Goal: Task Accomplishment & Management: Manage account settings

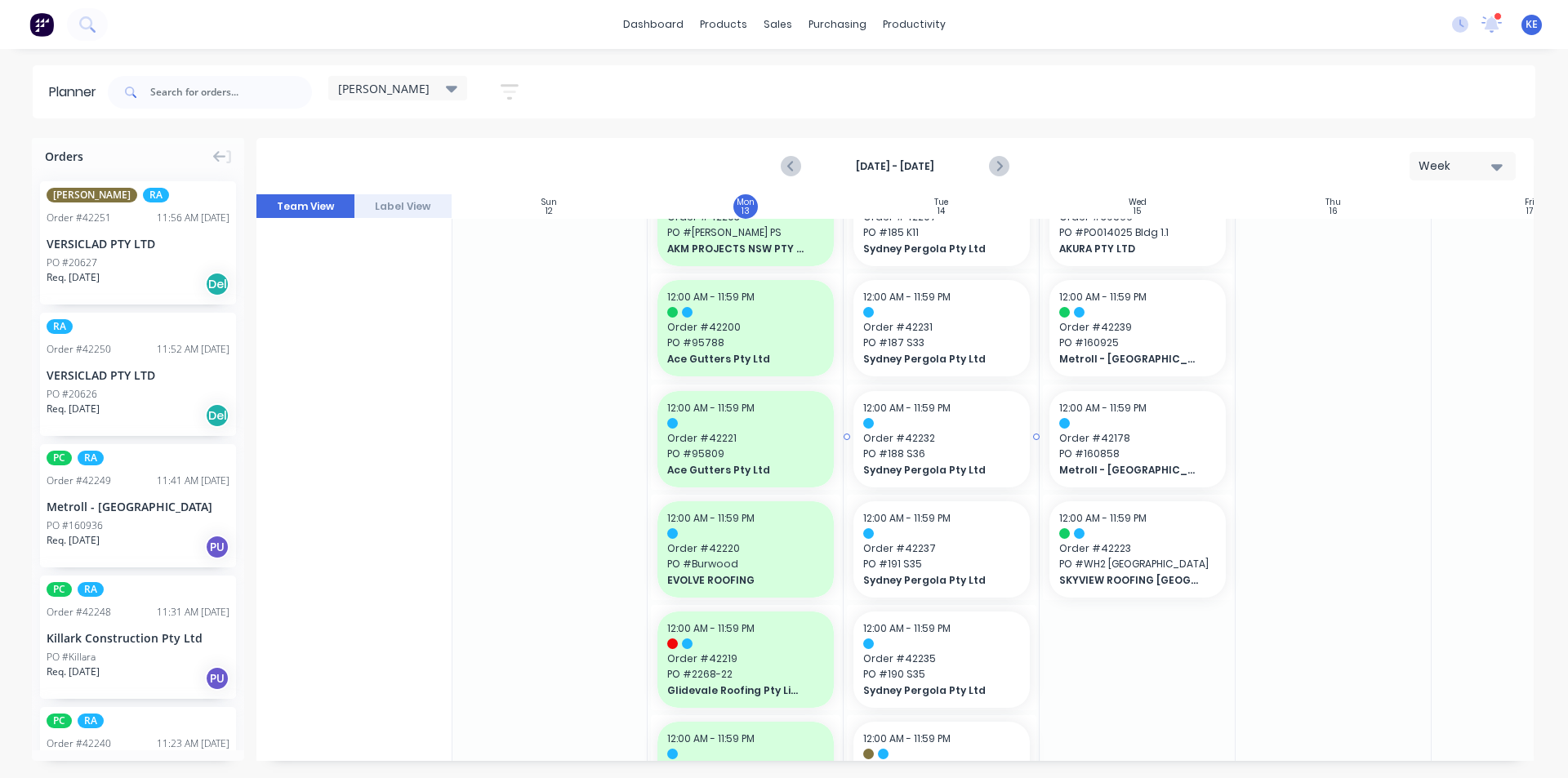
scroll to position [0, 1]
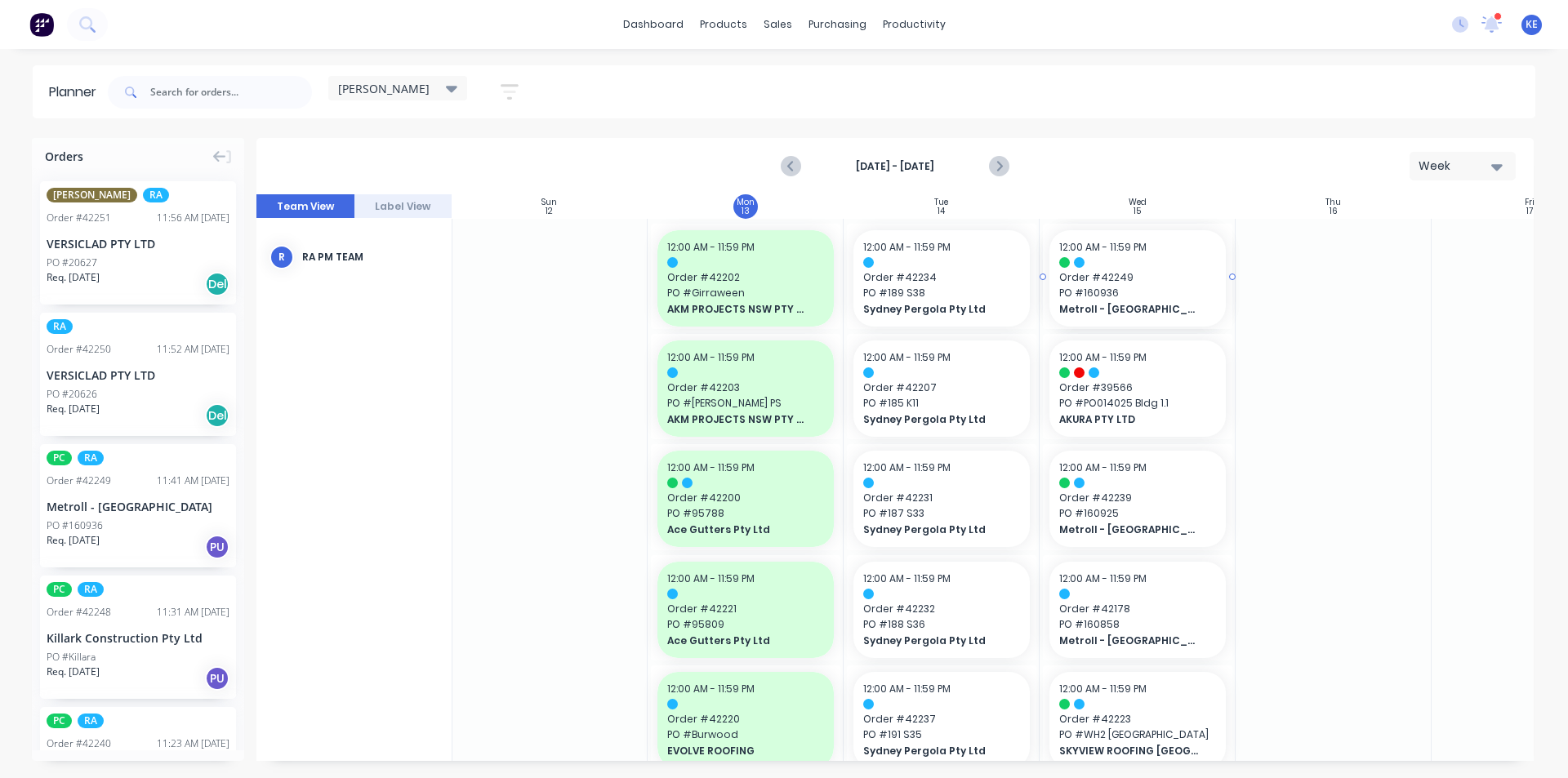
drag, startPoint x: 136, startPoint y: 519, endPoint x: 1150, endPoint y: 510, distance: 1014.0
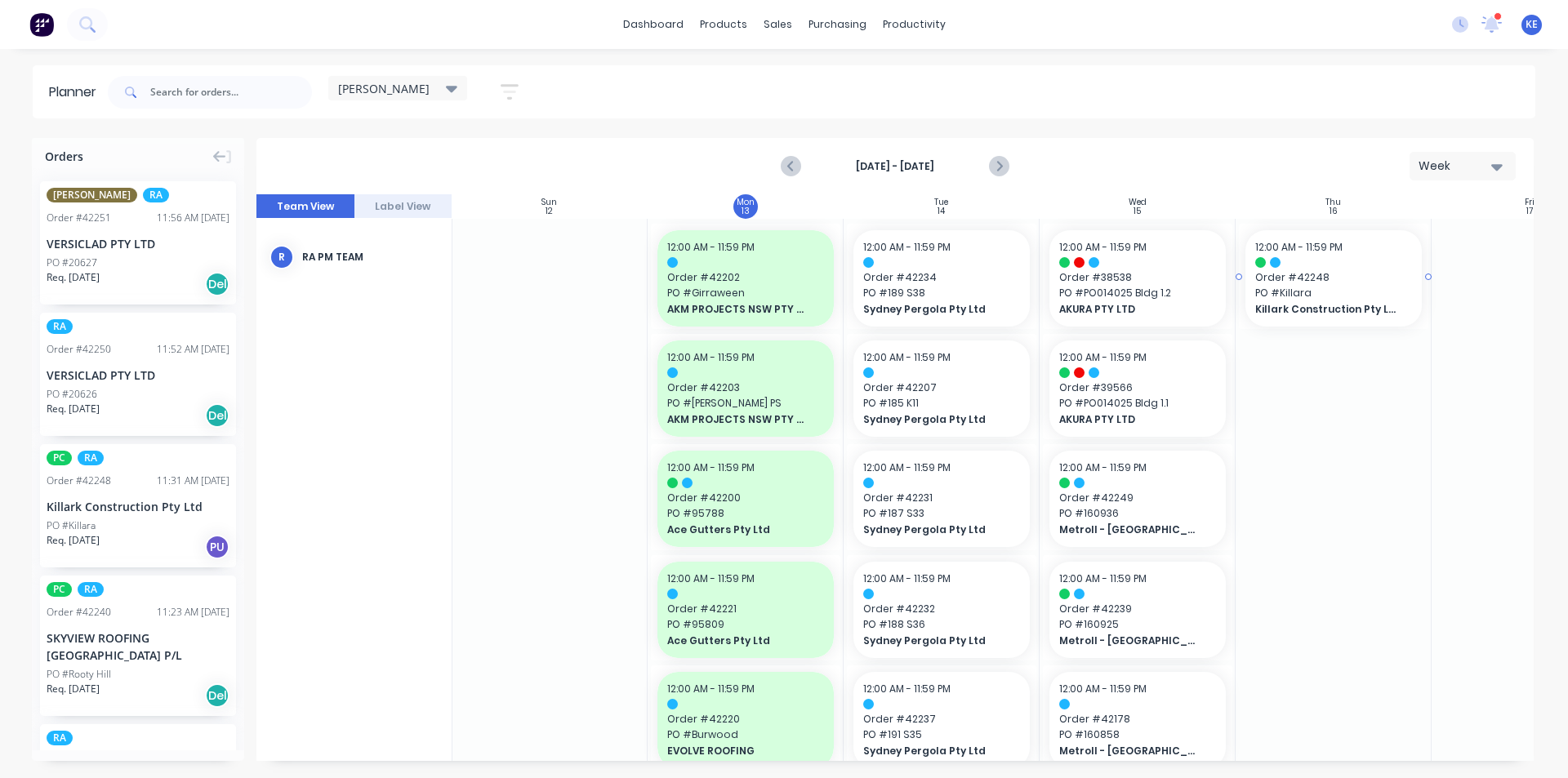
drag, startPoint x: 144, startPoint y: 493, endPoint x: 1291, endPoint y: 434, distance: 1148.5
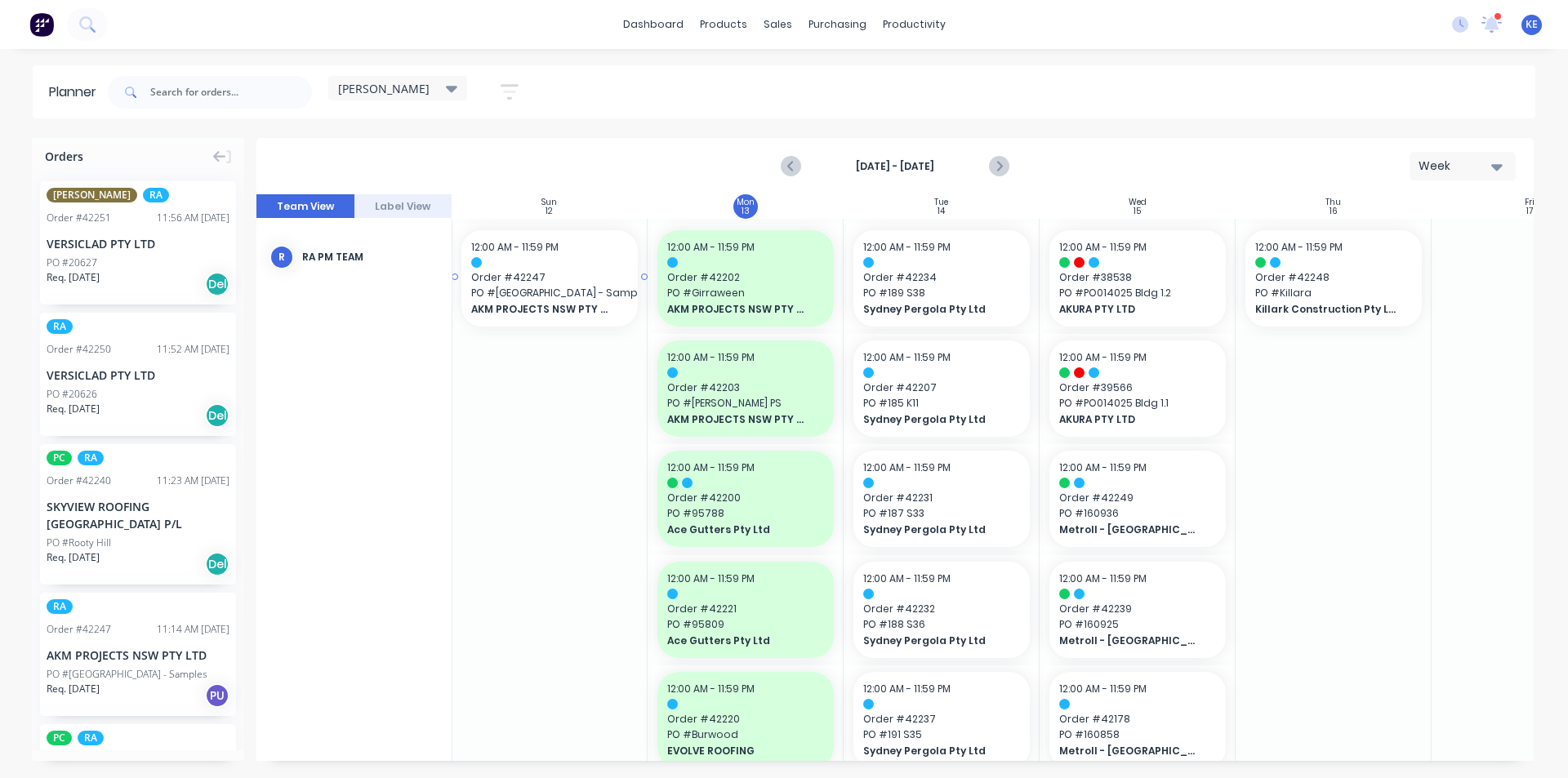
scroll to position [0, 0]
drag, startPoint x: 182, startPoint y: 644, endPoint x: 1155, endPoint y: 558, distance: 976.8
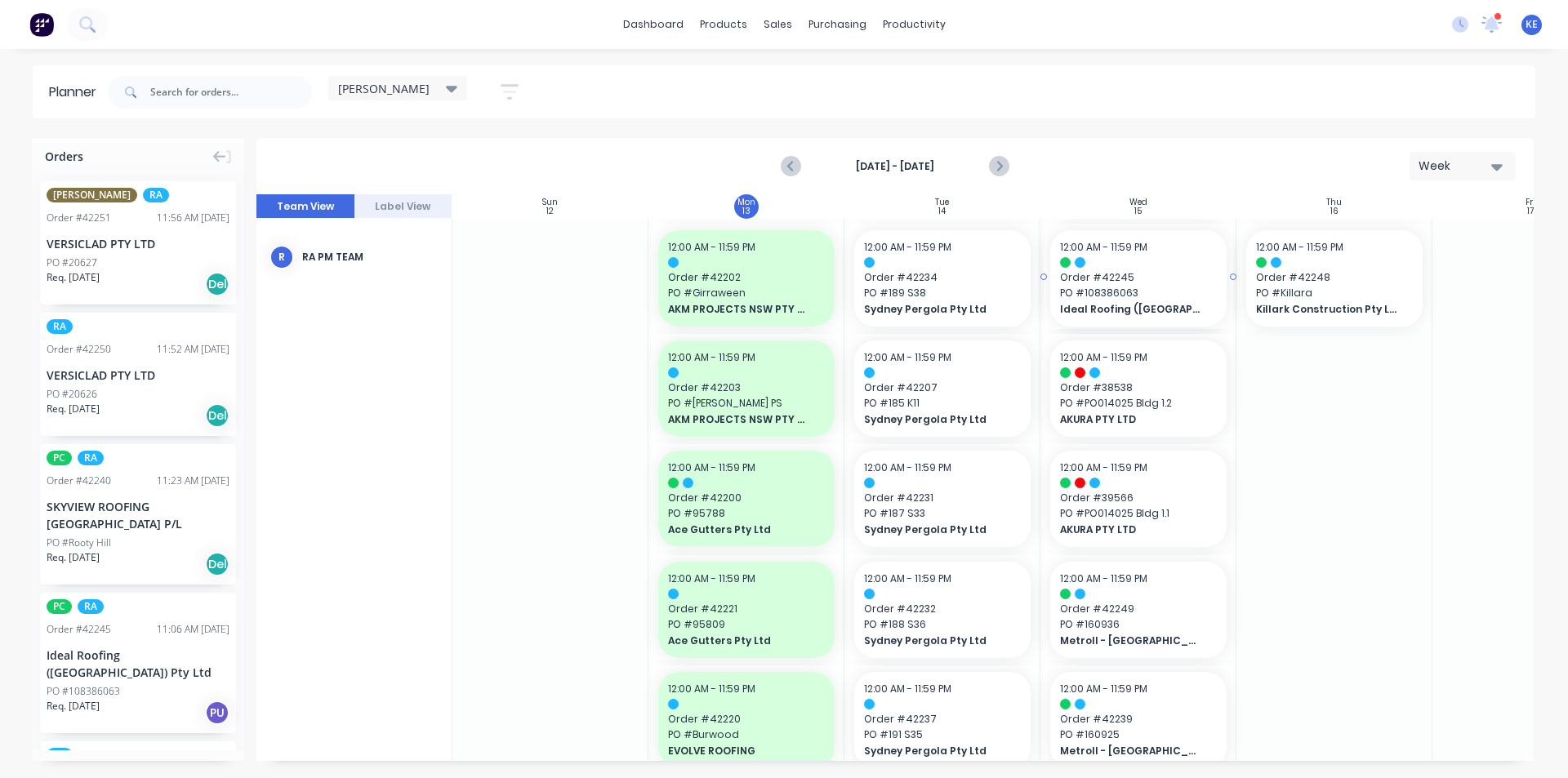
drag, startPoint x: 132, startPoint y: 654, endPoint x: 1060, endPoint y: 508, distance: 939.4
drag, startPoint x: 109, startPoint y: 504, endPoint x: 1151, endPoint y: 433, distance: 1044.4
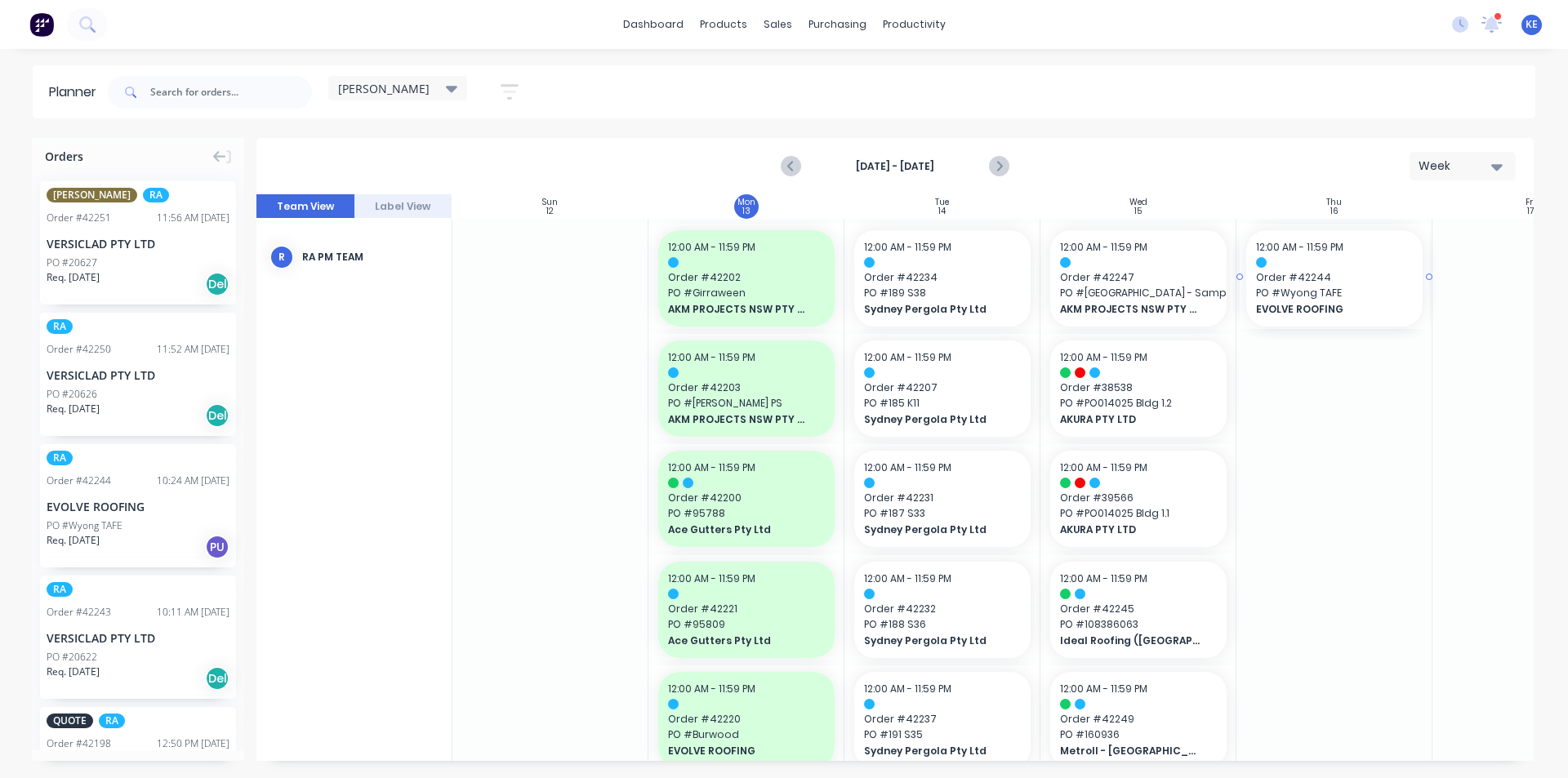
drag, startPoint x: 166, startPoint y: 508, endPoint x: 1366, endPoint y: 466, distance: 1200.7
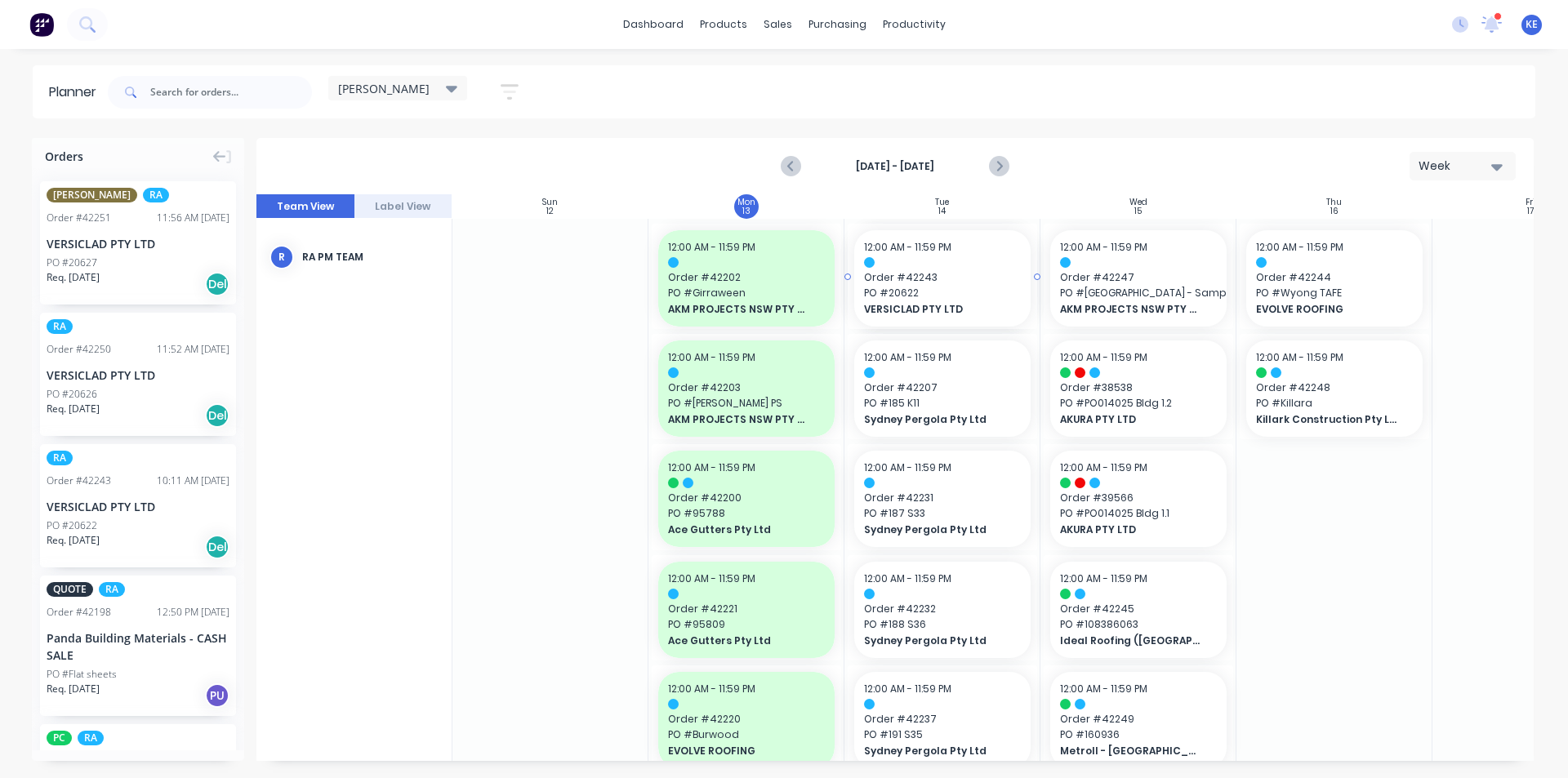
drag, startPoint x: 156, startPoint y: 477, endPoint x: 1004, endPoint y: 446, distance: 848.6
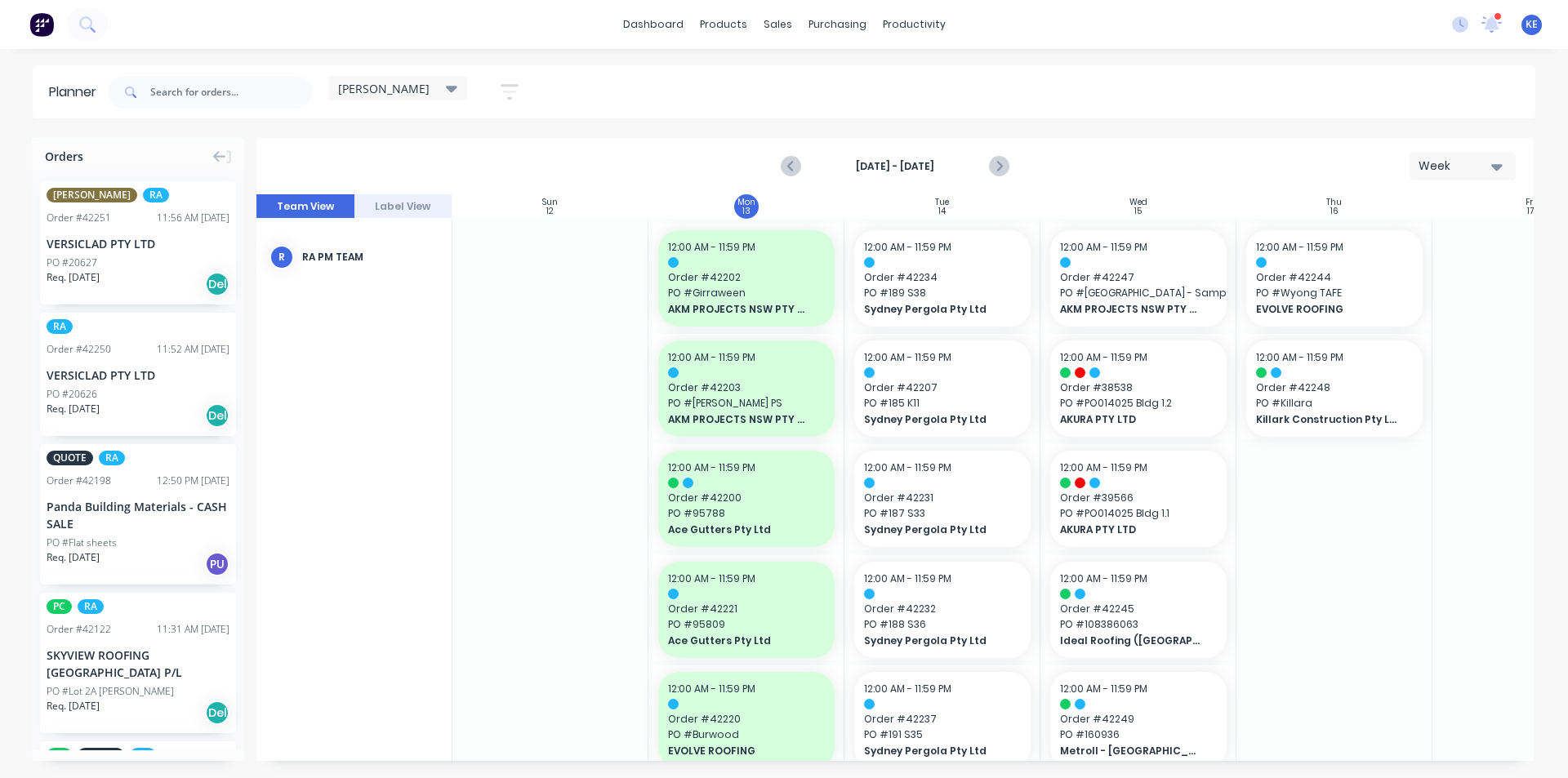
click at [88, 339] on div "RA Order # 42250 11:52 AM 13/10/25 VERSICLAD PTY LTD PO #20626 Req. 15/10/25 Del" at bounding box center [138, 374] width 196 height 123
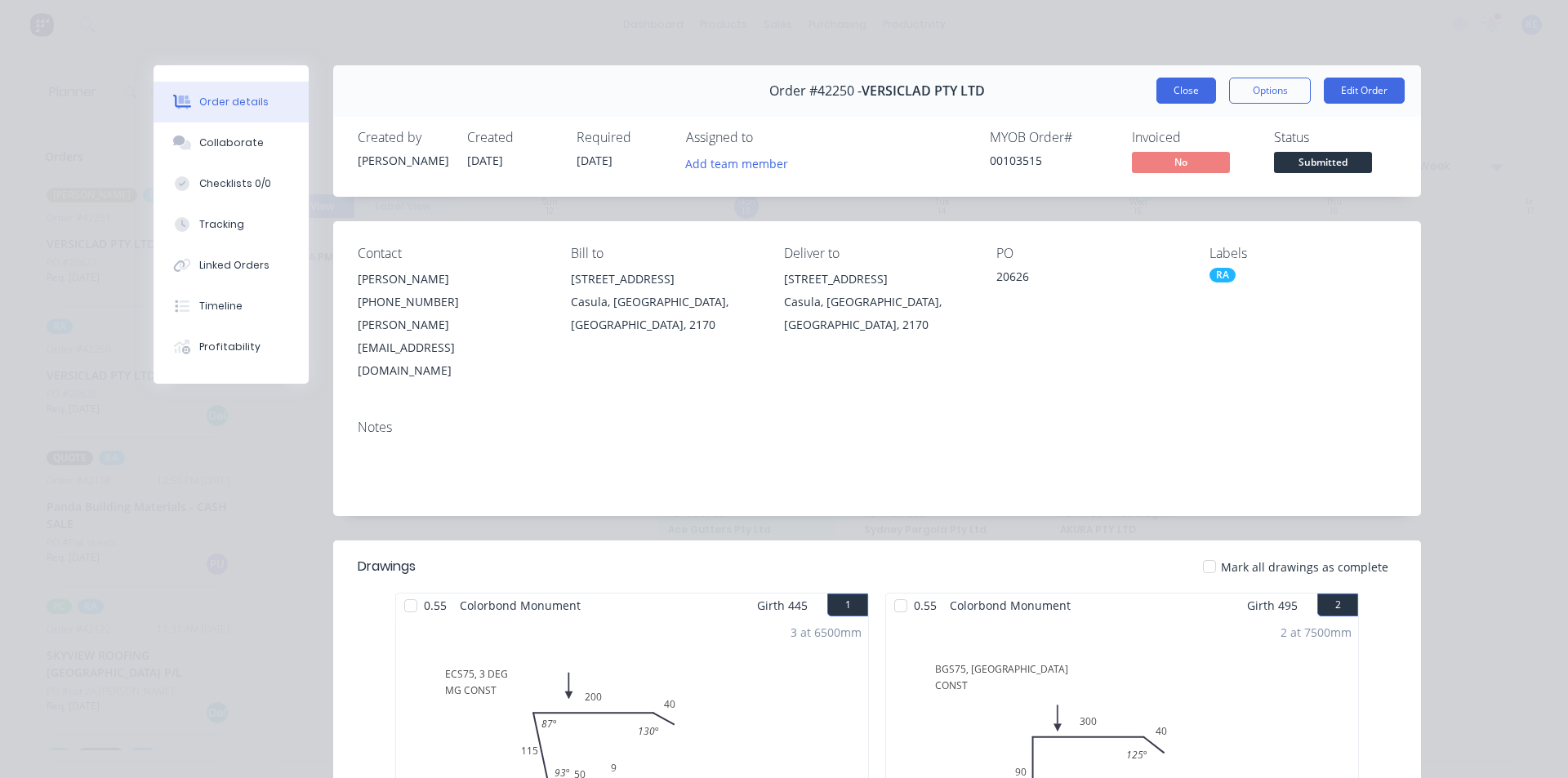
click at [1174, 81] on button "Close" at bounding box center [1186, 91] width 60 height 27
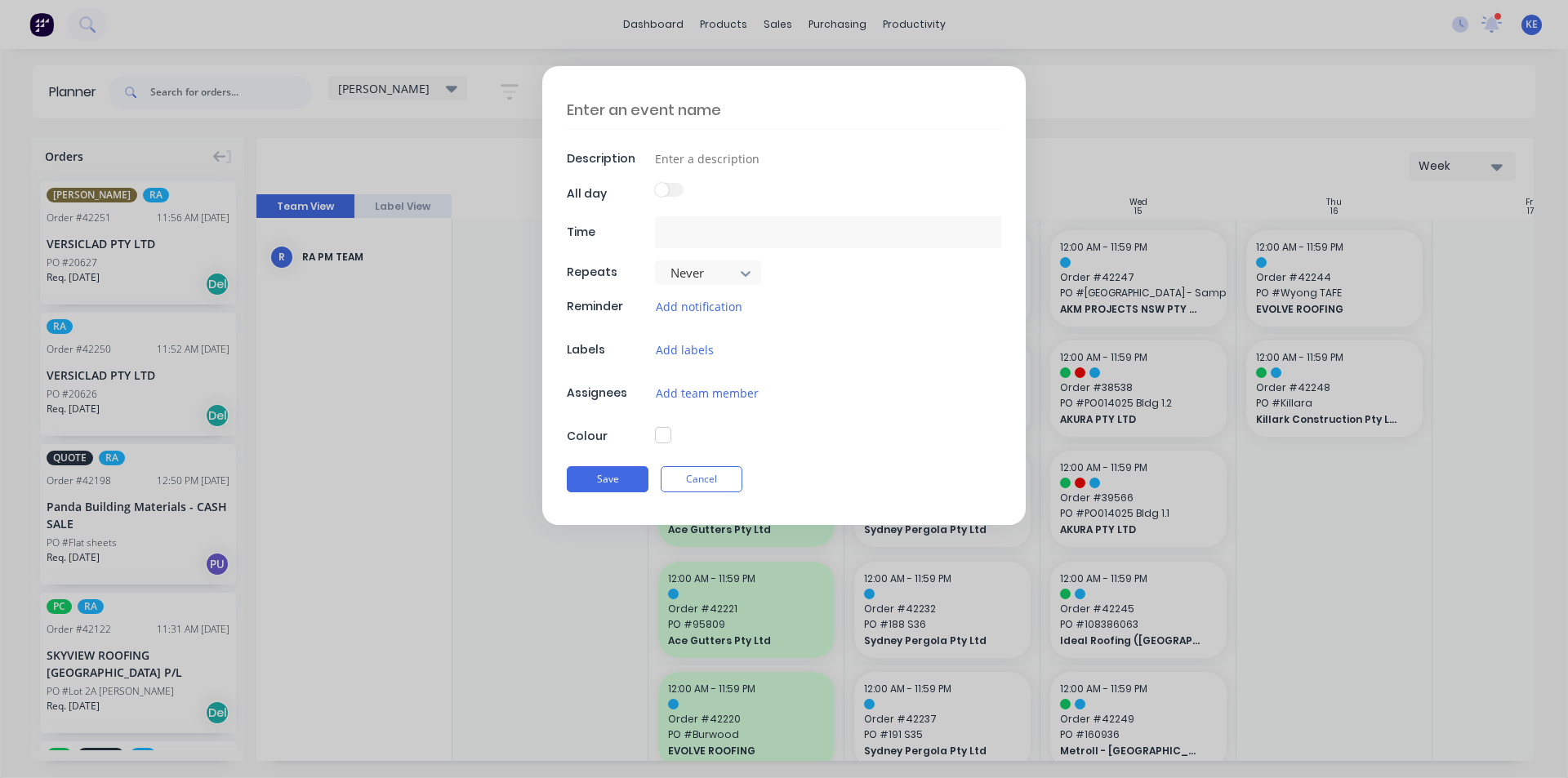
type input "17/10/2025 12:00 AM - 18/10/2025 11:59 PM"
type textarea "x"
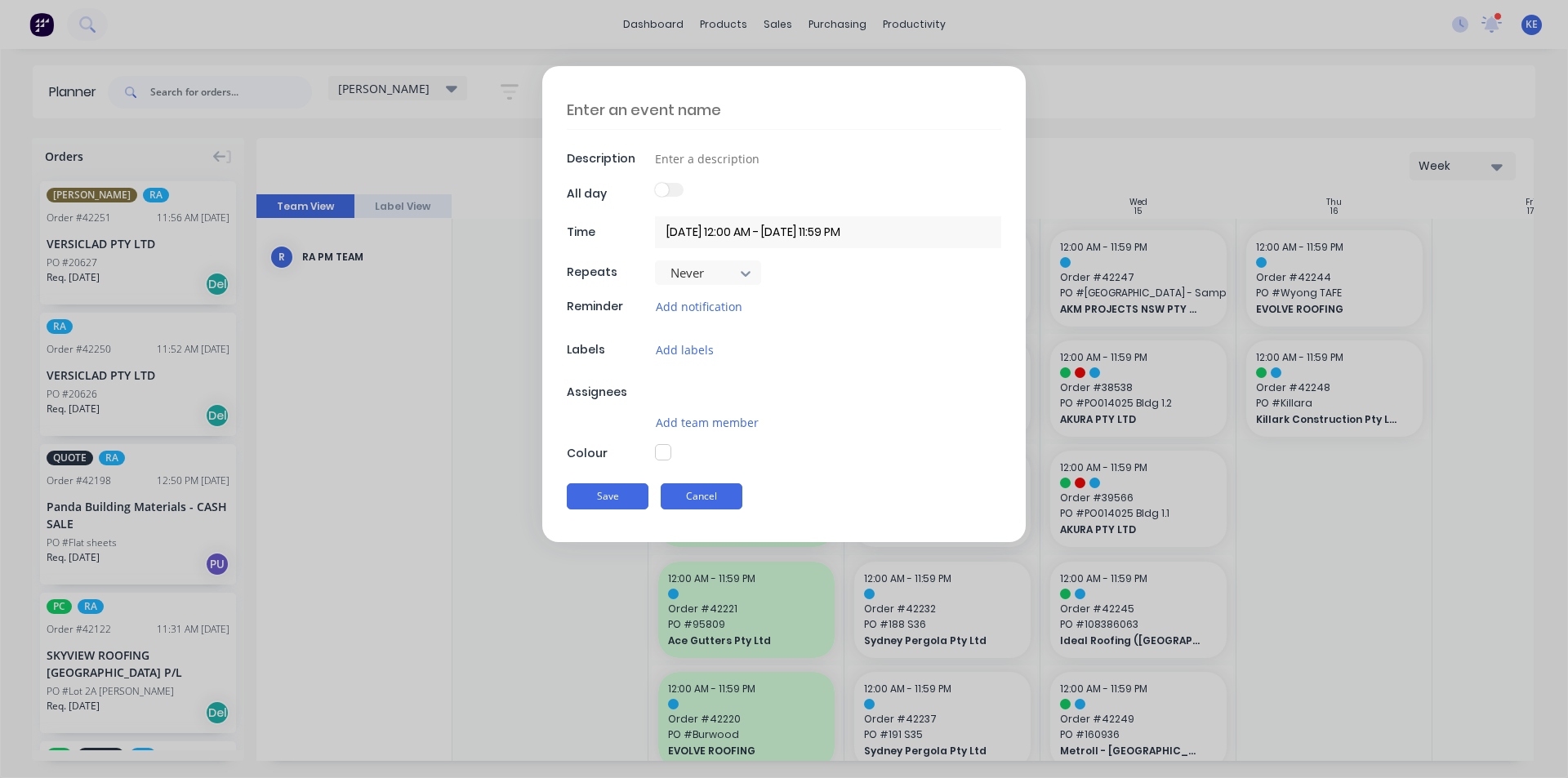
click at [696, 492] on button "Cancel" at bounding box center [701, 496] width 81 height 27
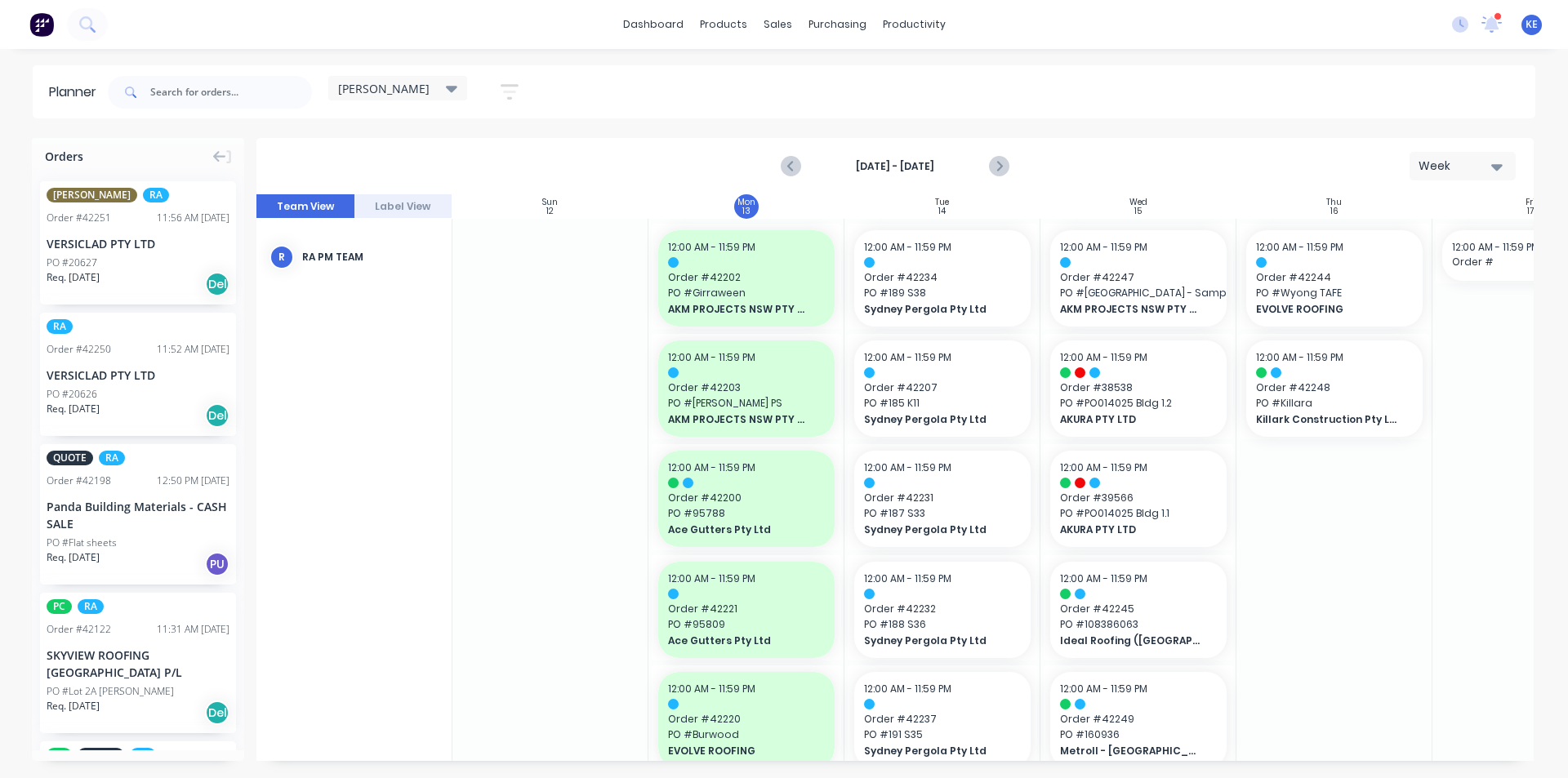
click at [942, 153] on link "Delivery Scheduling" at bounding box center [977, 144] width 216 height 32
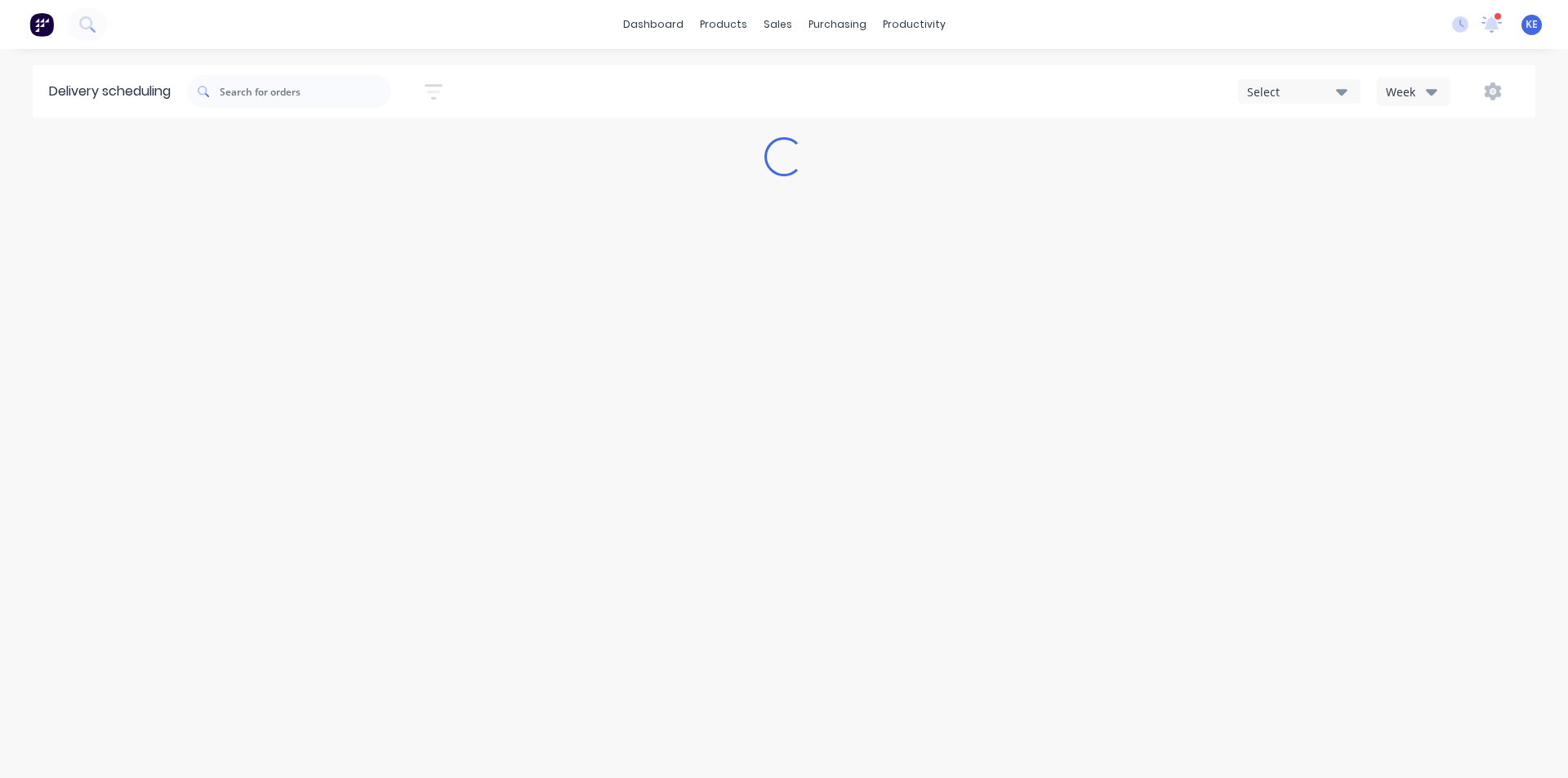
click at [1426, 98] on icon "button" at bounding box center [1431, 91] width 11 height 18
click at [1415, 162] on div "Vehicle" at bounding box center [1458, 168] width 162 height 32
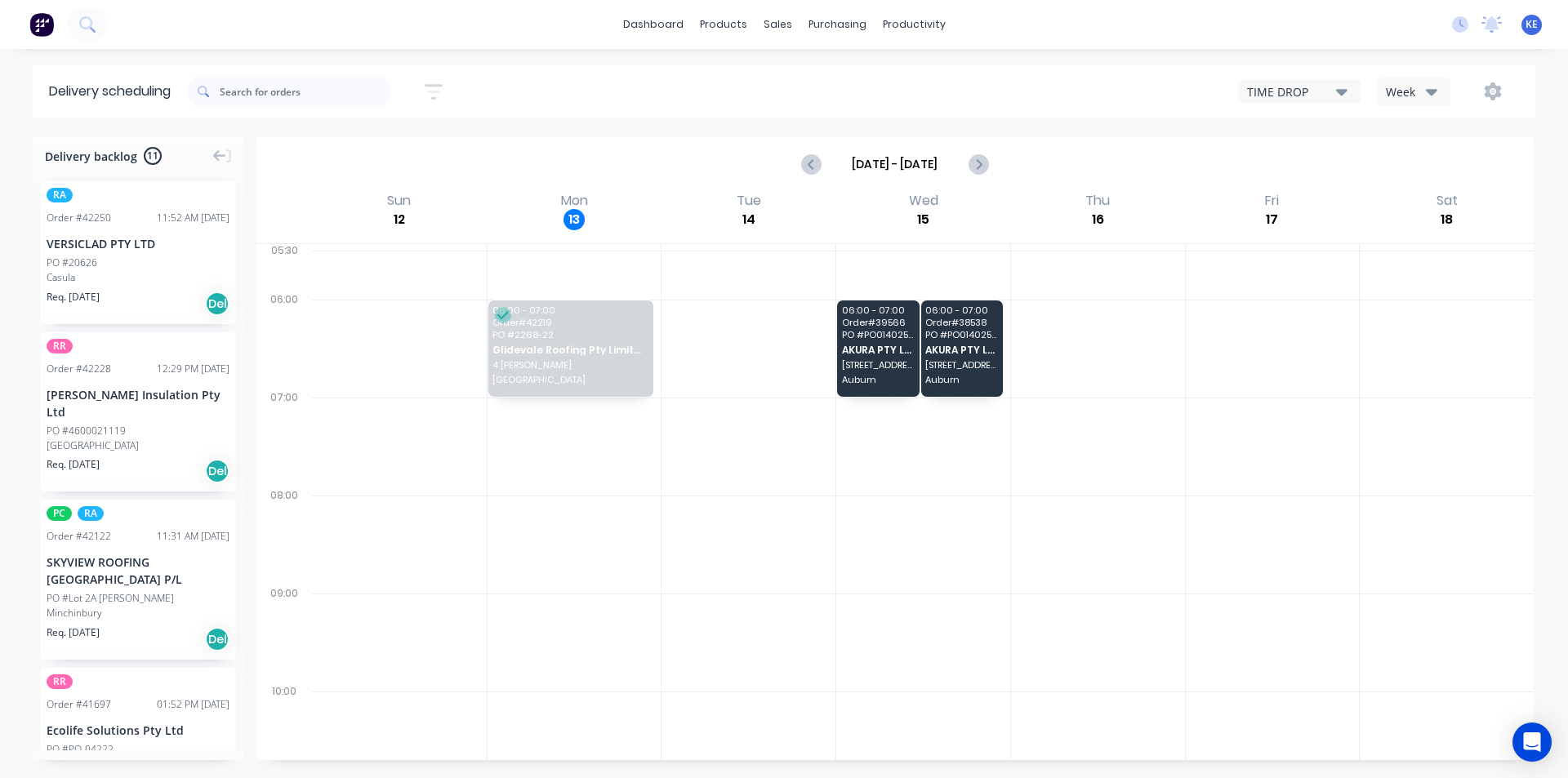
click at [1433, 89] on icon "button" at bounding box center [1431, 91] width 11 height 18
click at [1425, 166] on div "Vehicle" at bounding box center [1458, 168] width 162 height 32
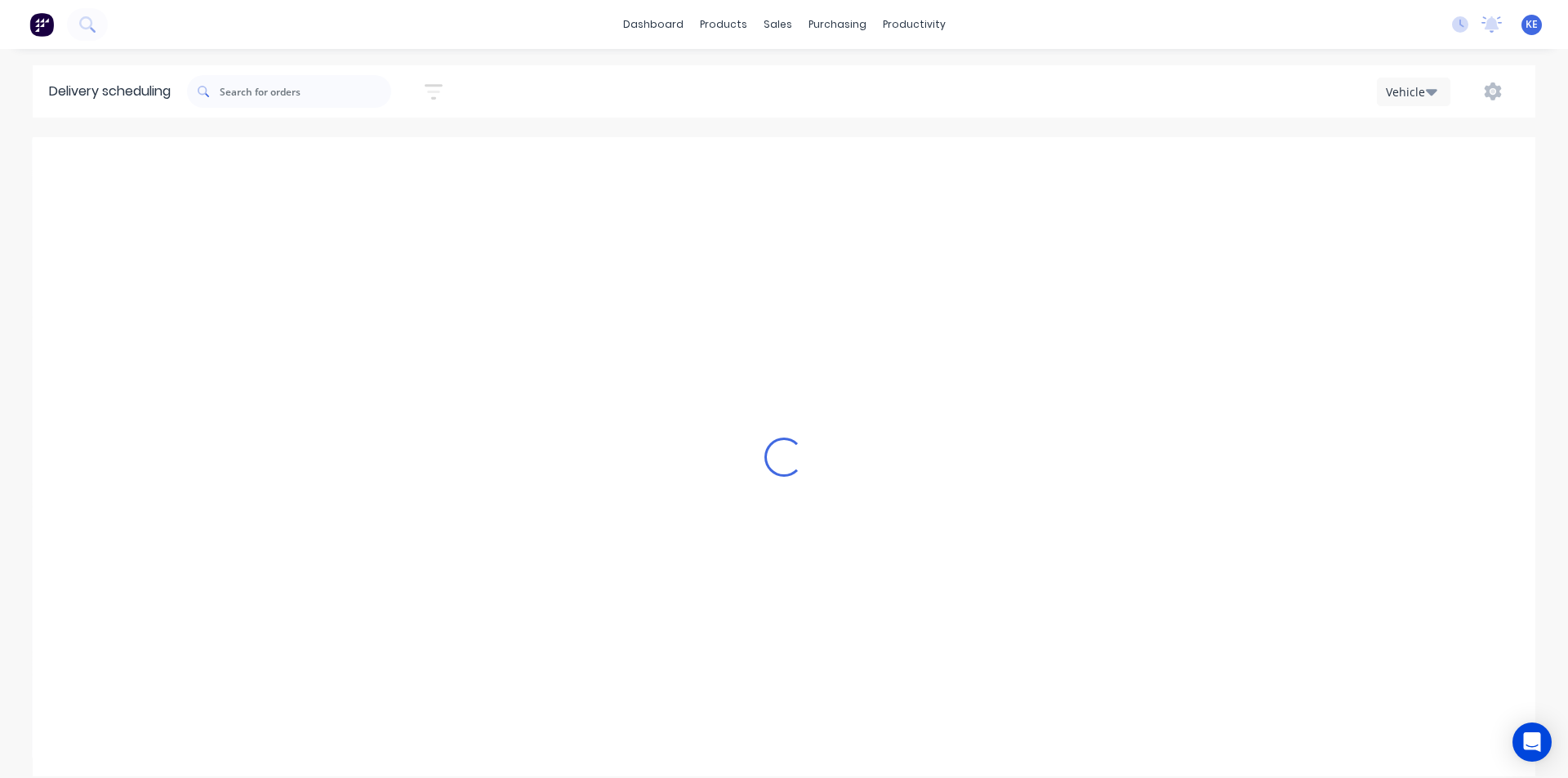
scroll to position [0, 1]
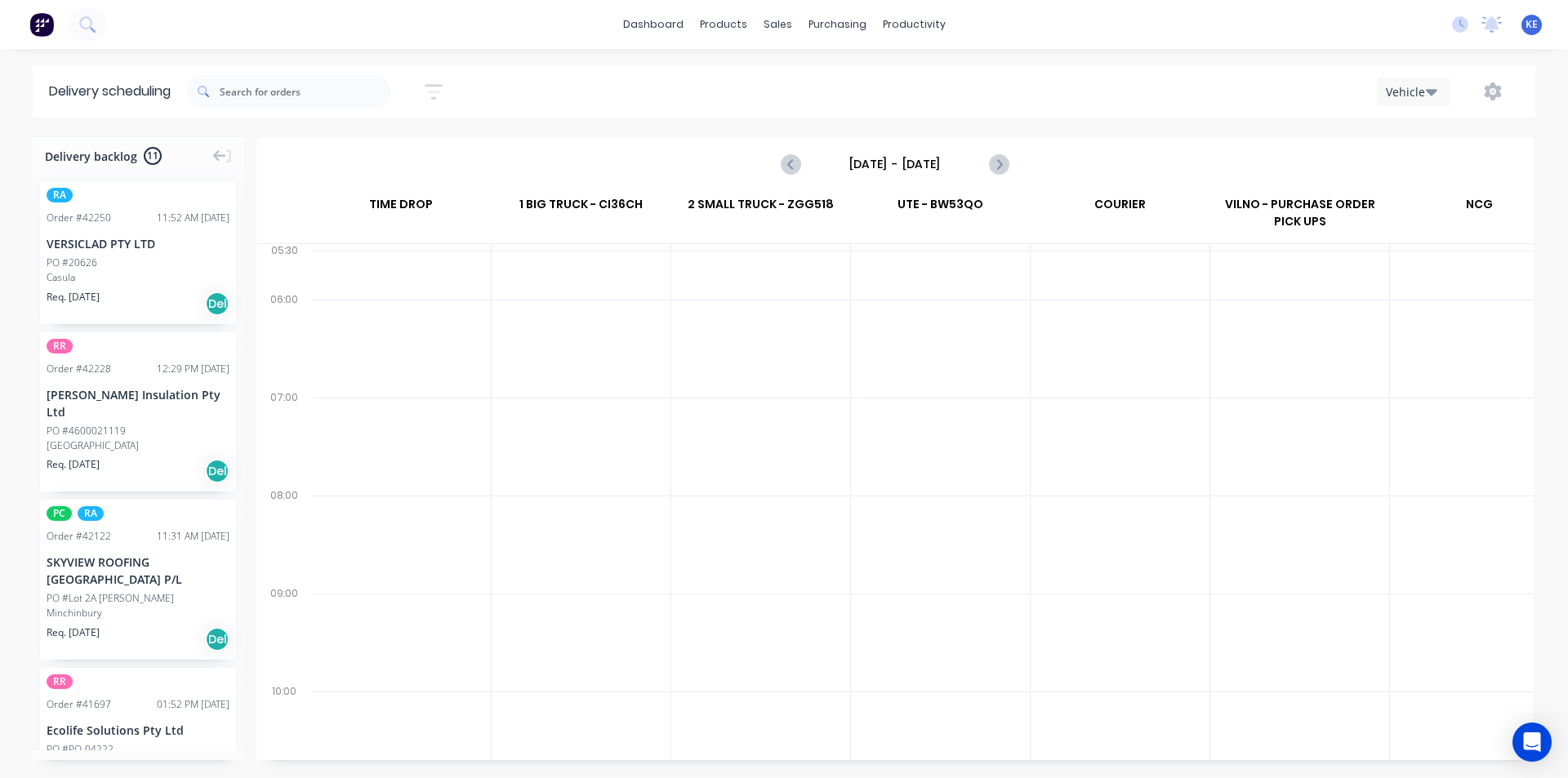
click at [920, 169] on input "[DATE] - [DATE]" at bounding box center [895, 164] width 162 height 25
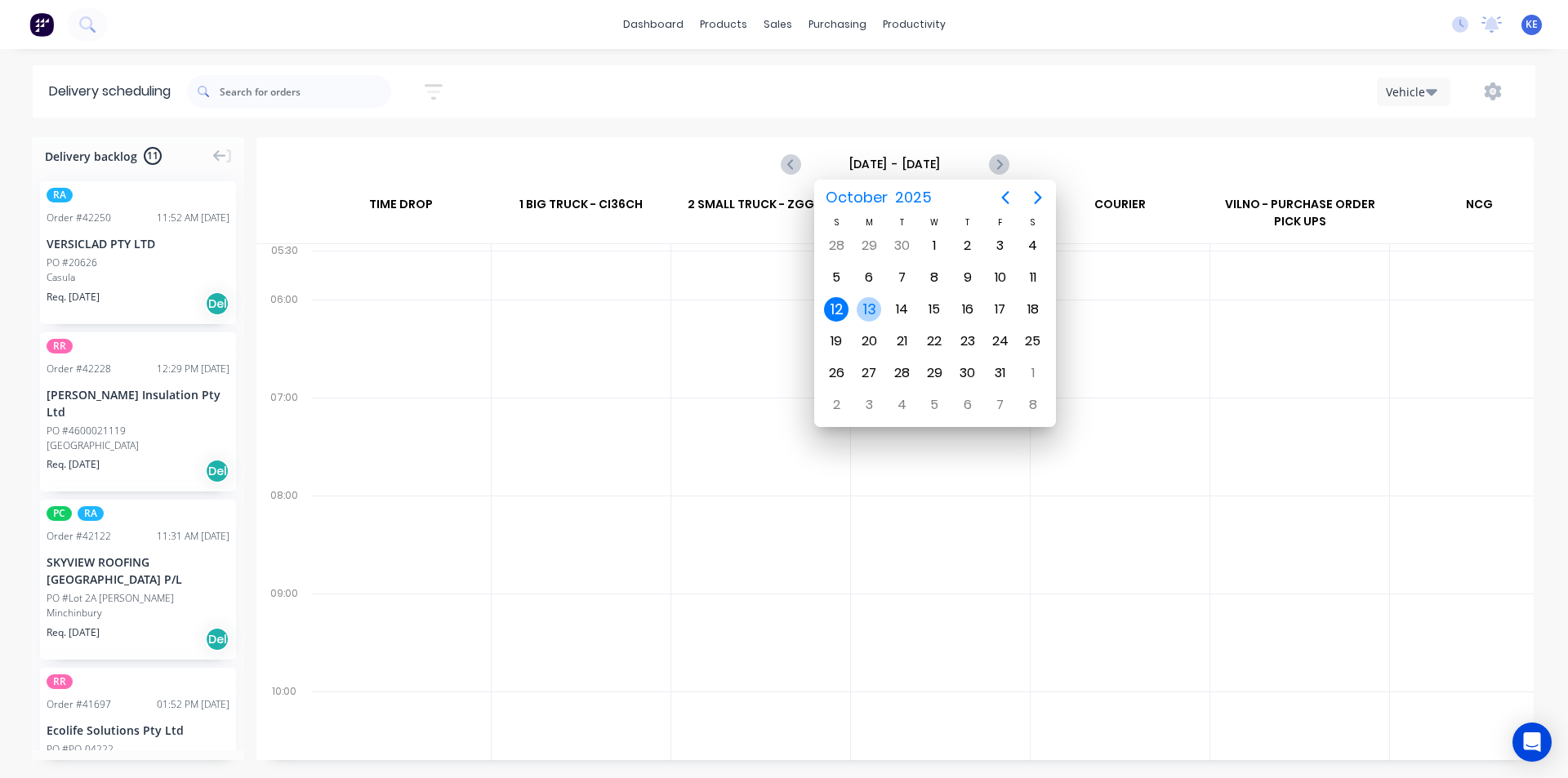
click at [870, 313] on div "13" at bounding box center [868, 309] width 25 height 25
type input "[DATE] - [DATE]"
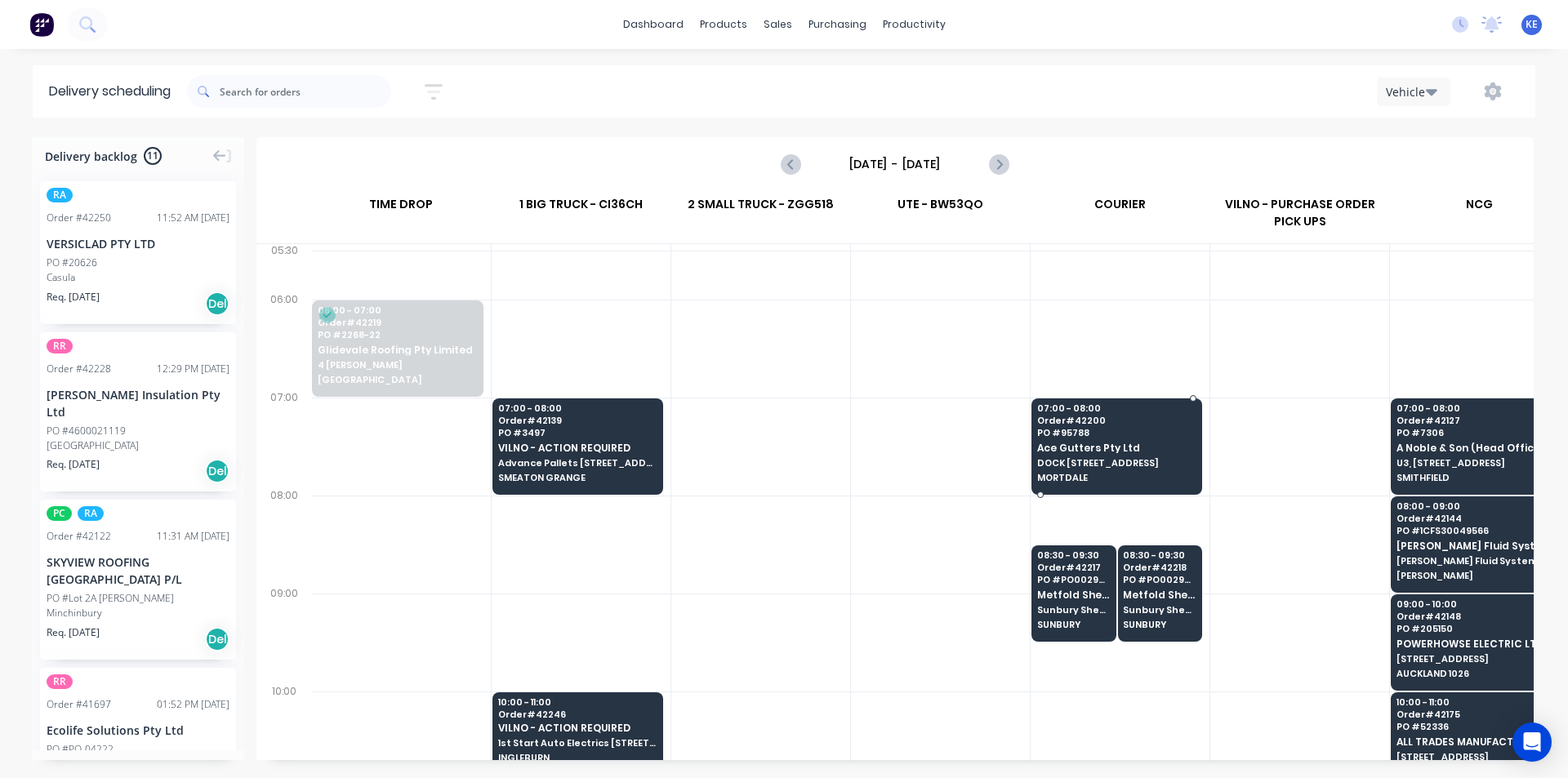
click at [1088, 446] on span "Ace Gutters Pty Ltd" at bounding box center [1115, 447] width 158 height 10
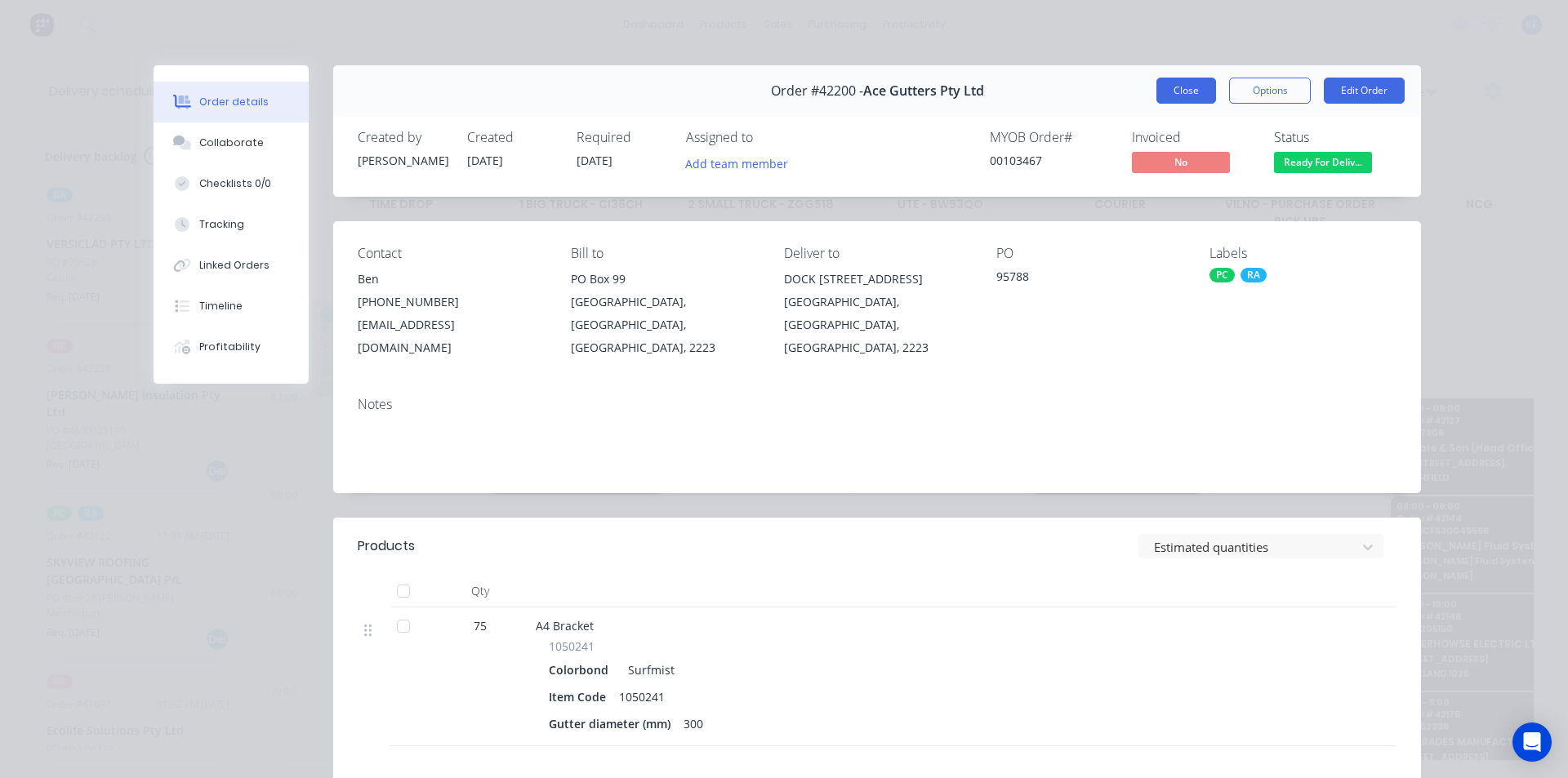
click at [1181, 87] on button "Close" at bounding box center [1186, 91] width 60 height 27
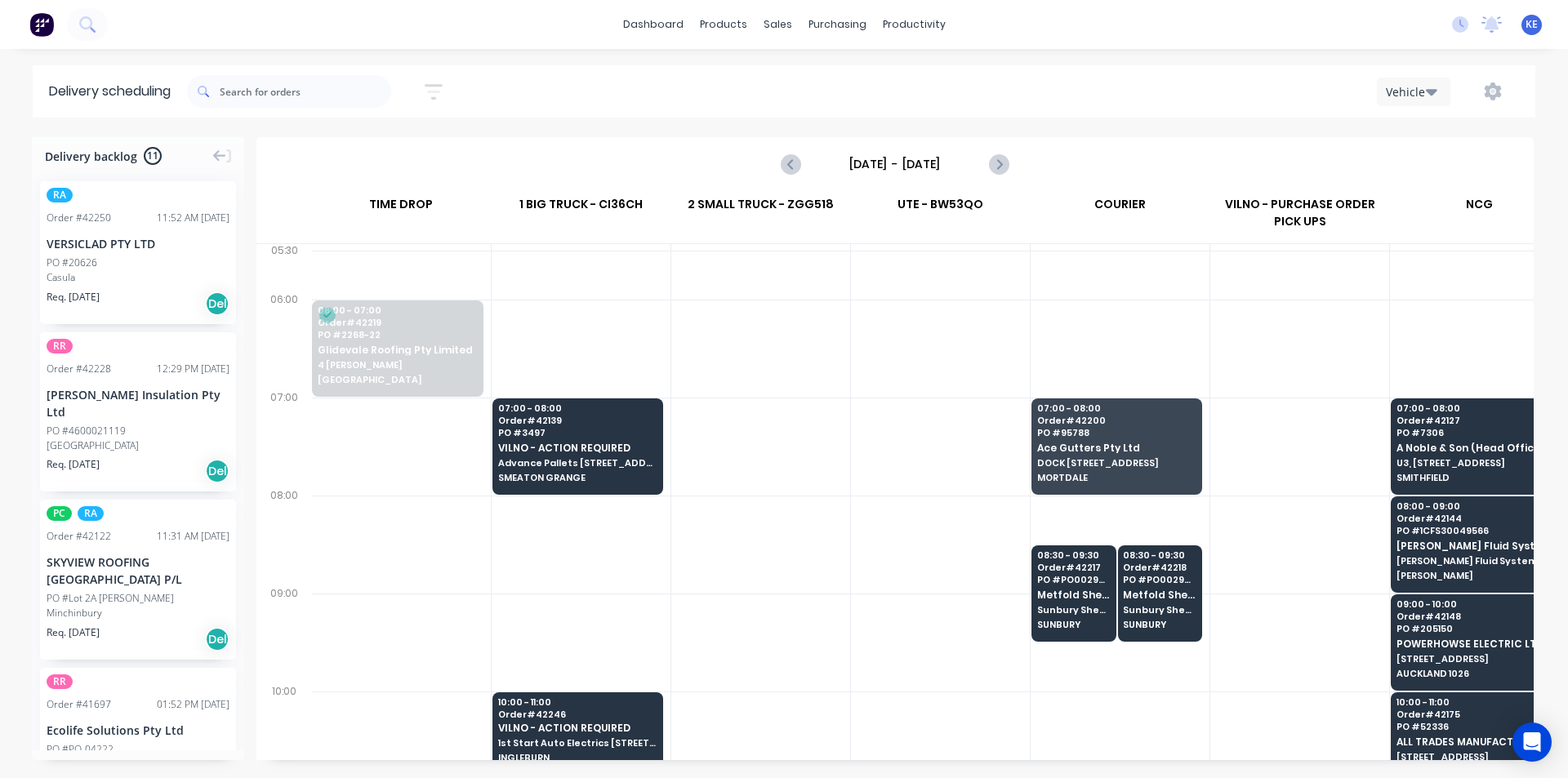
drag, startPoint x: 855, startPoint y: 555, endPoint x: 841, endPoint y: 588, distance: 35.8
click at [851, 561] on div at bounding box center [940, 544] width 179 height 98
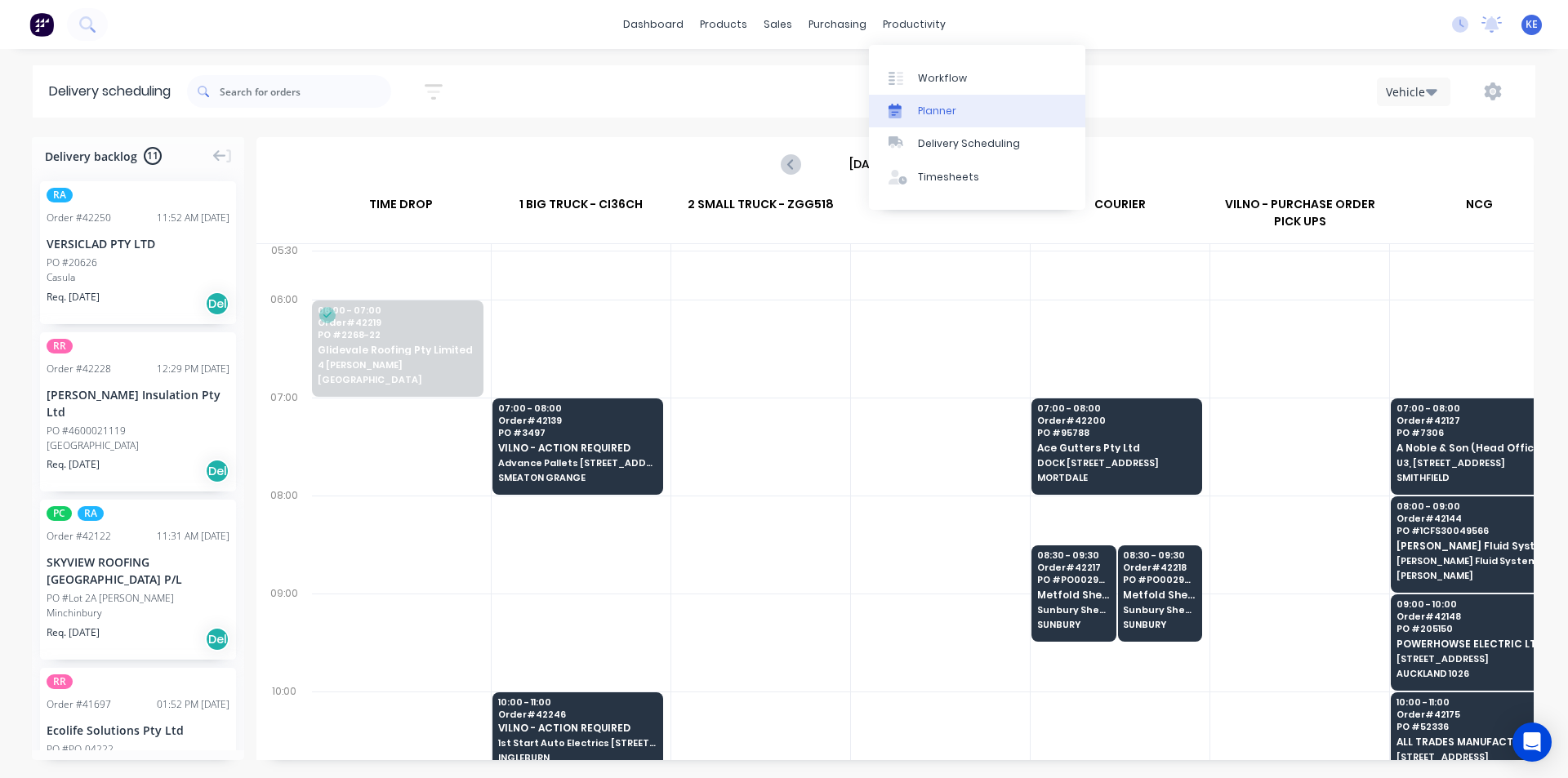
click at [902, 113] on div at bounding box center [901, 110] width 25 height 15
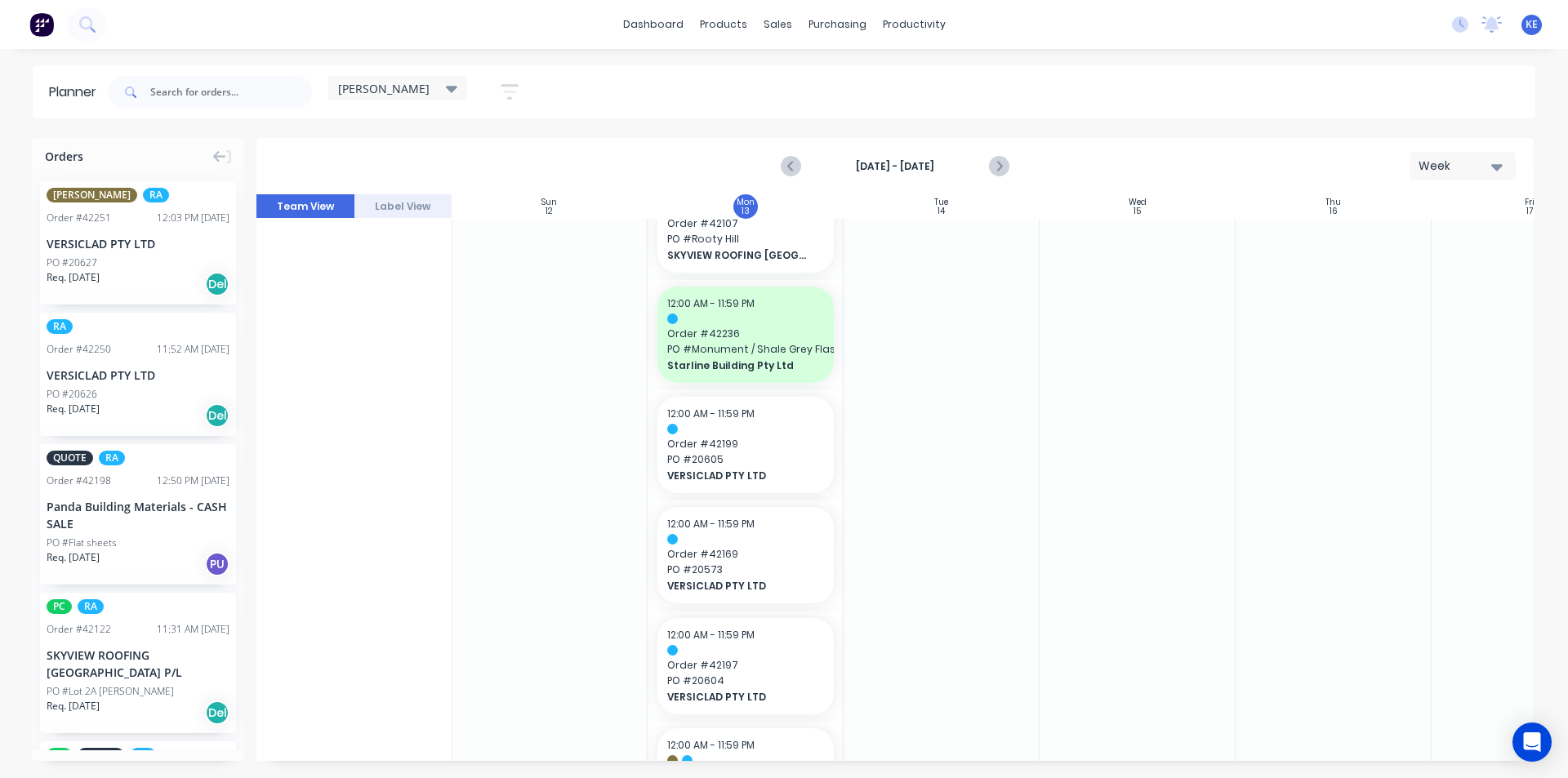
scroll to position [1197, 1]
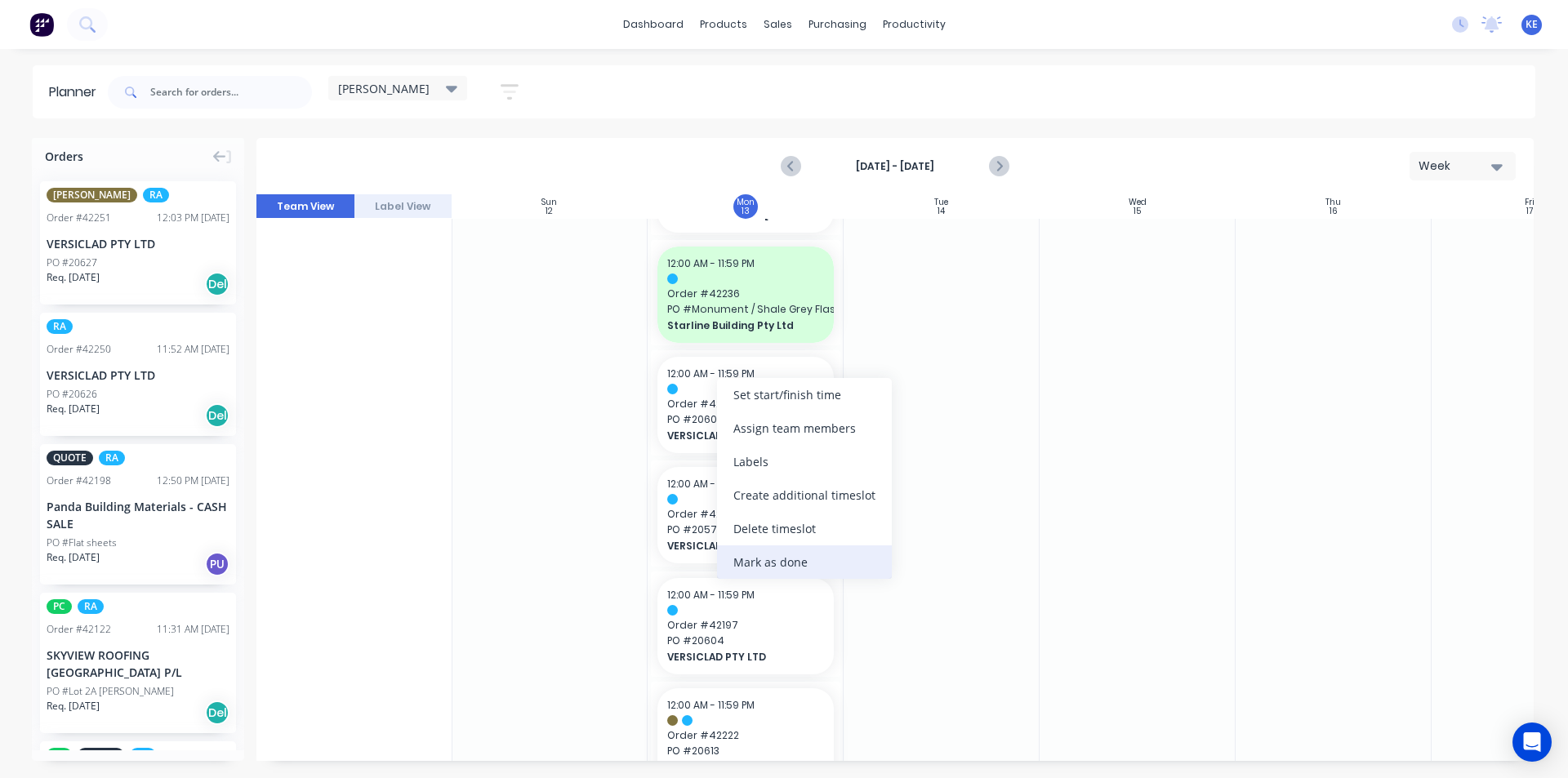
click at [765, 553] on div "Mark as done" at bounding box center [804, 562] width 175 height 33
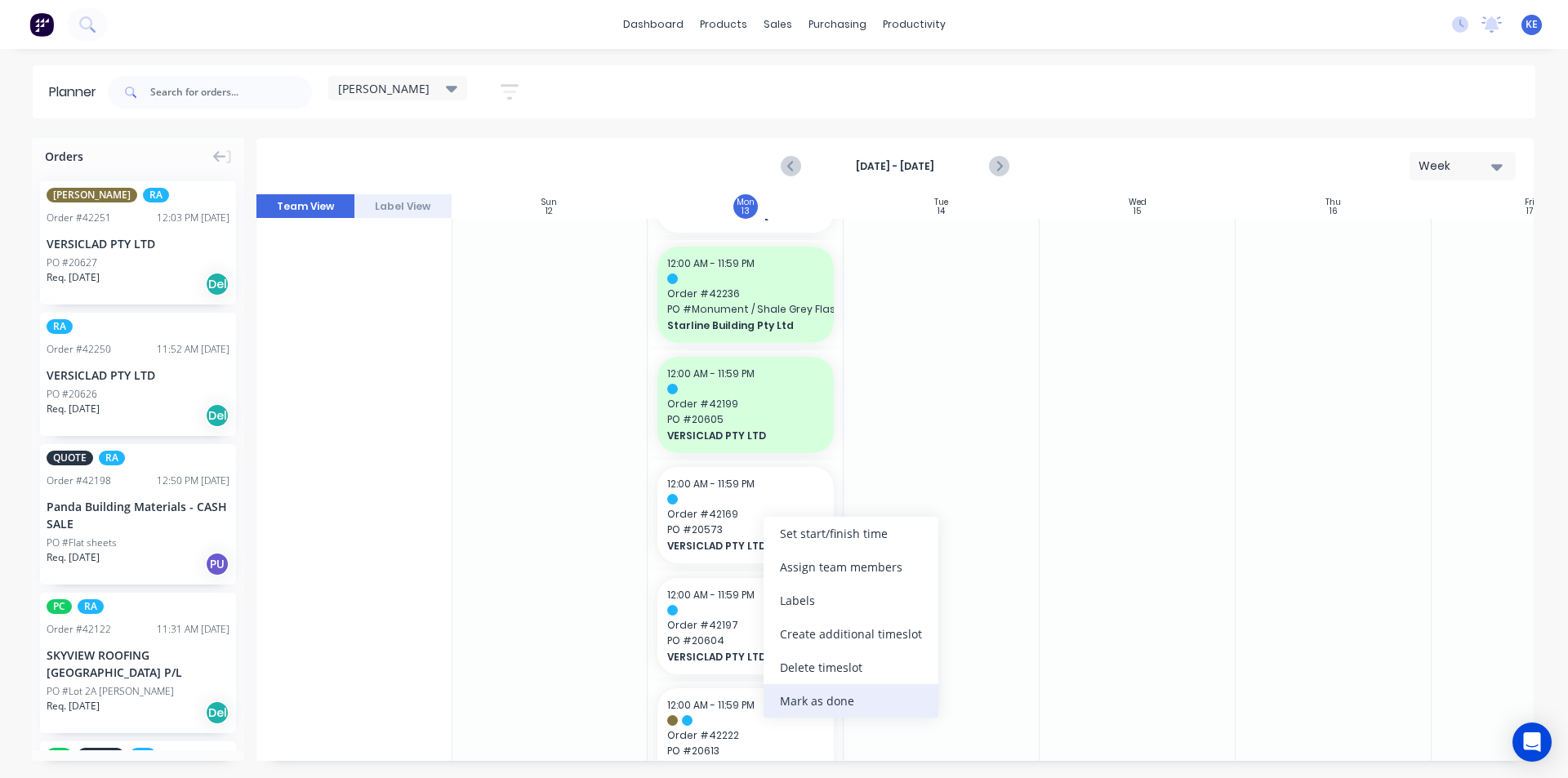
click at [809, 701] on div "Mark as done" at bounding box center [851, 700] width 175 height 33
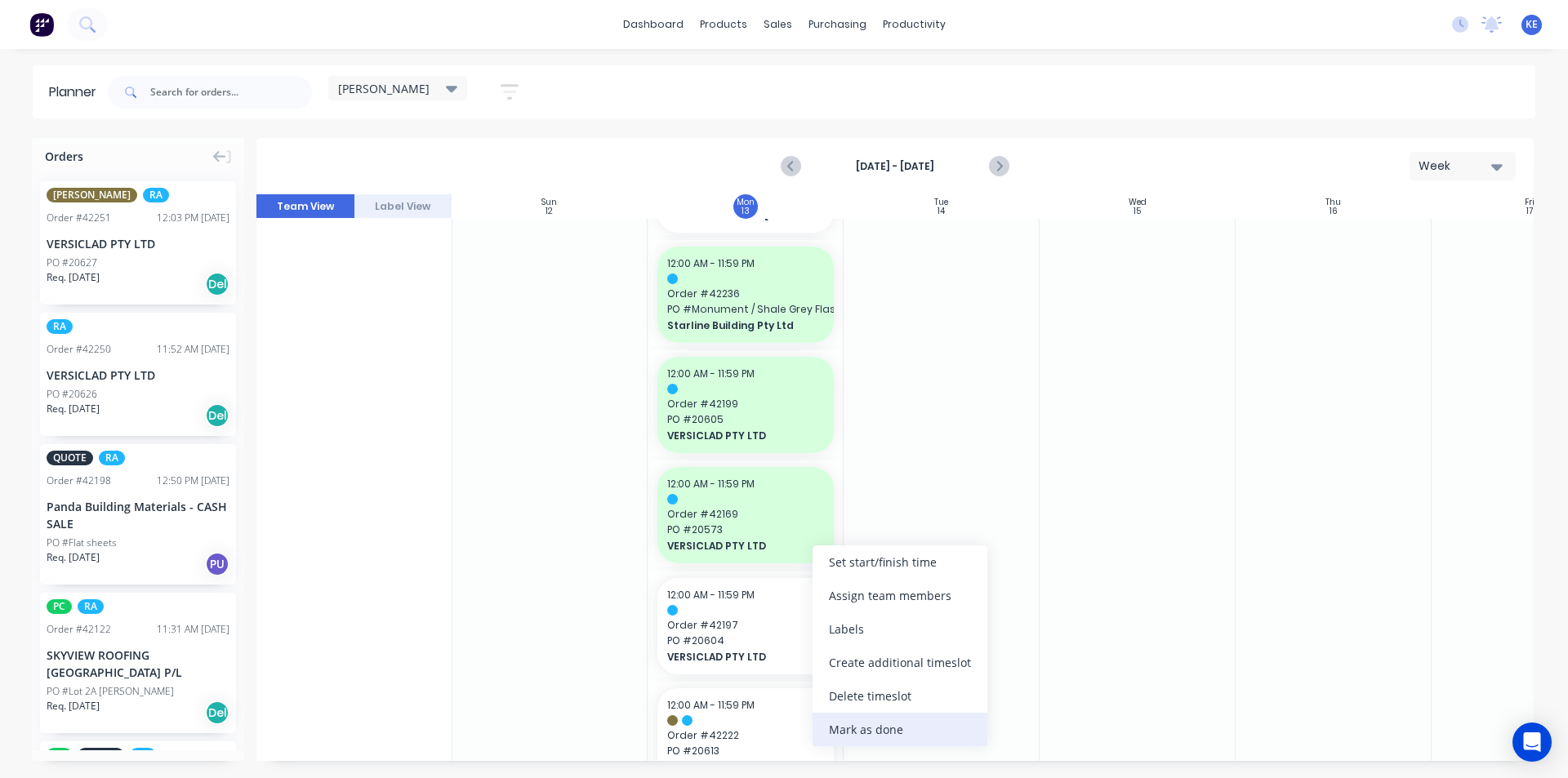
click at [856, 741] on div "Mark as done" at bounding box center [900, 728] width 175 height 33
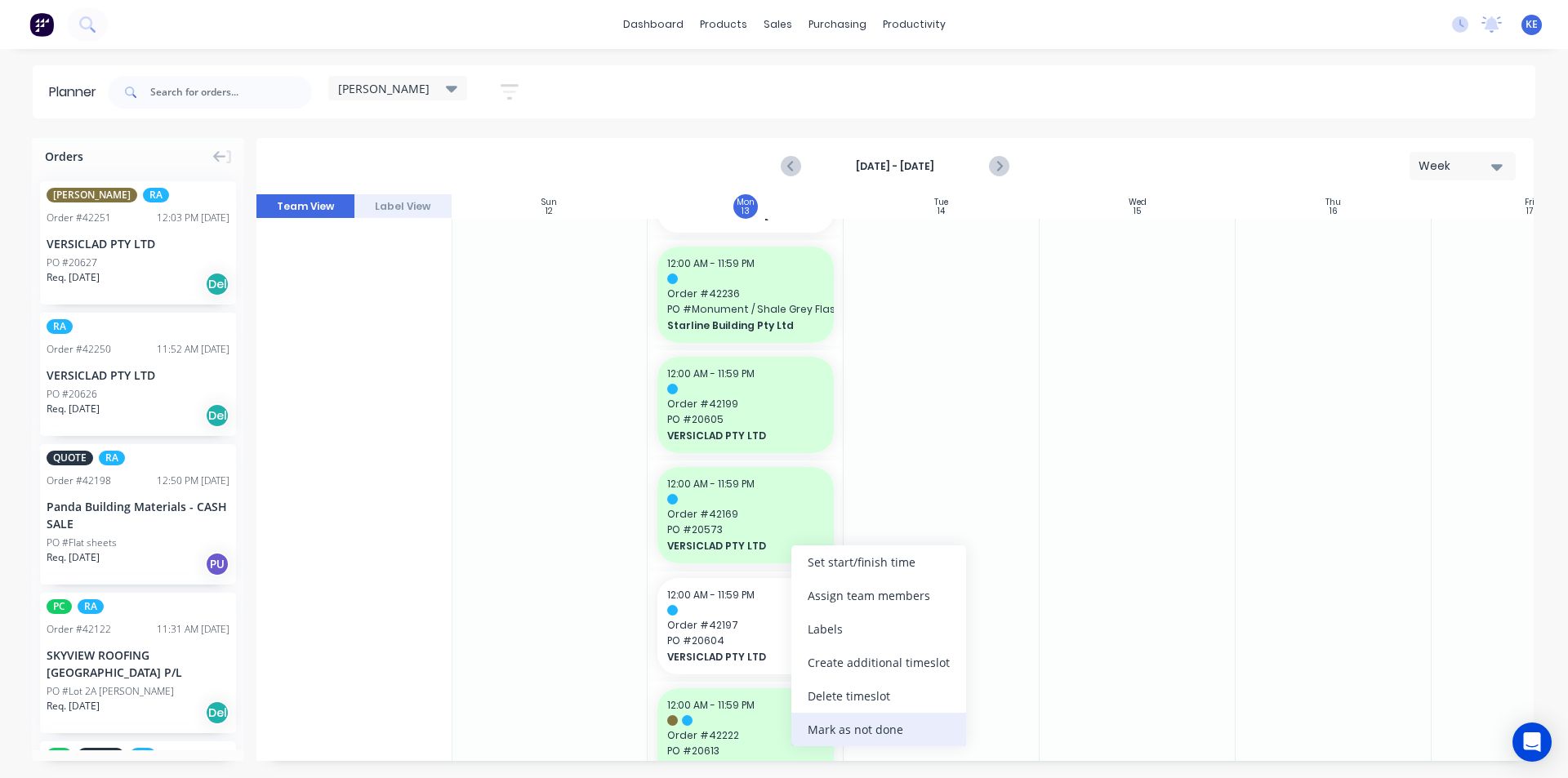
click at [840, 732] on div "Mark as not done" at bounding box center [879, 728] width 175 height 33
click at [850, 731] on div "Mark as done" at bounding box center [879, 728] width 175 height 33
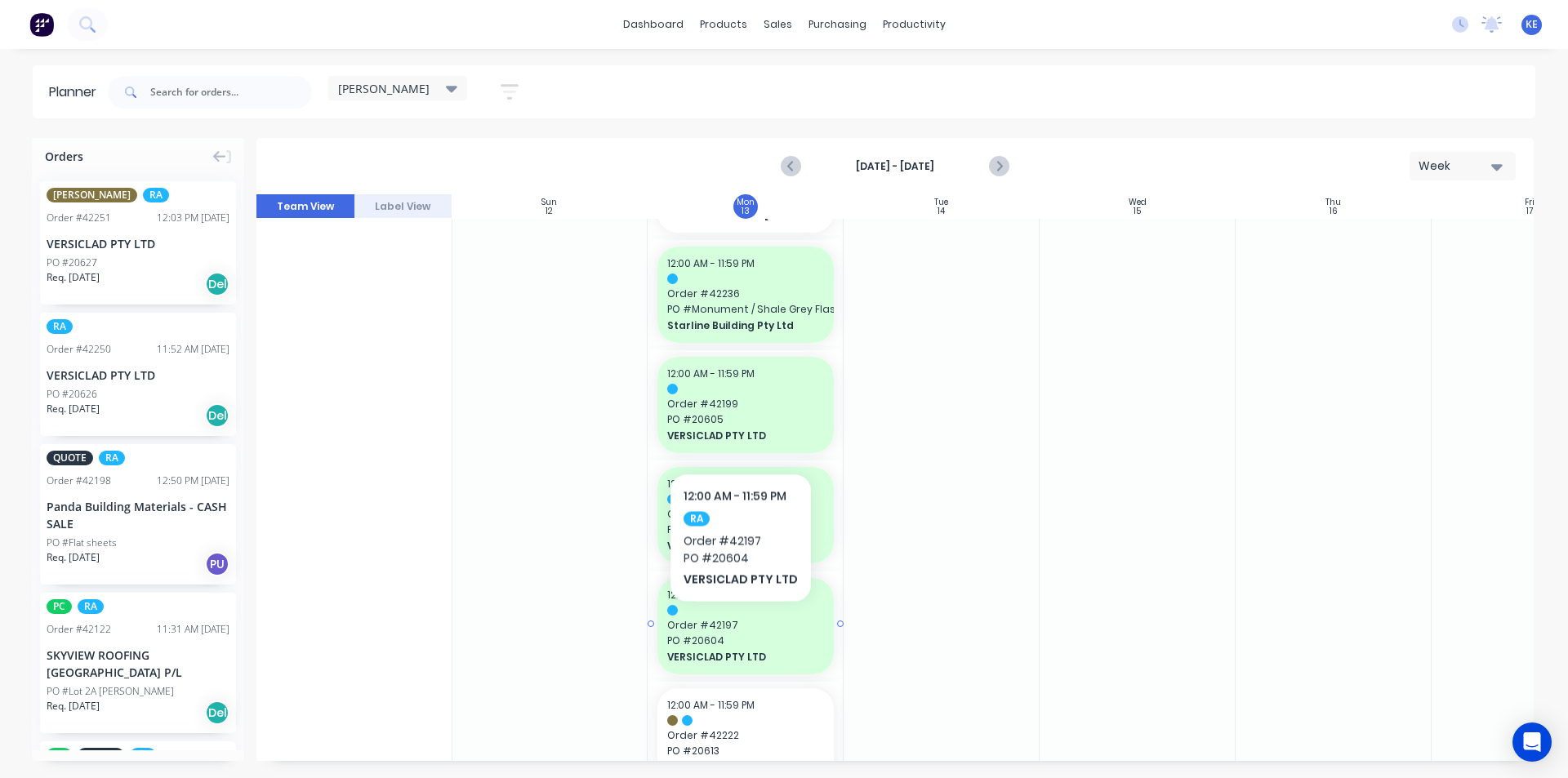
click at [737, 626] on span "Order # 42197" at bounding box center [745, 625] width 157 height 15
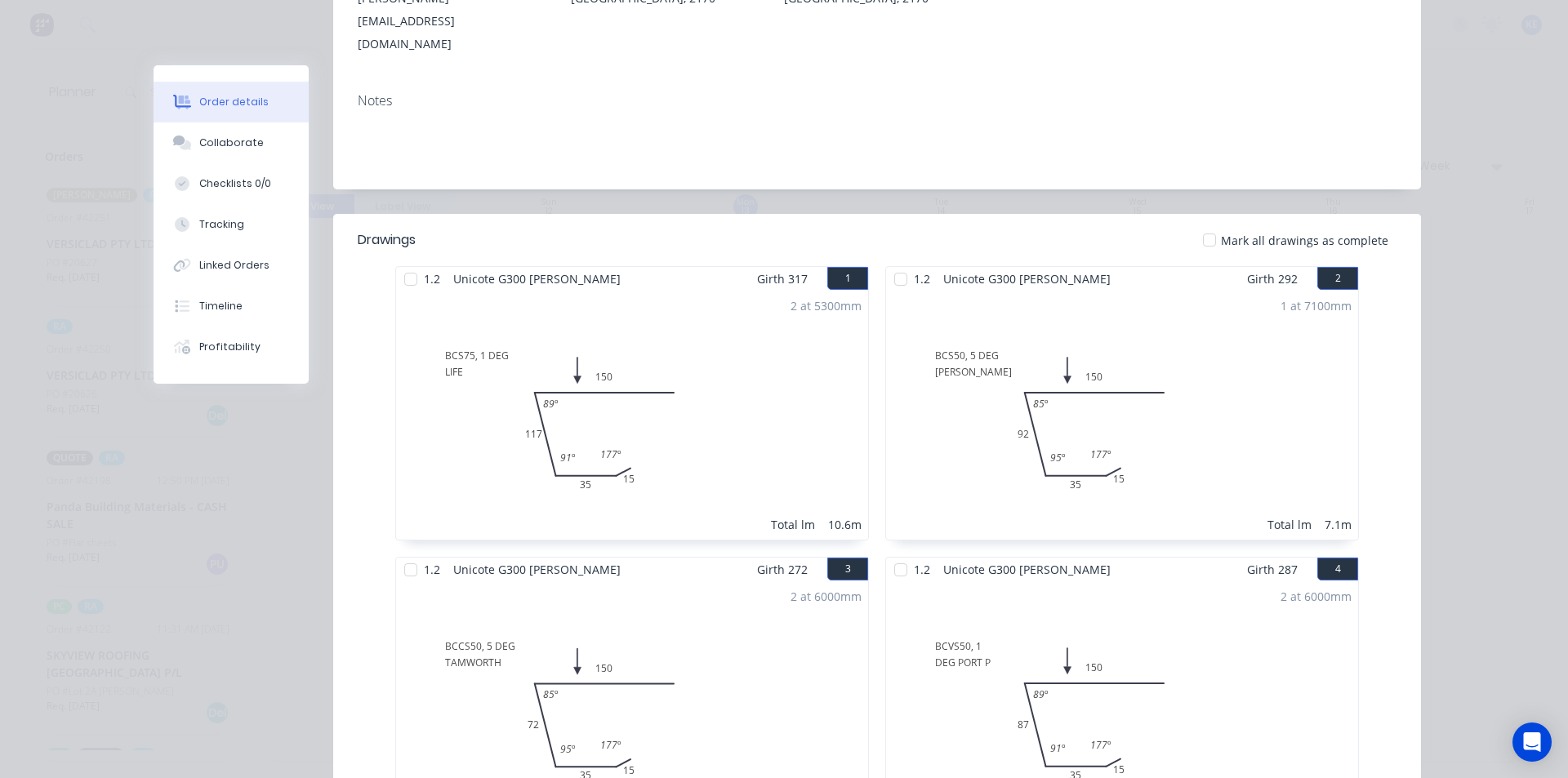
scroll to position [0, 0]
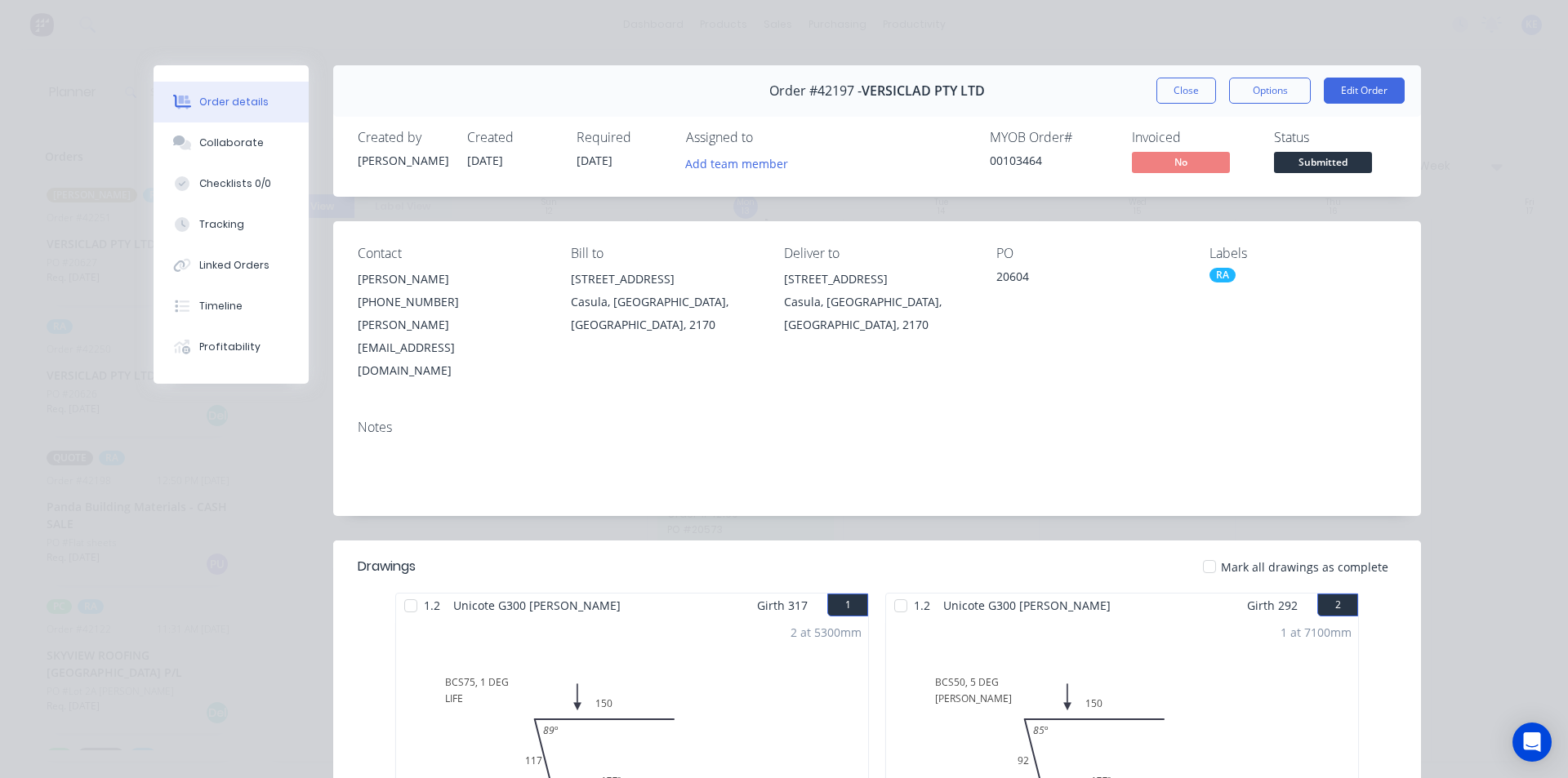
click at [1210, 279] on div "RA" at bounding box center [1222, 274] width 27 height 15
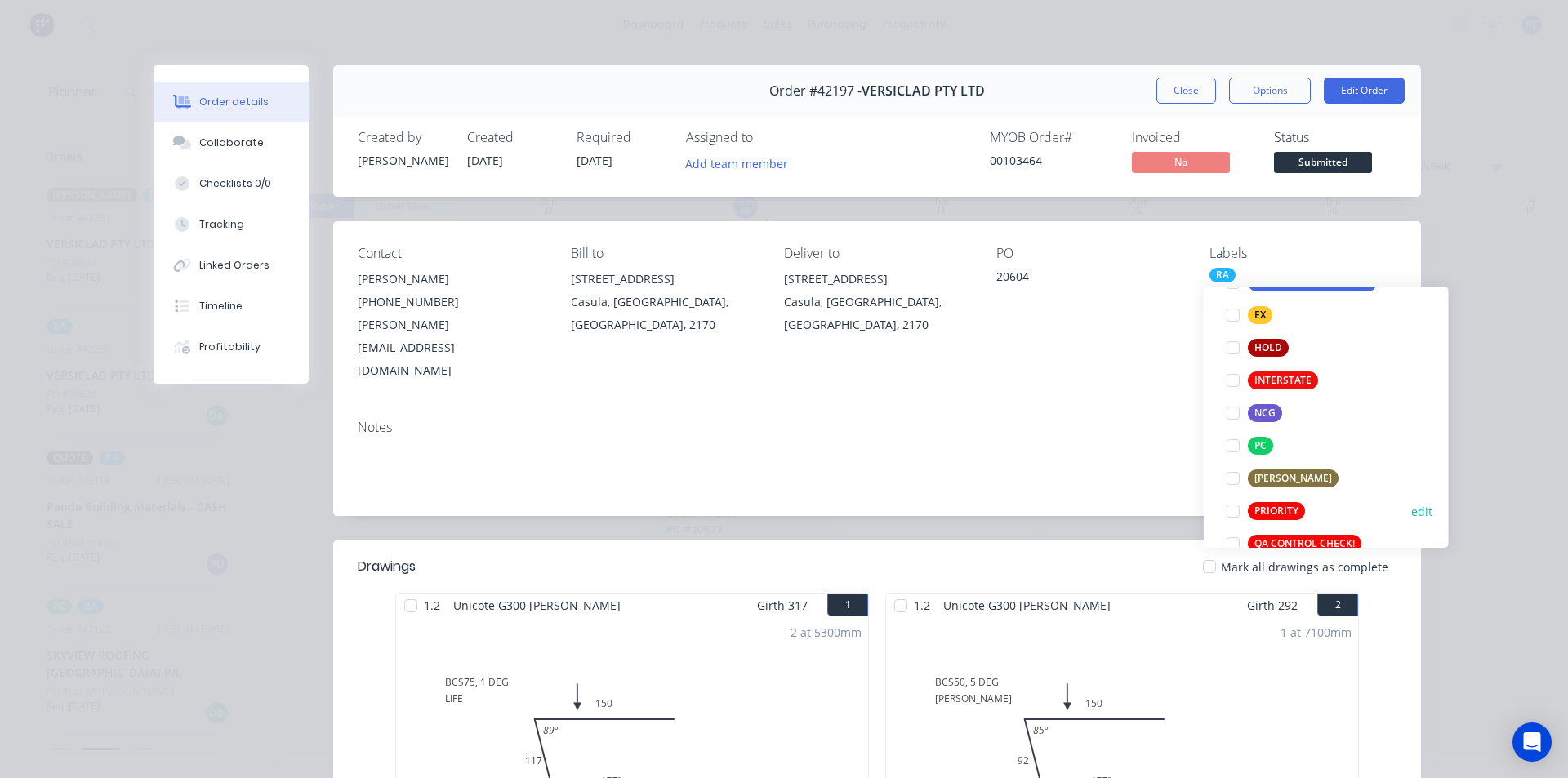
scroll to position [327, 0]
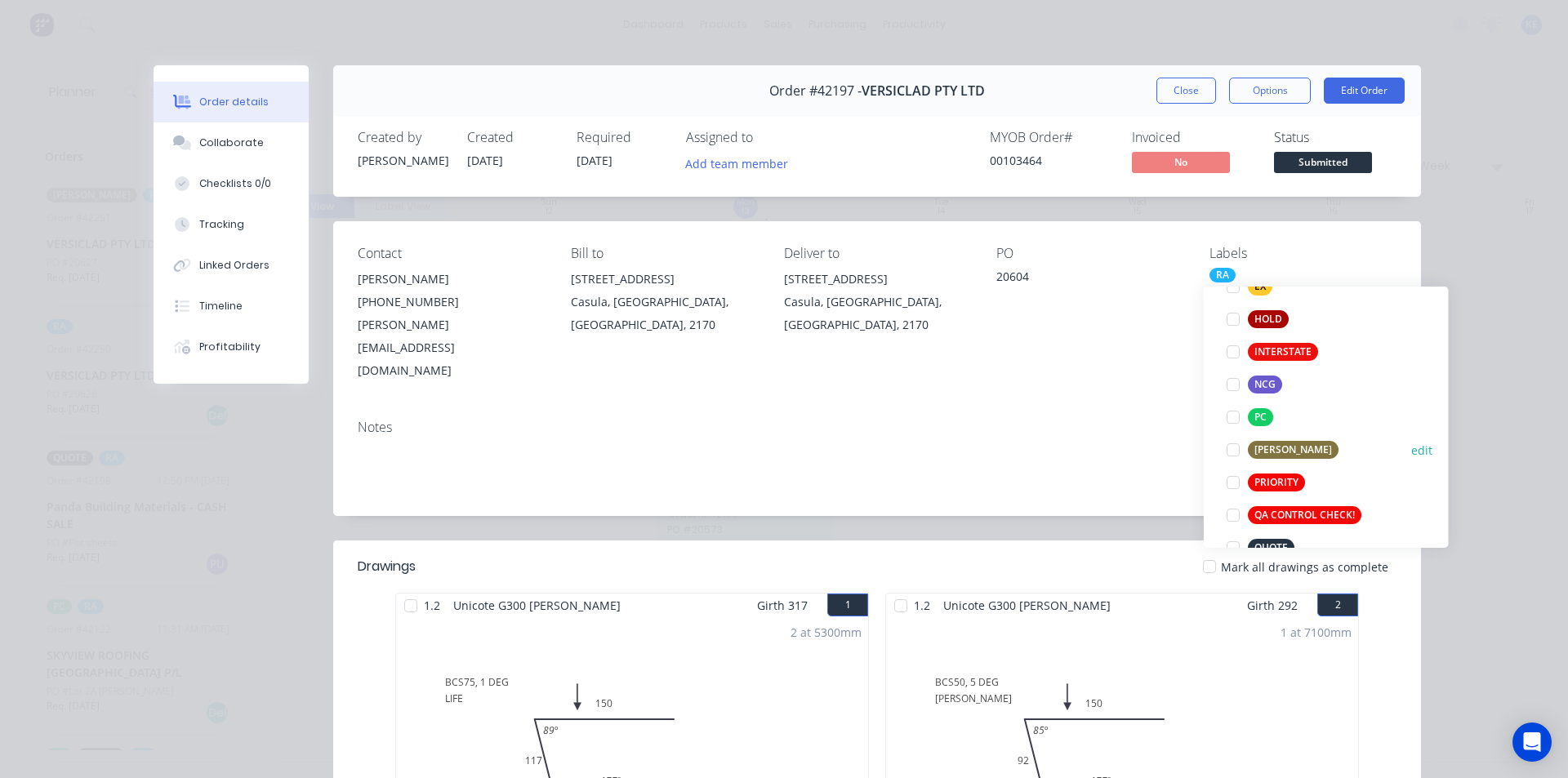
click at [1287, 455] on div "[PERSON_NAME]" at bounding box center [1293, 449] width 91 height 18
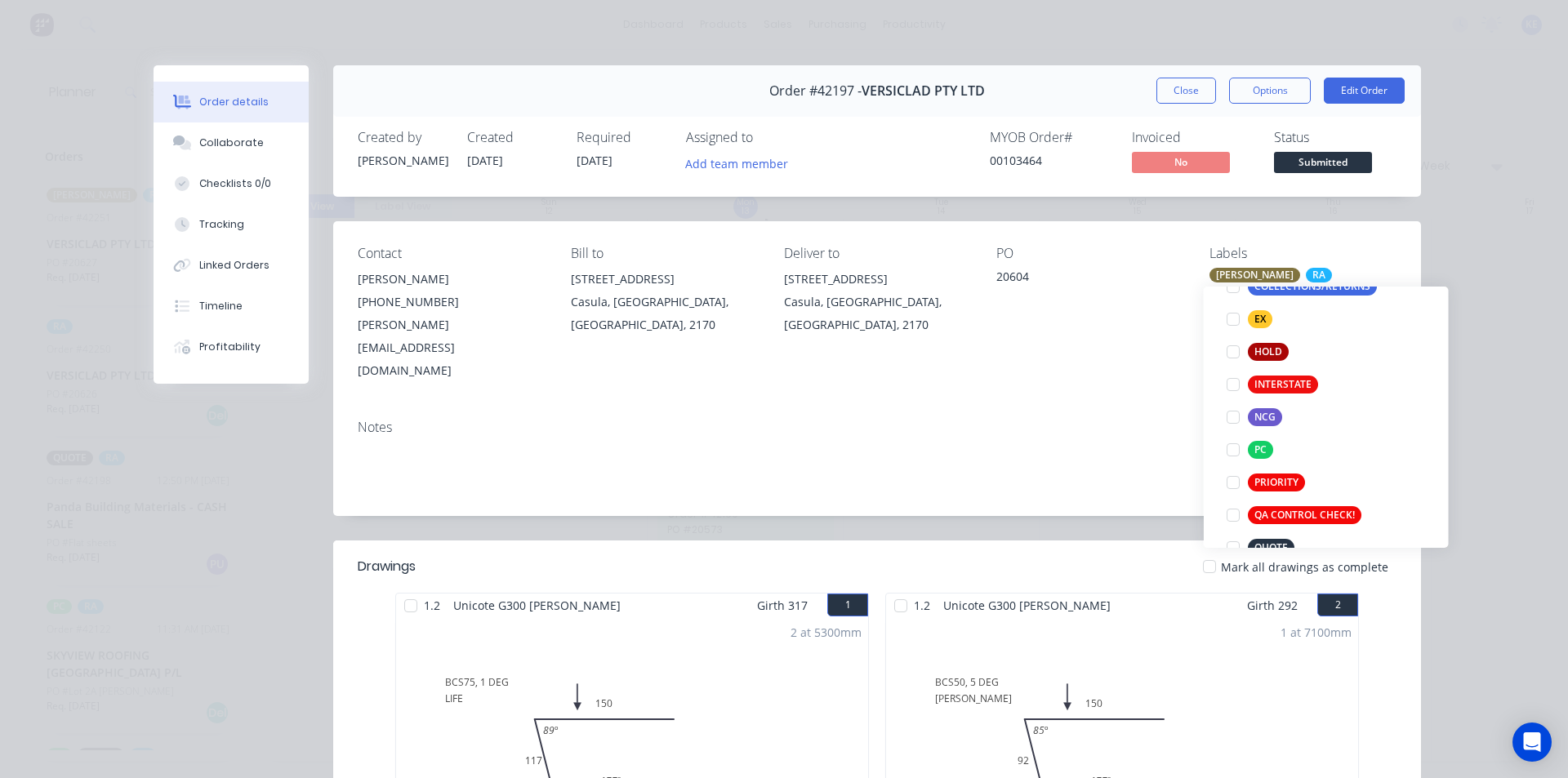
scroll to position [0, 0]
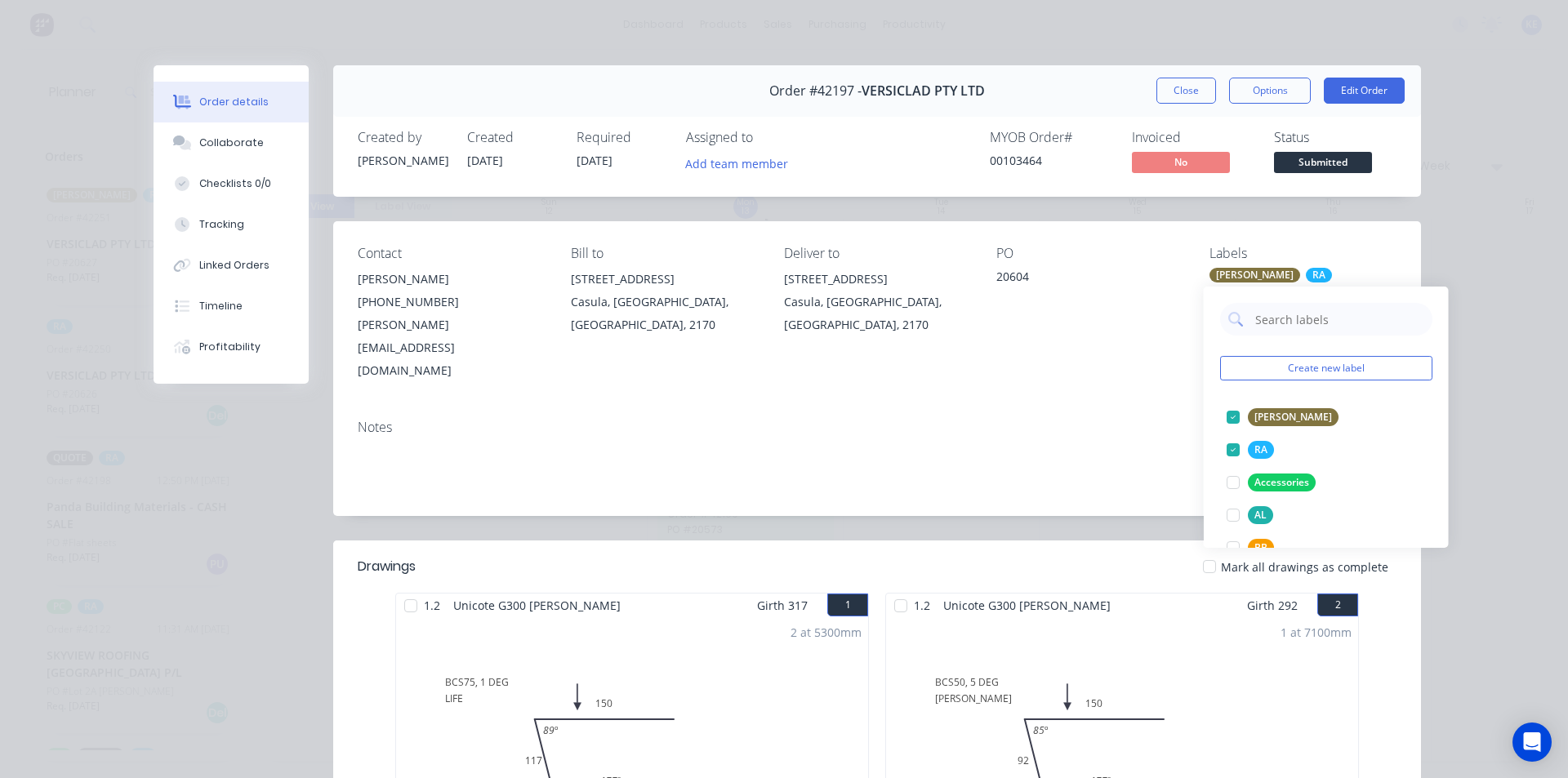
click at [1202, 96] on button "Close" at bounding box center [1186, 91] width 60 height 27
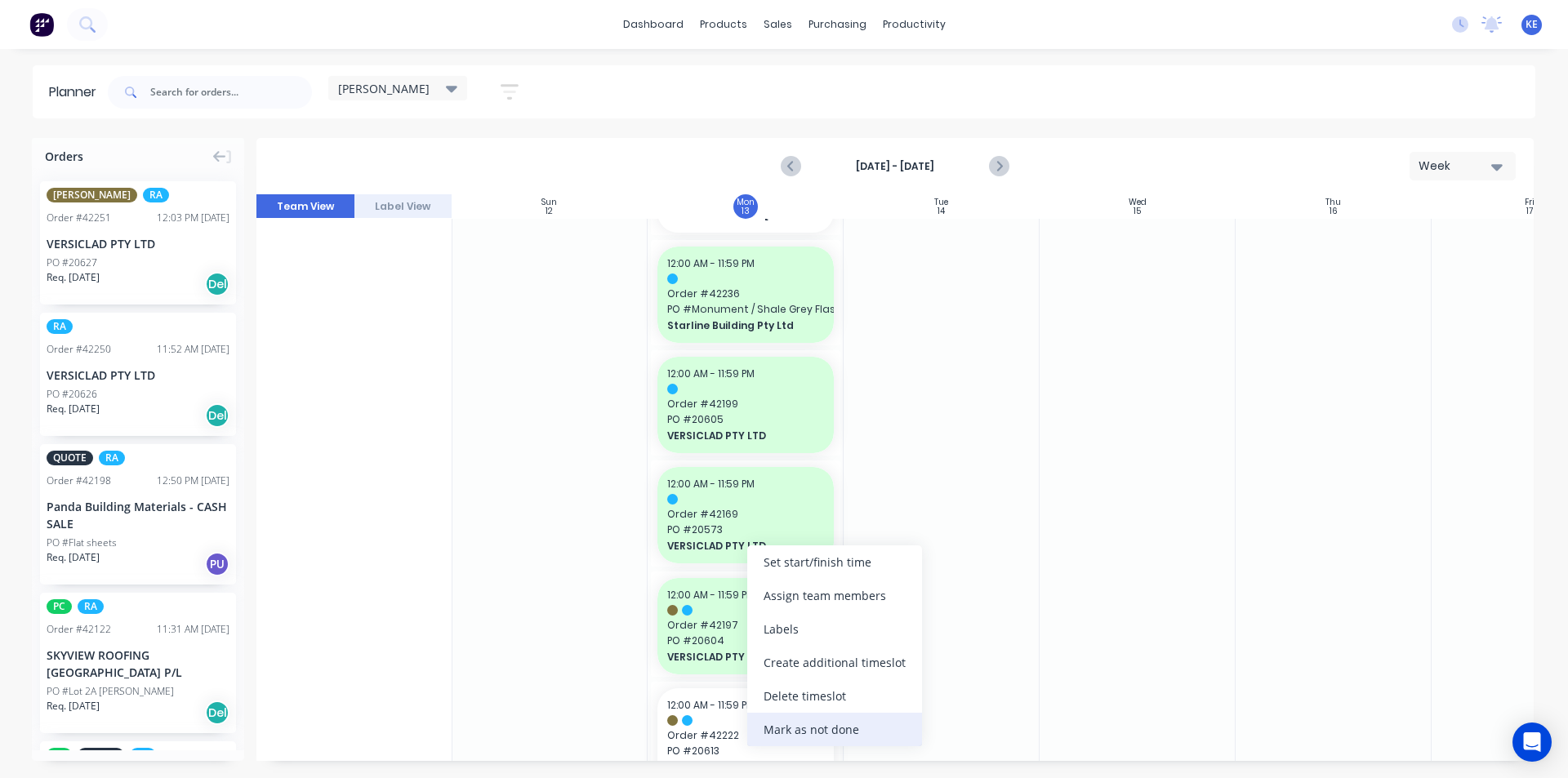
click at [800, 727] on div "Mark as not done" at bounding box center [834, 728] width 175 height 33
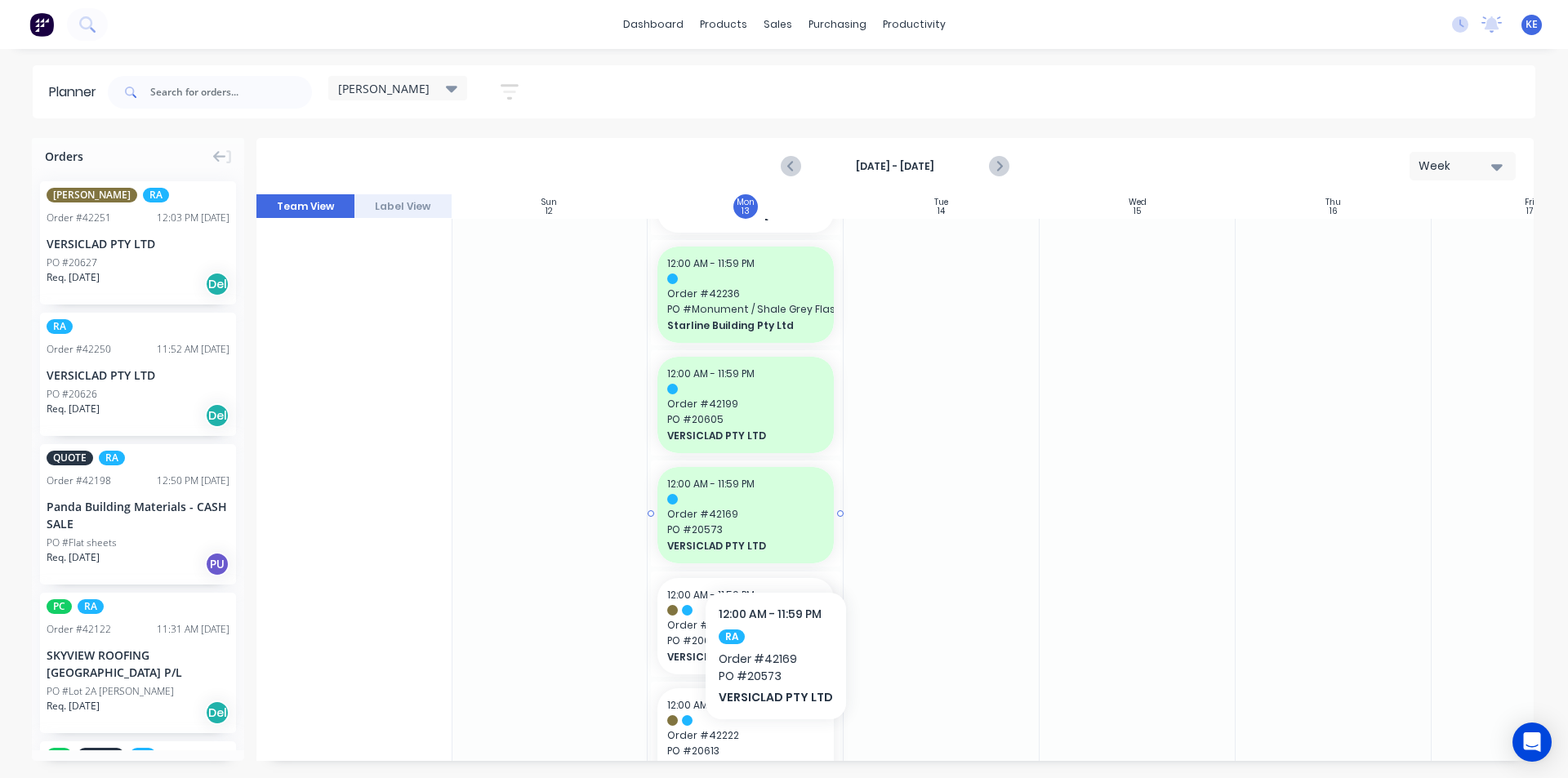
click at [772, 542] on span "VERSICLAD PTY LTD" at bounding box center [737, 545] width 141 height 15
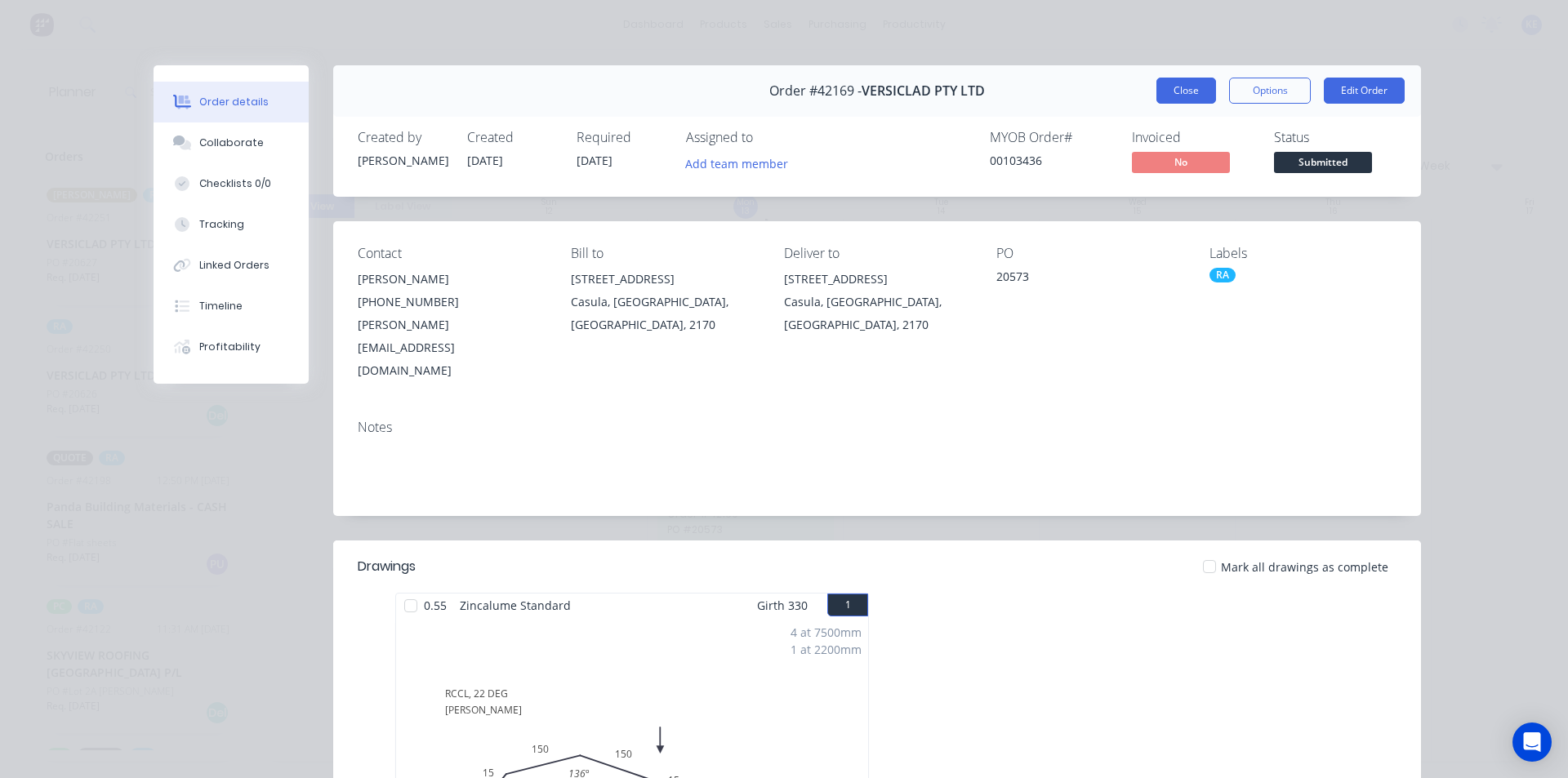
click at [1178, 90] on button "Close" at bounding box center [1186, 91] width 60 height 27
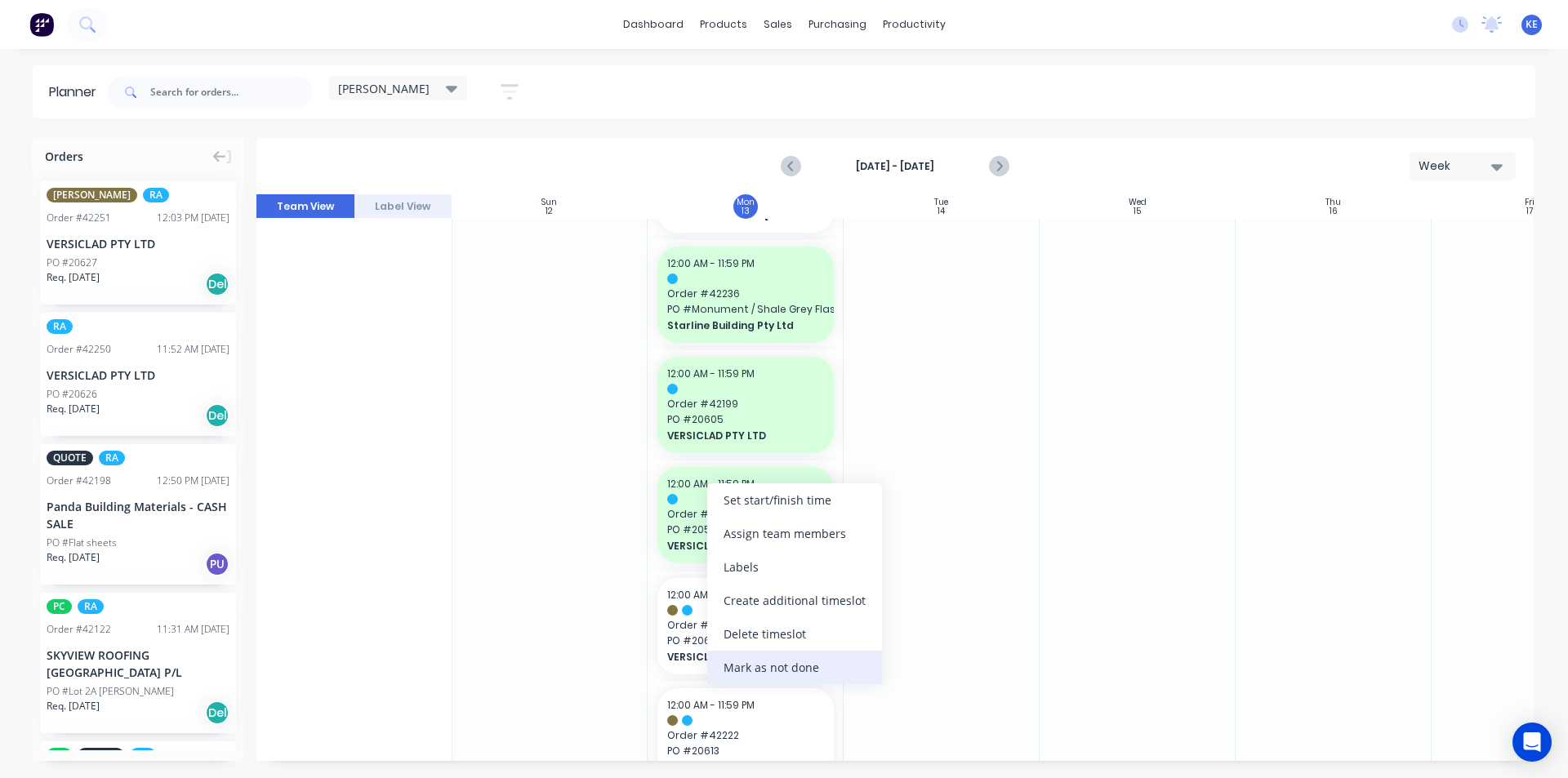
click at [790, 669] on div "Mark as not done" at bounding box center [795, 667] width 175 height 33
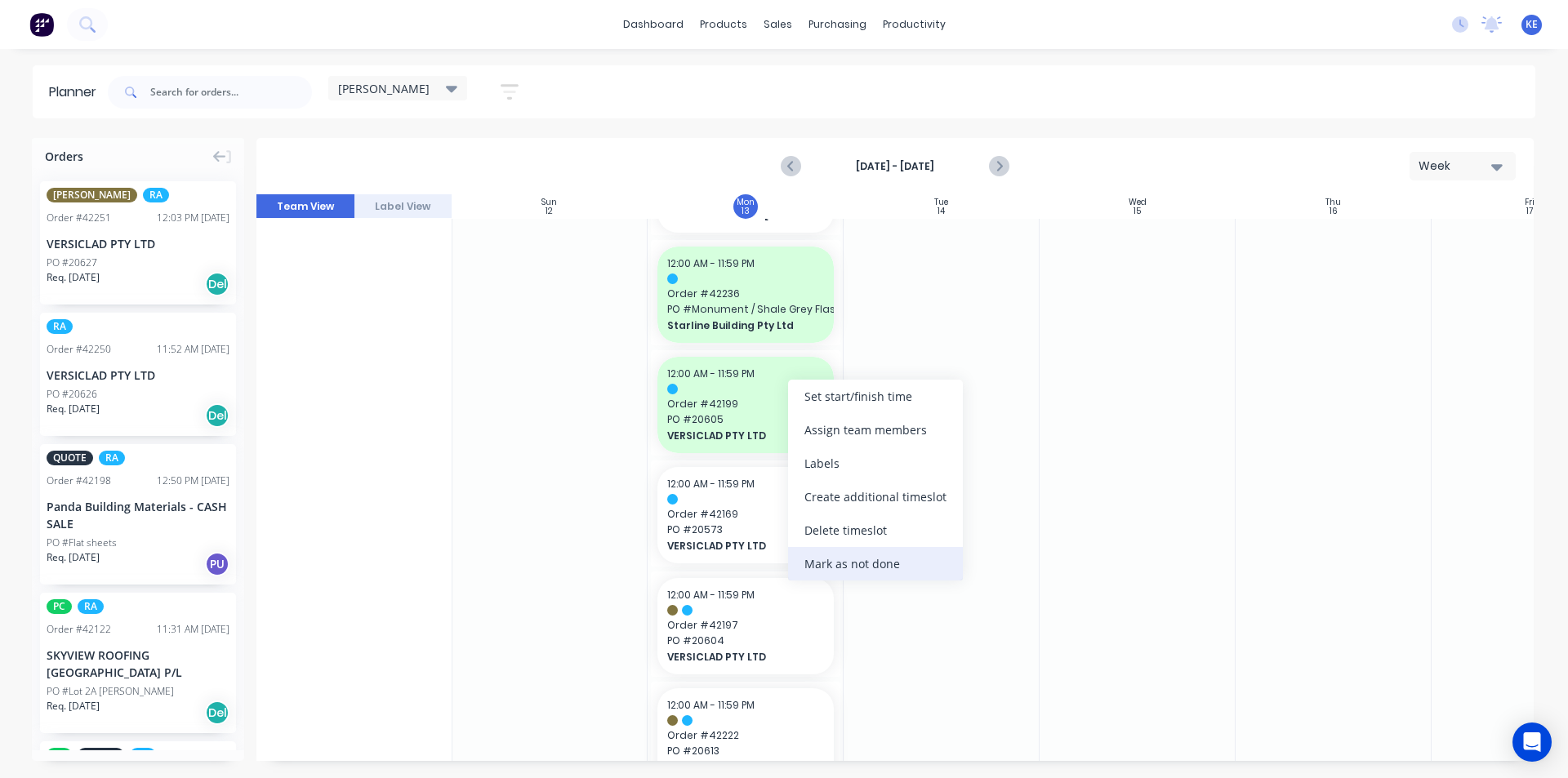
click at [814, 565] on div "Mark as not done" at bounding box center [875, 563] width 175 height 33
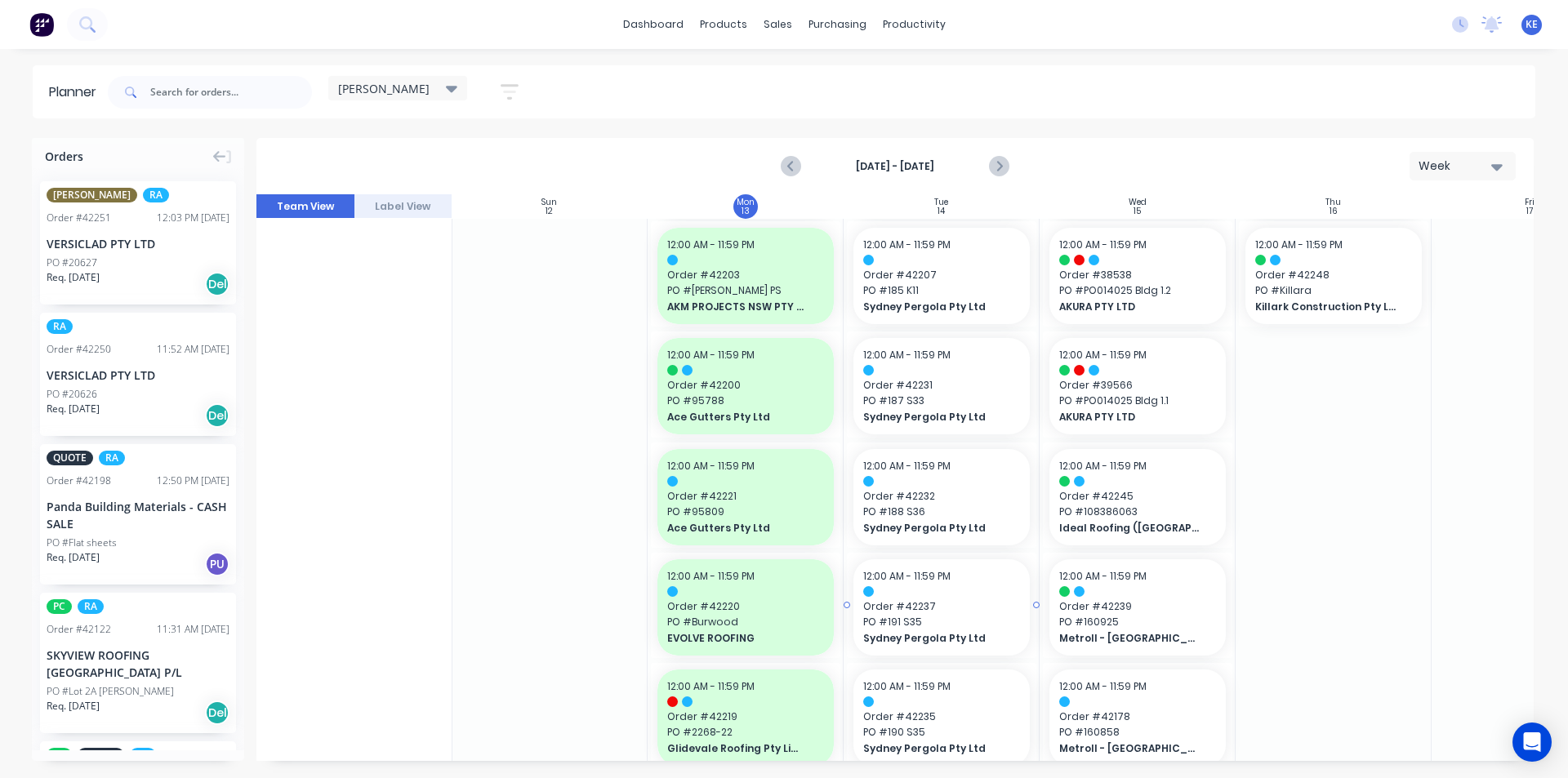
scroll to position [0, 1]
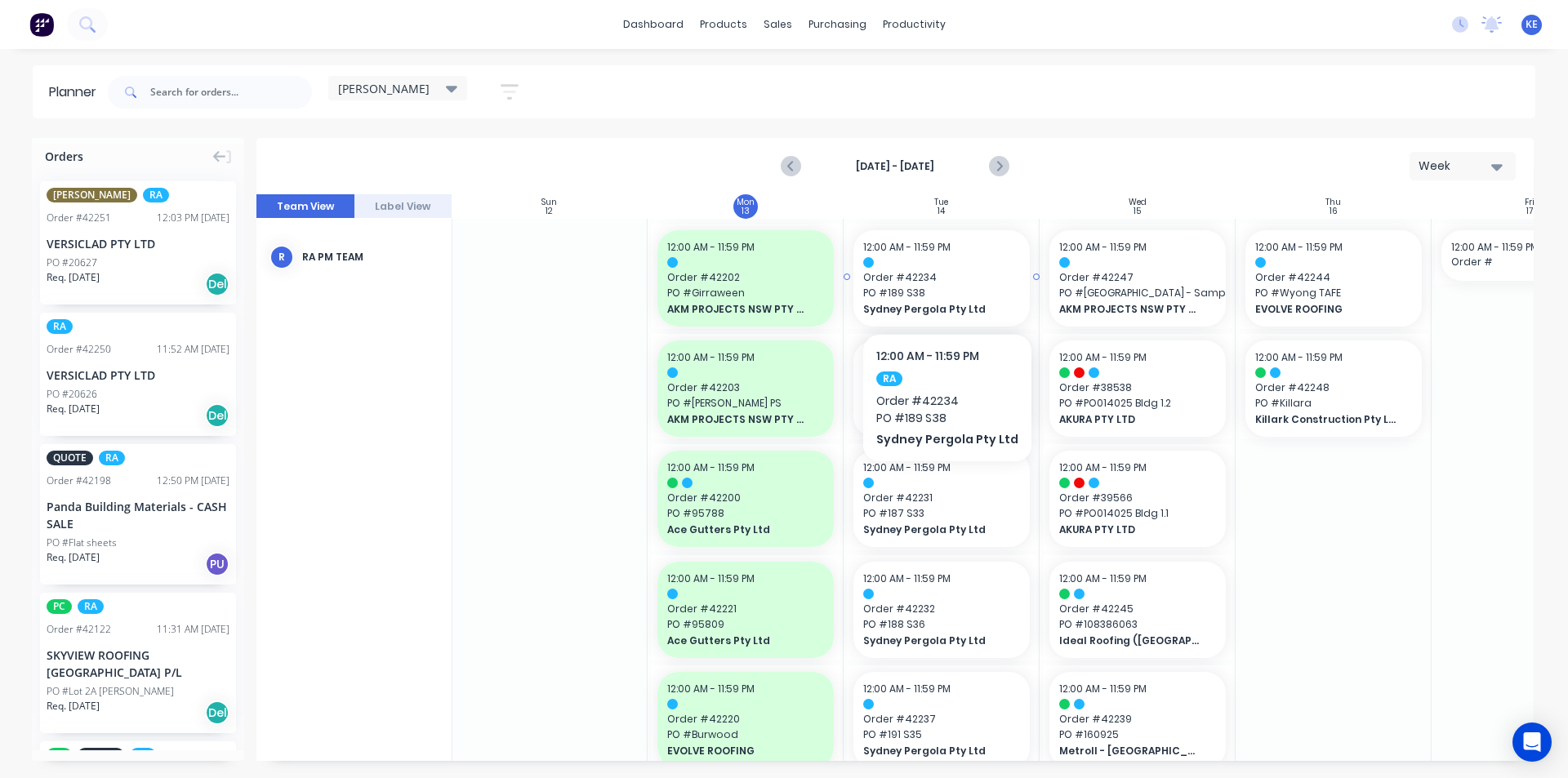
click at [990, 287] on span "PO # 189 S38" at bounding box center [941, 292] width 157 height 15
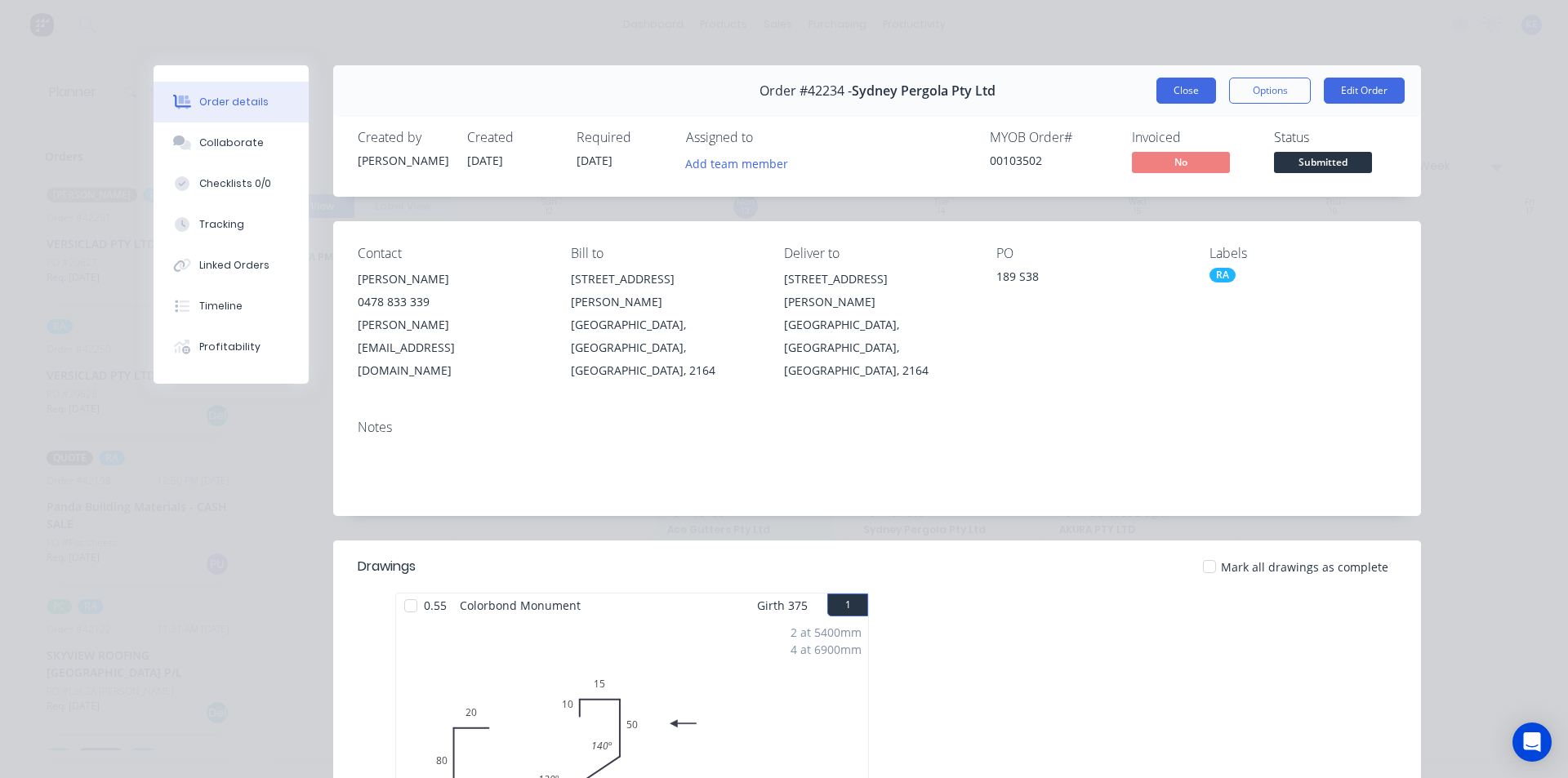
click at [1191, 86] on button "Close" at bounding box center [1186, 91] width 60 height 27
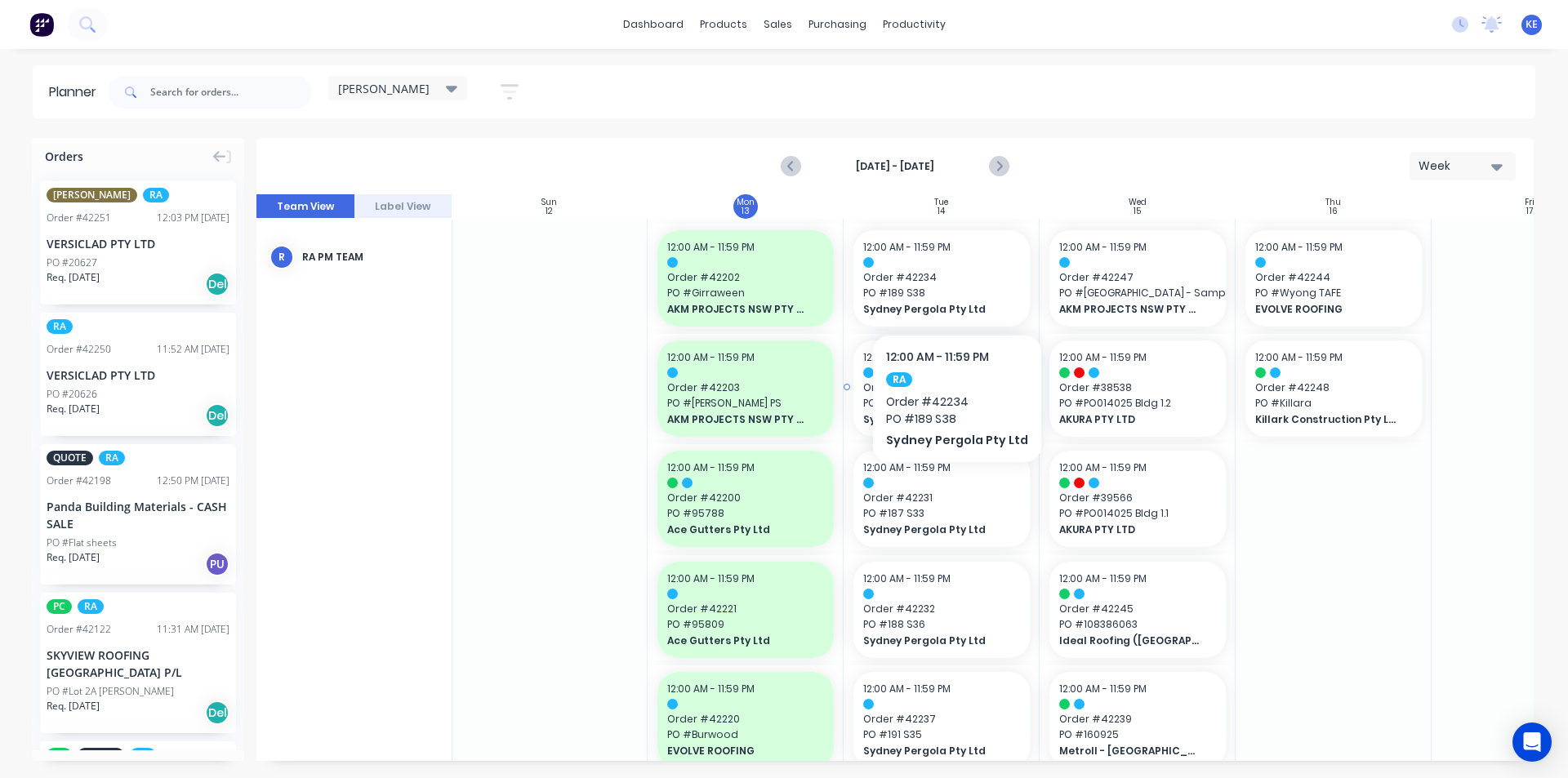
click at [953, 411] on div "Sydney Pergola Pty Ltd" at bounding box center [941, 419] width 157 height 15
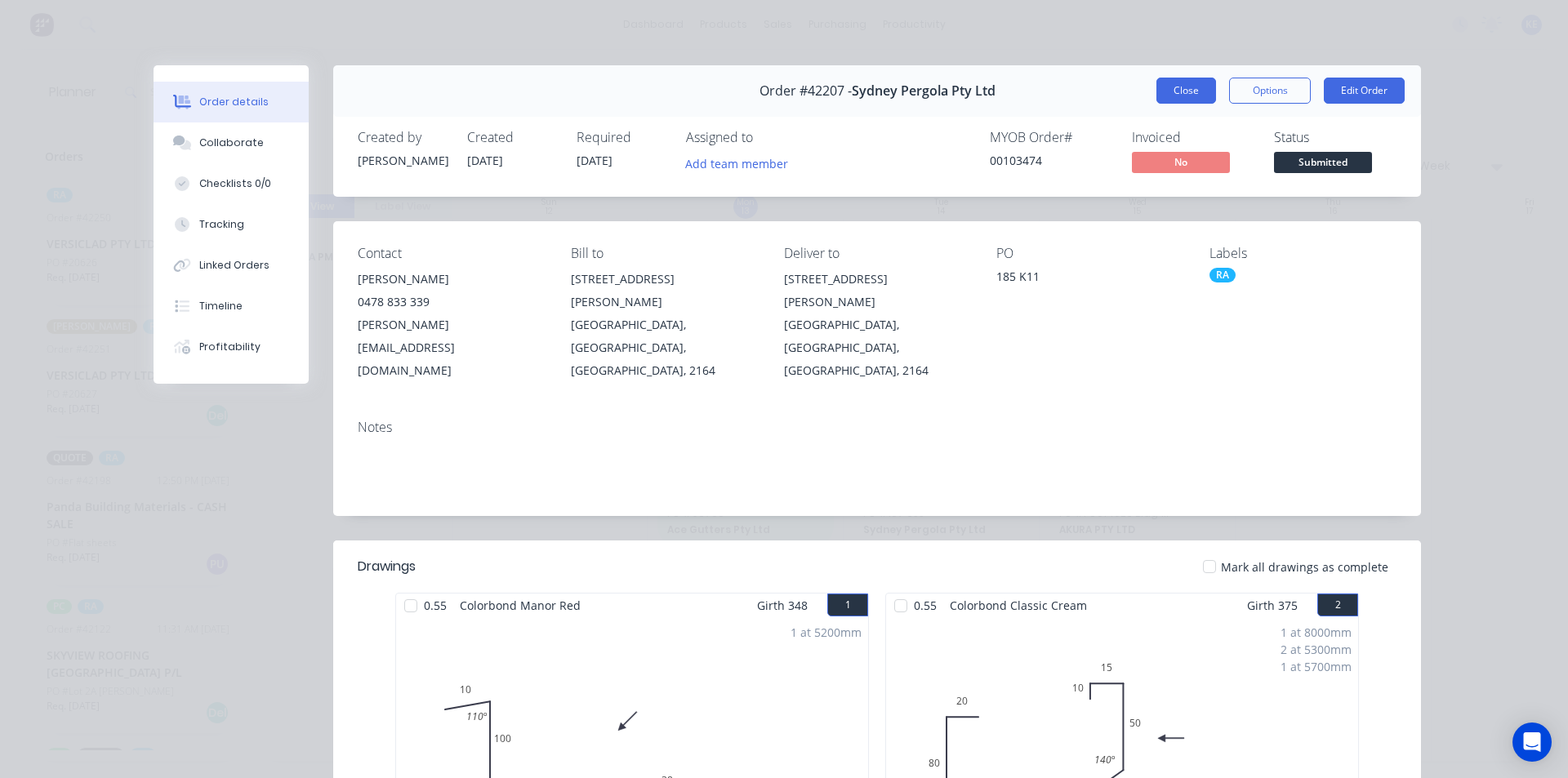
click at [1183, 91] on button "Close" at bounding box center [1186, 91] width 60 height 27
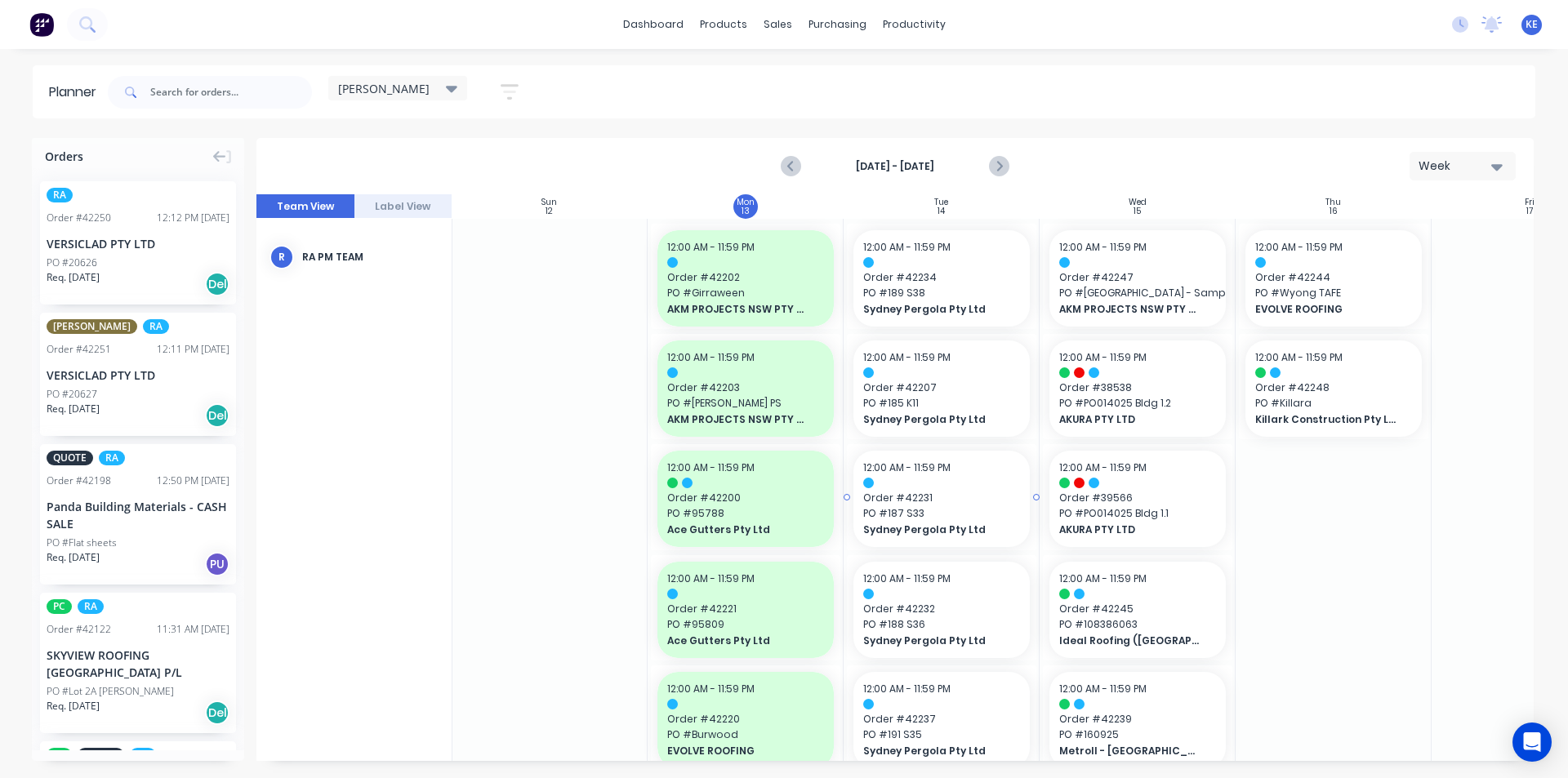
click at [992, 484] on div at bounding box center [941, 482] width 157 height 10
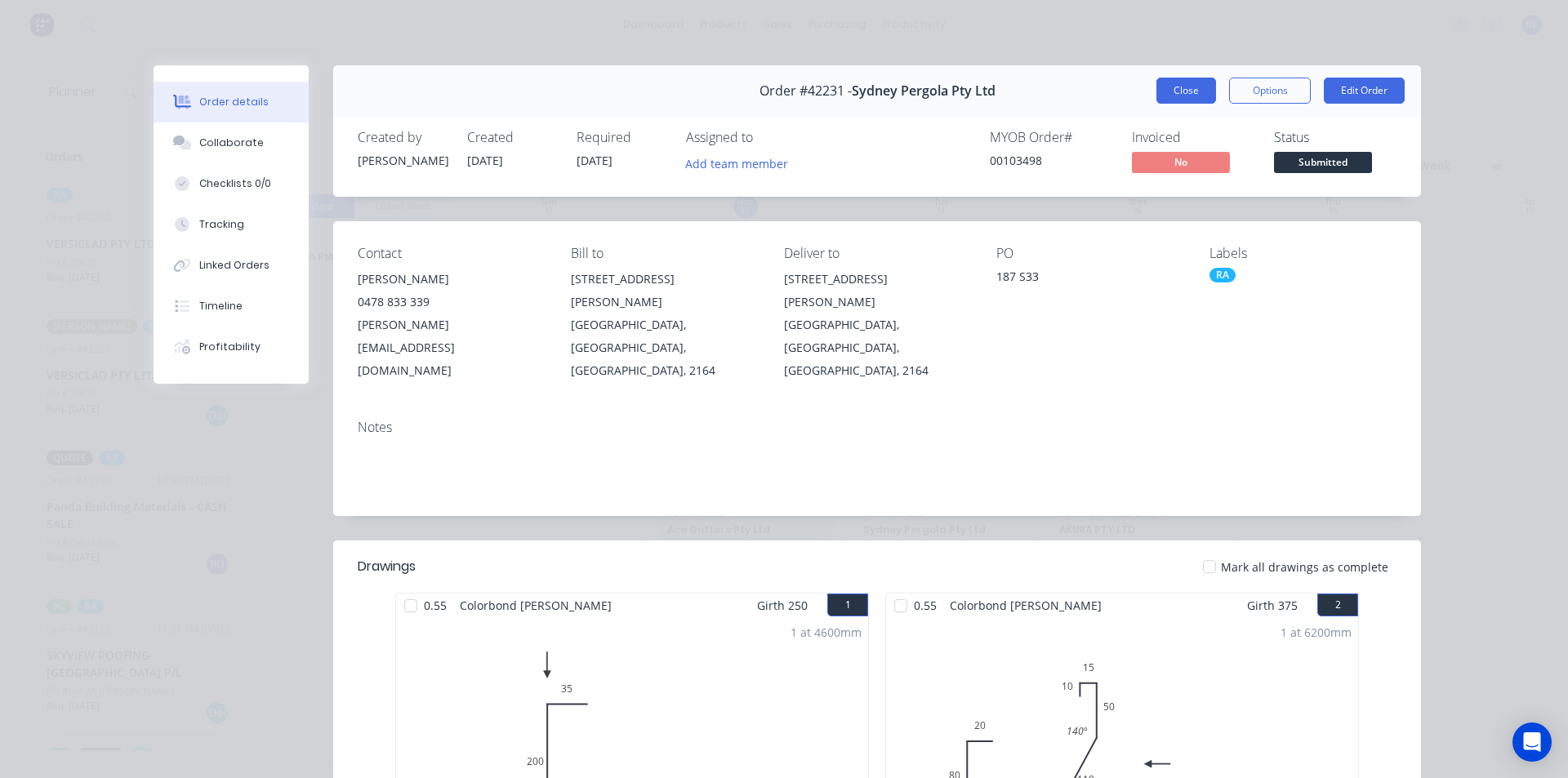
click at [1187, 81] on button "Close" at bounding box center [1186, 91] width 60 height 27
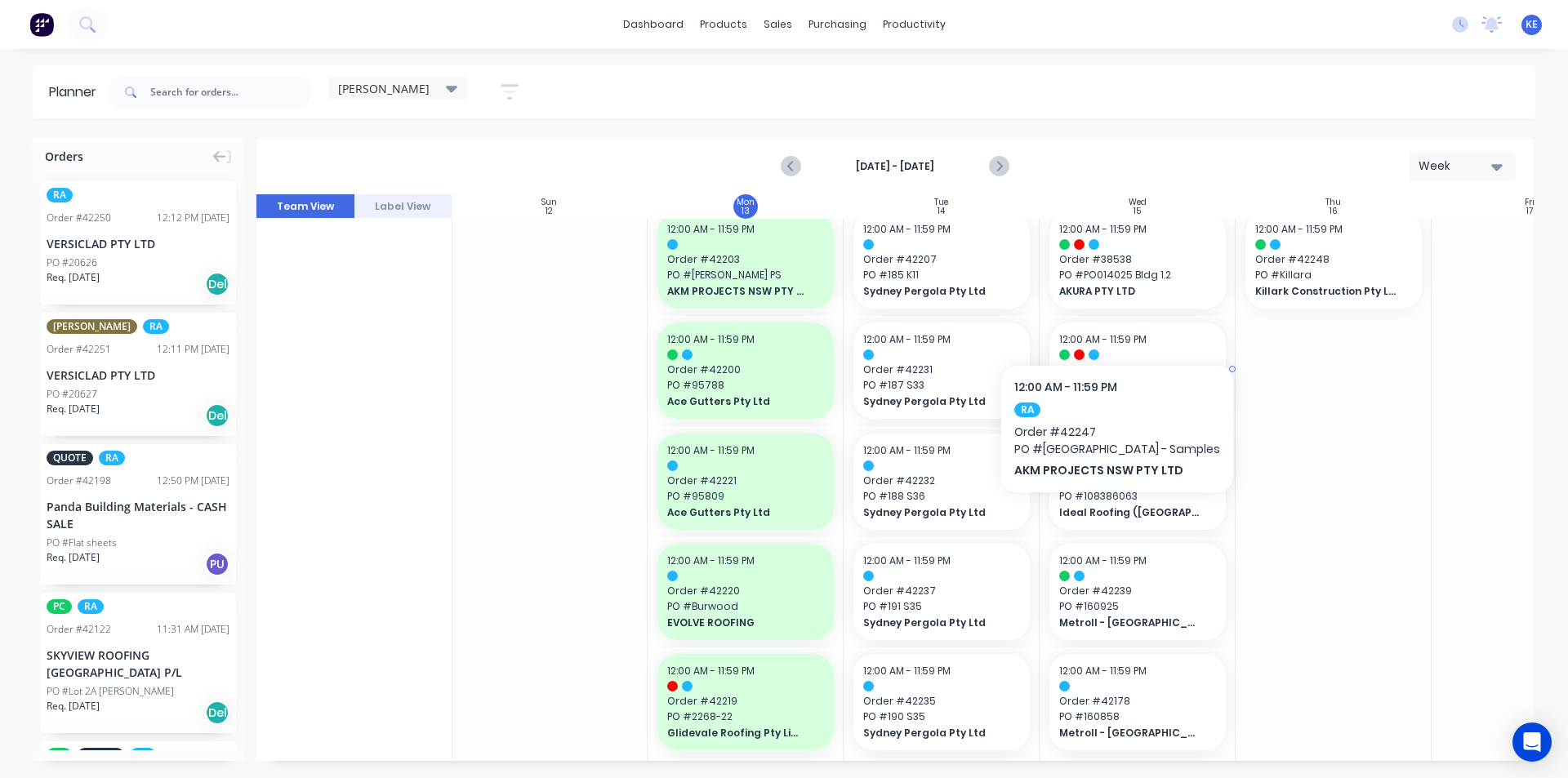
scroll to position [163, 1]
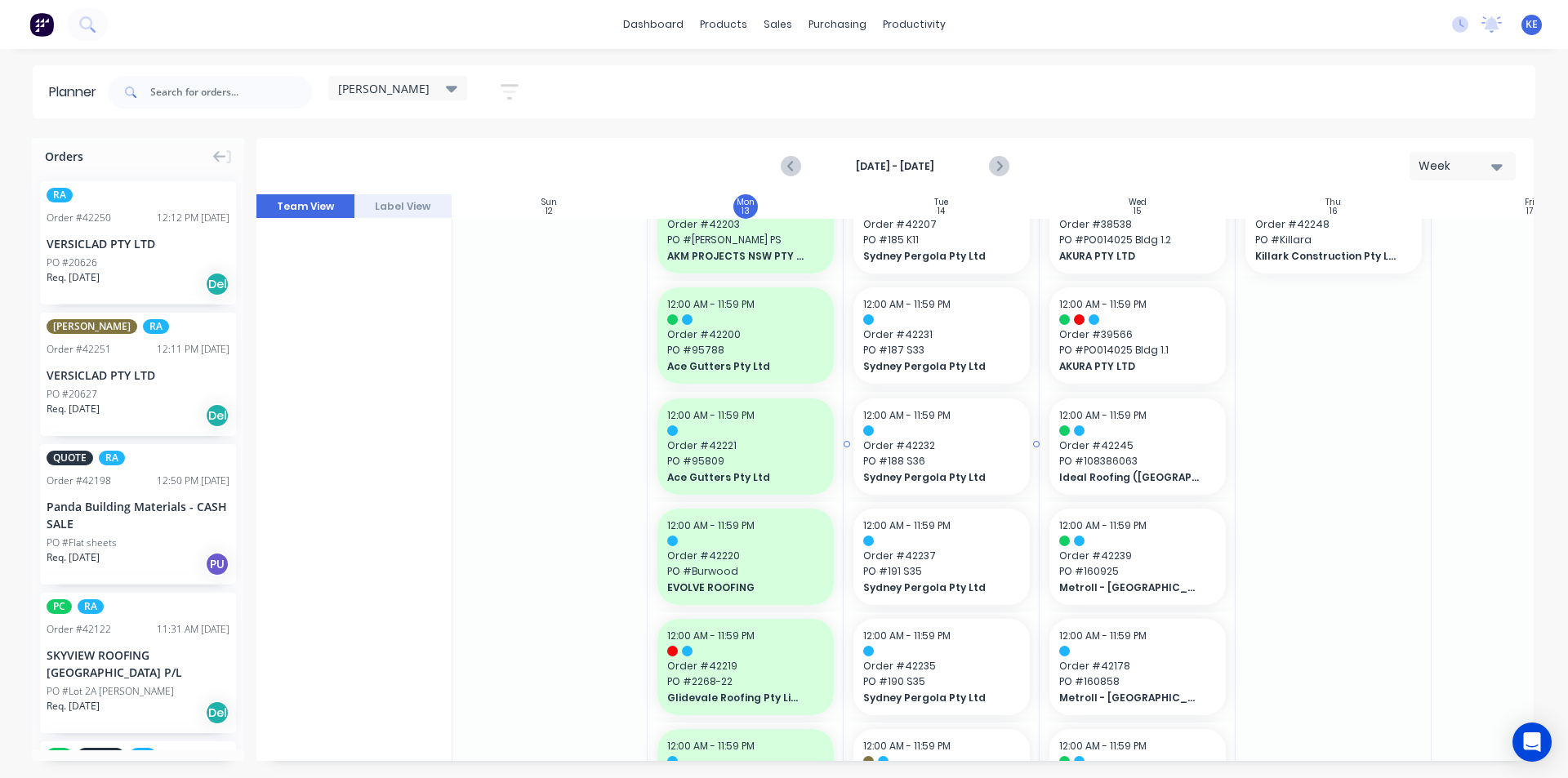
click at [962, 408] on div "12:00 AM - 11:59 PM" at bounding box center [941, 415] width 157 height 15
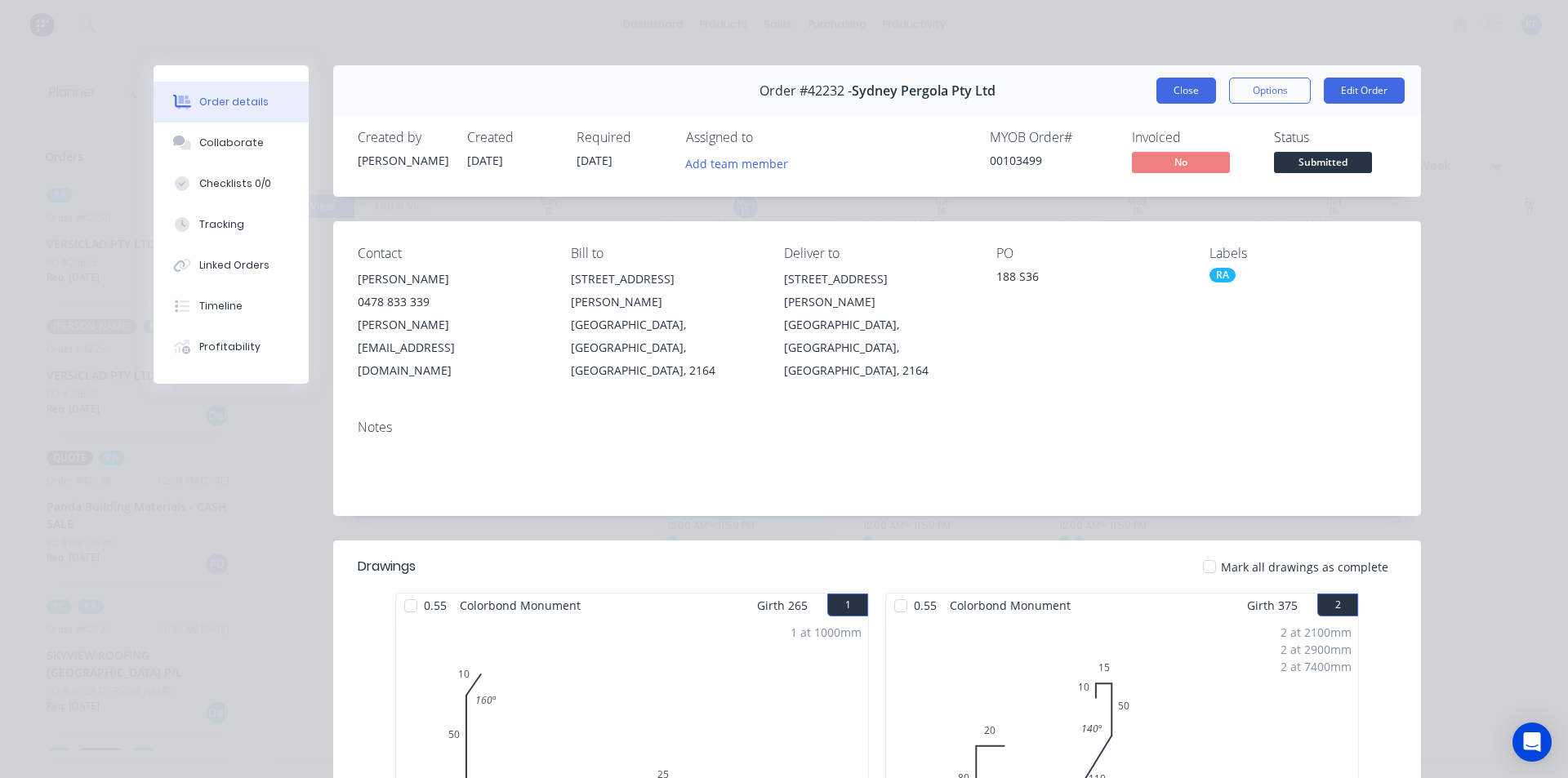
click at [1186, 86] on button "Close" at bounding box center [1186, 91] width 60 height 27
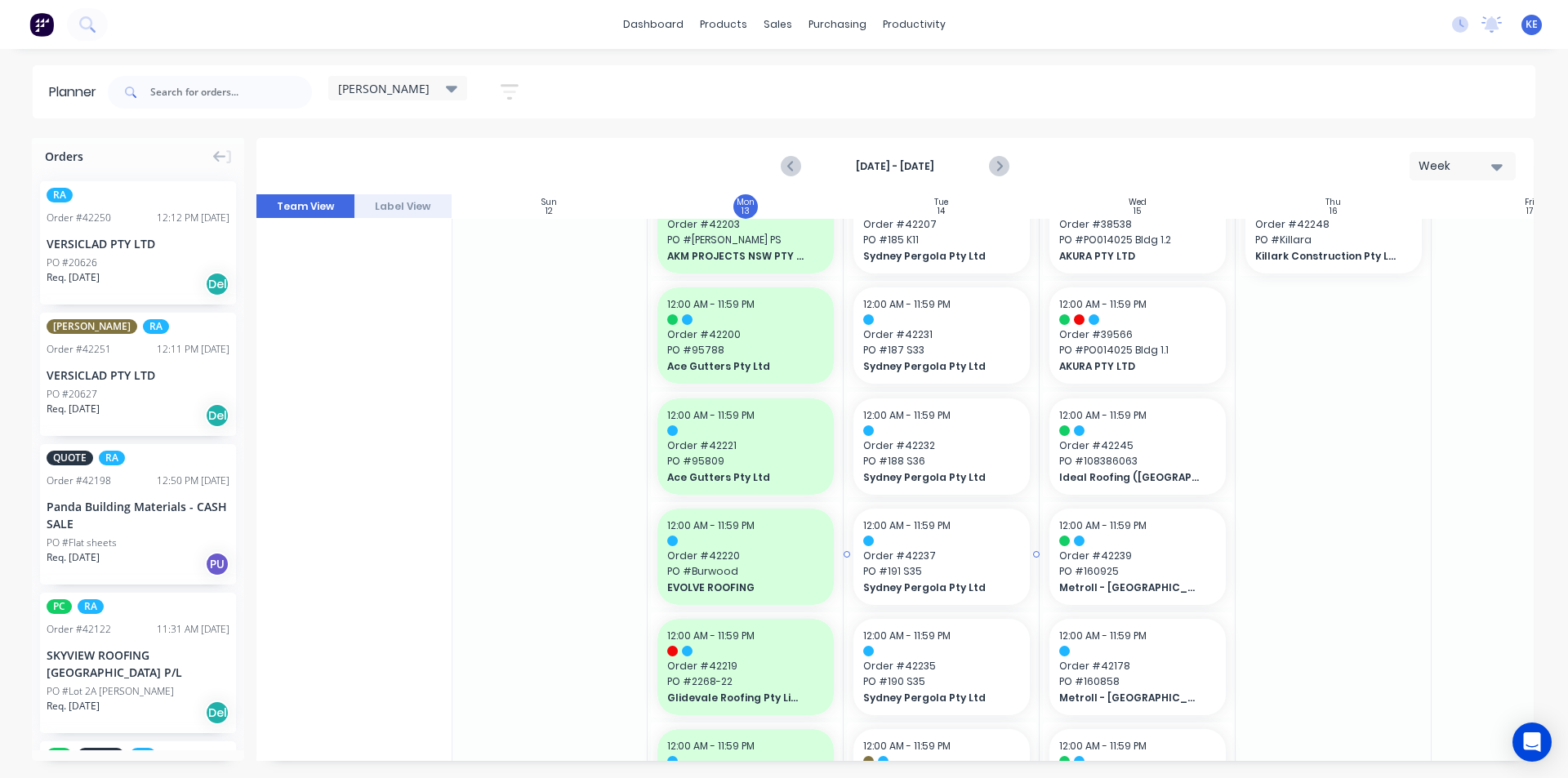
click at [912, 557] on span "Order # 42237" at bounding box center [941, 555] width 157 height 15
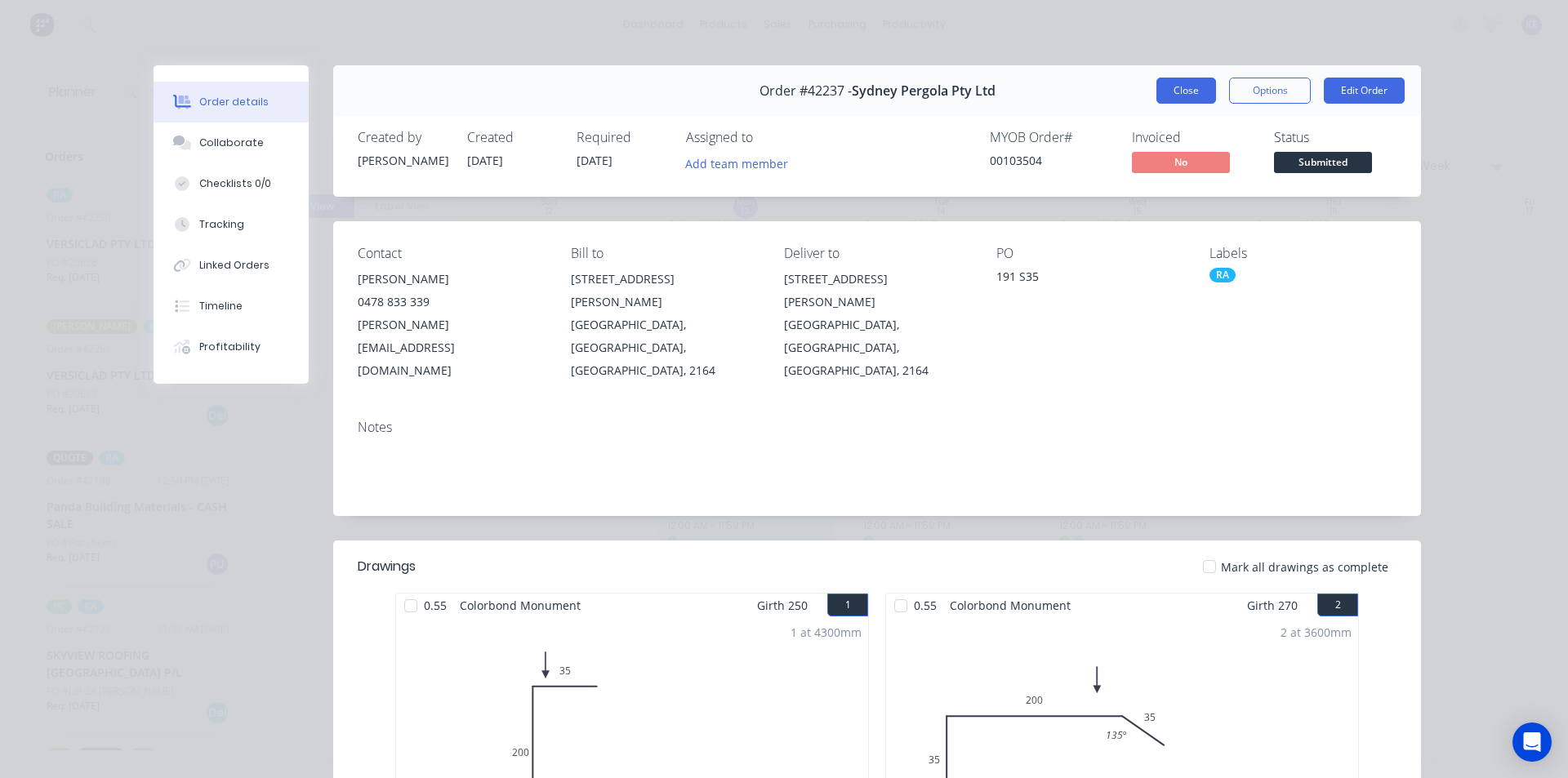
click at [1210, 83] on div "Close Options Edit Order" at bounding box center [1281, 91] width 248 height 27
click at [1198, 87] on button "Close" at bounding box center [1186, 91] width 60 height 27
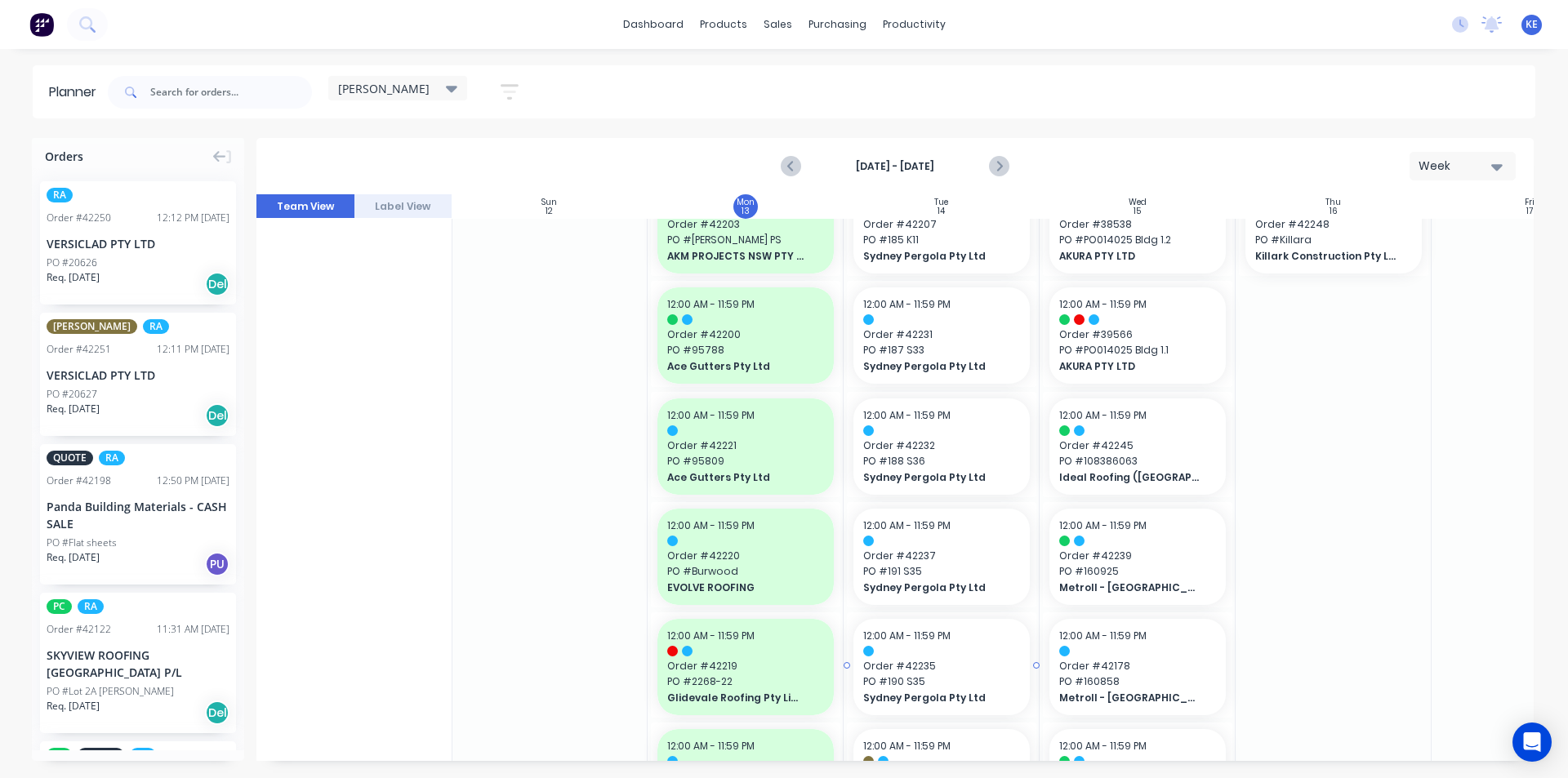
click at [950, 671] on span "Order # 42235" at bounding box center [941, 665] width 157 height 15
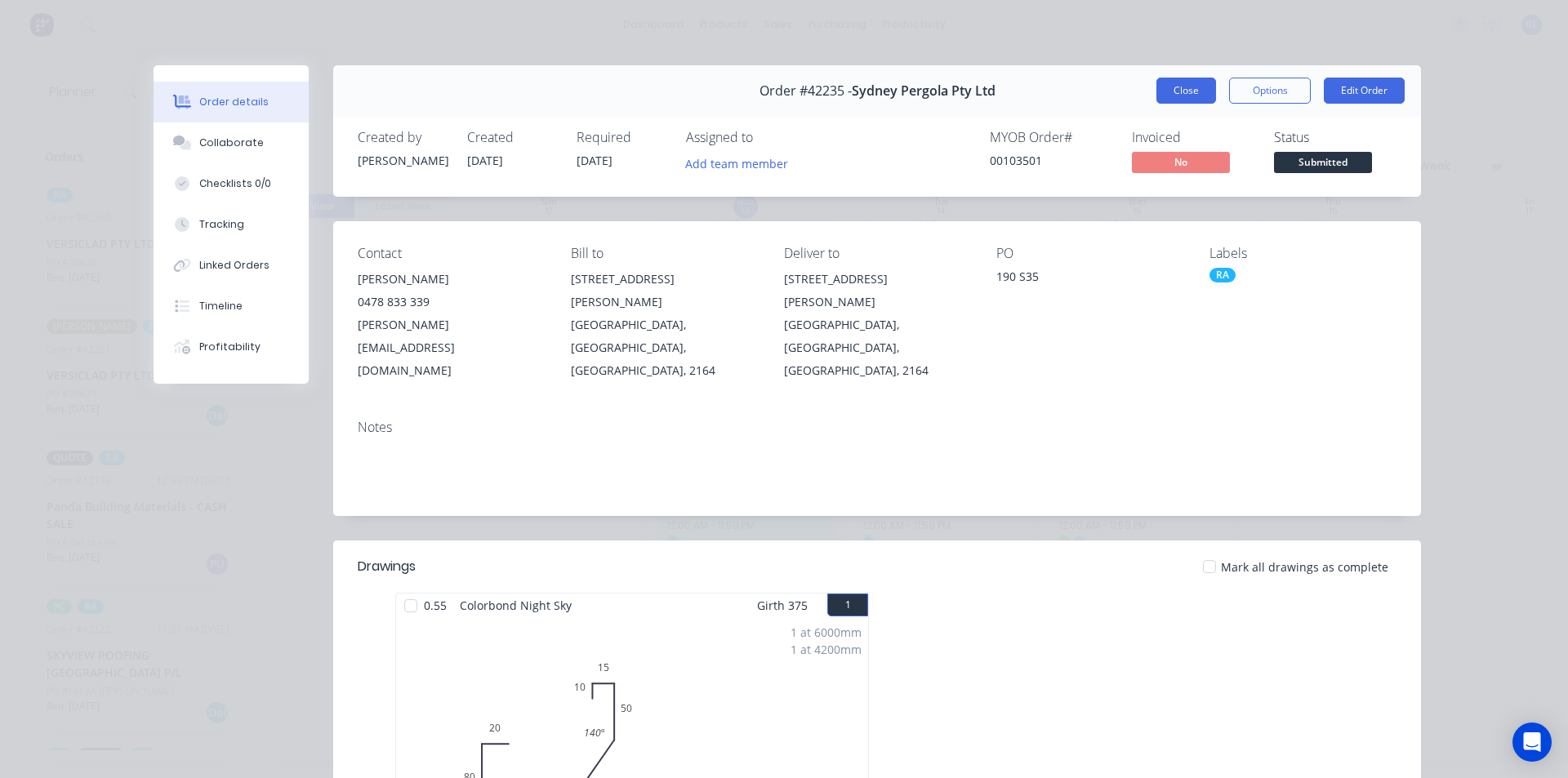
click at [1163, 80] on button "Close" at bounding box center [1186, 91] width 60 height 27
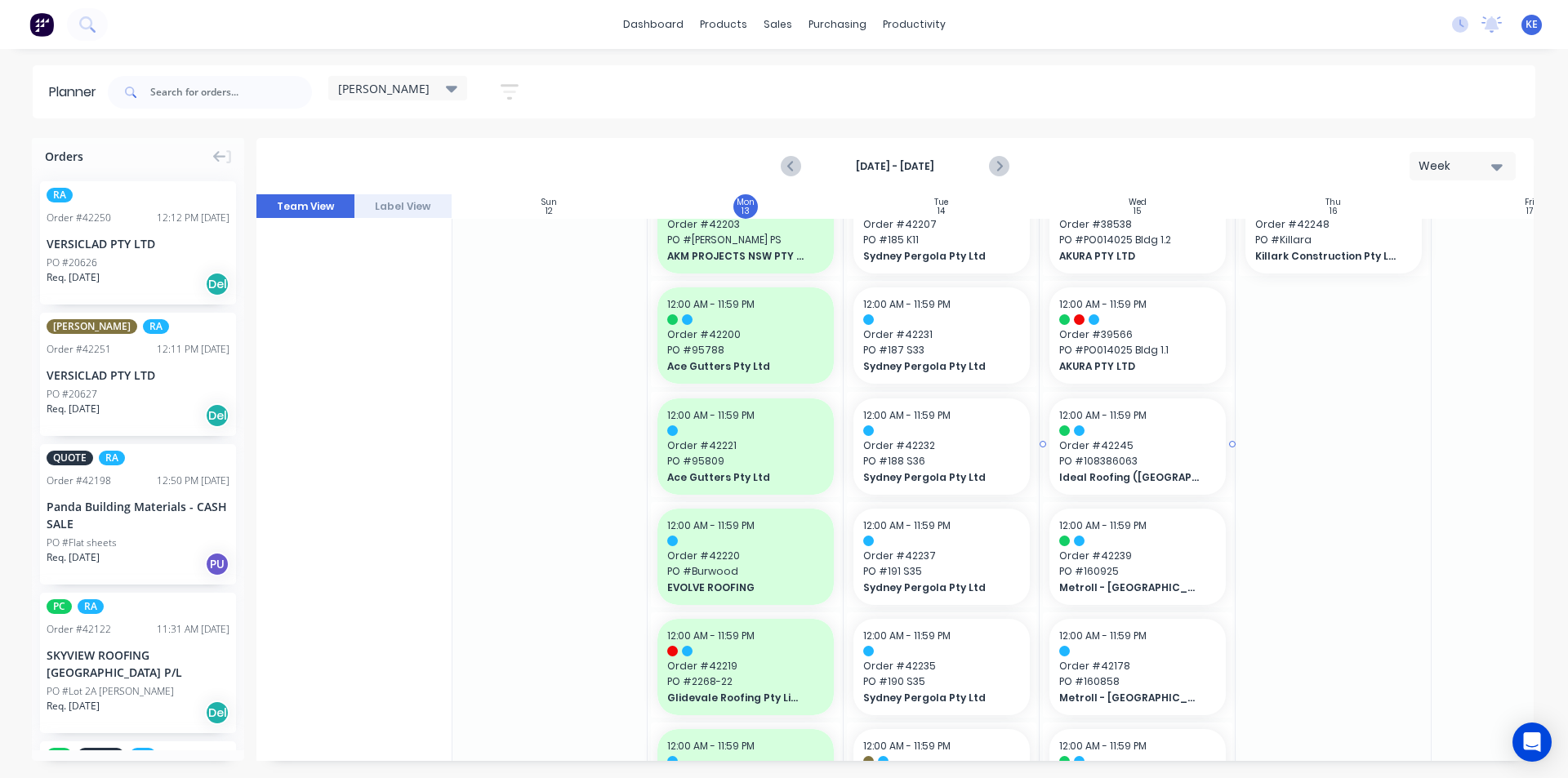
scroll to position [327, 1]
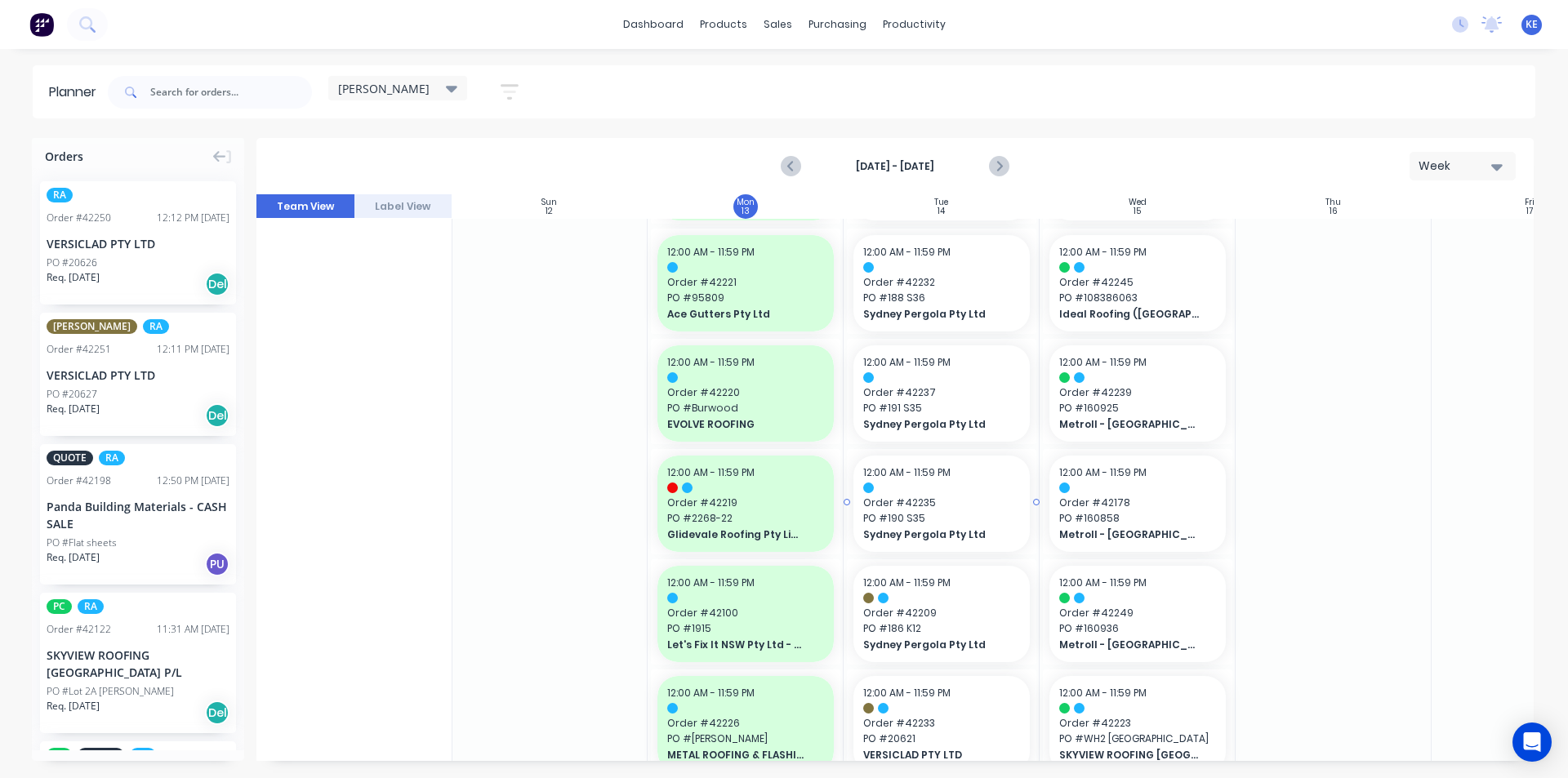
click at [940, 511] on span "PO # 190 S35" at bounding box center [941, 518] width 157 height 15
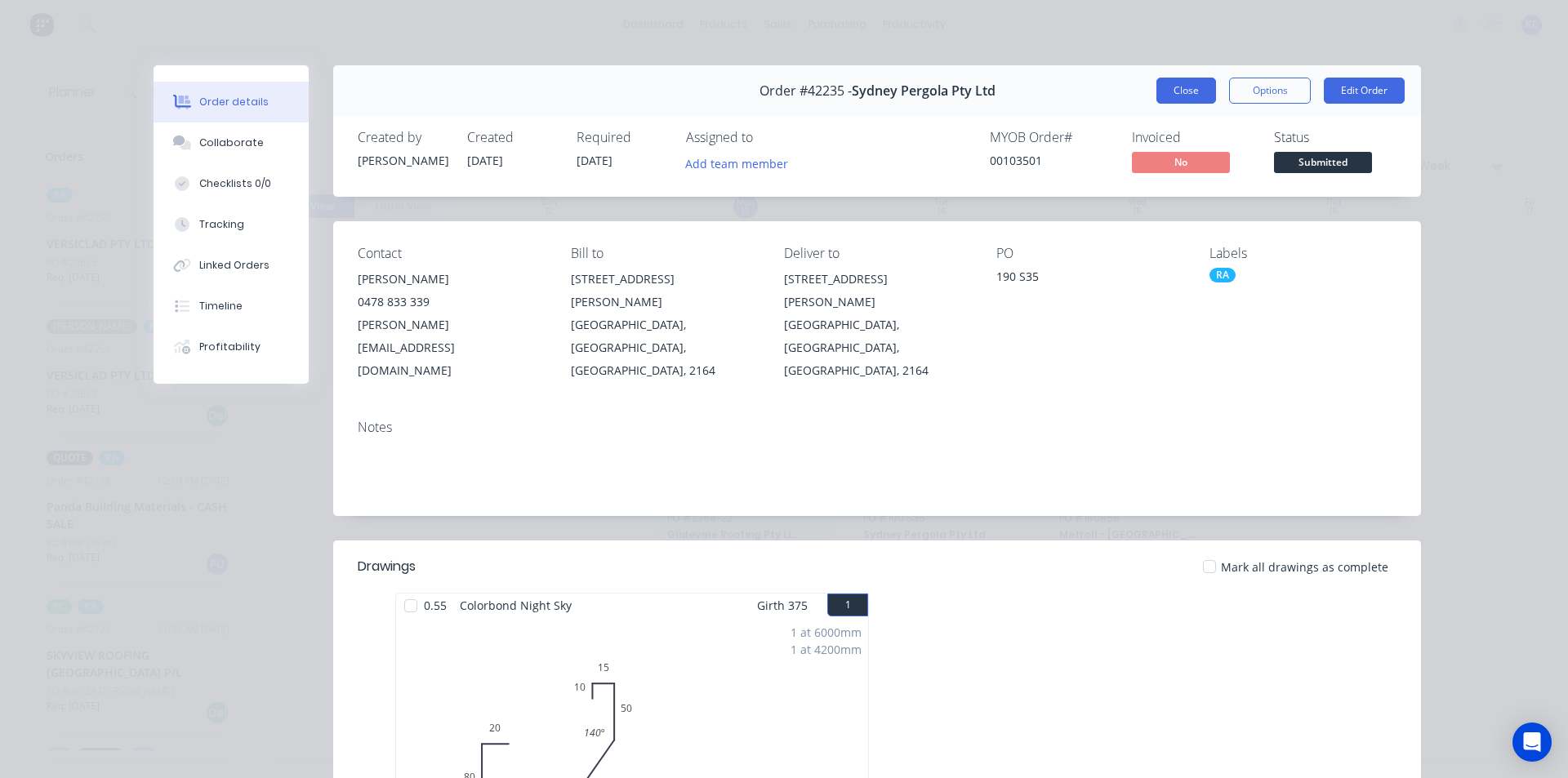
click at [1192, 81] on button "Close" at bounding box center [1186, 91] width 60 height 27
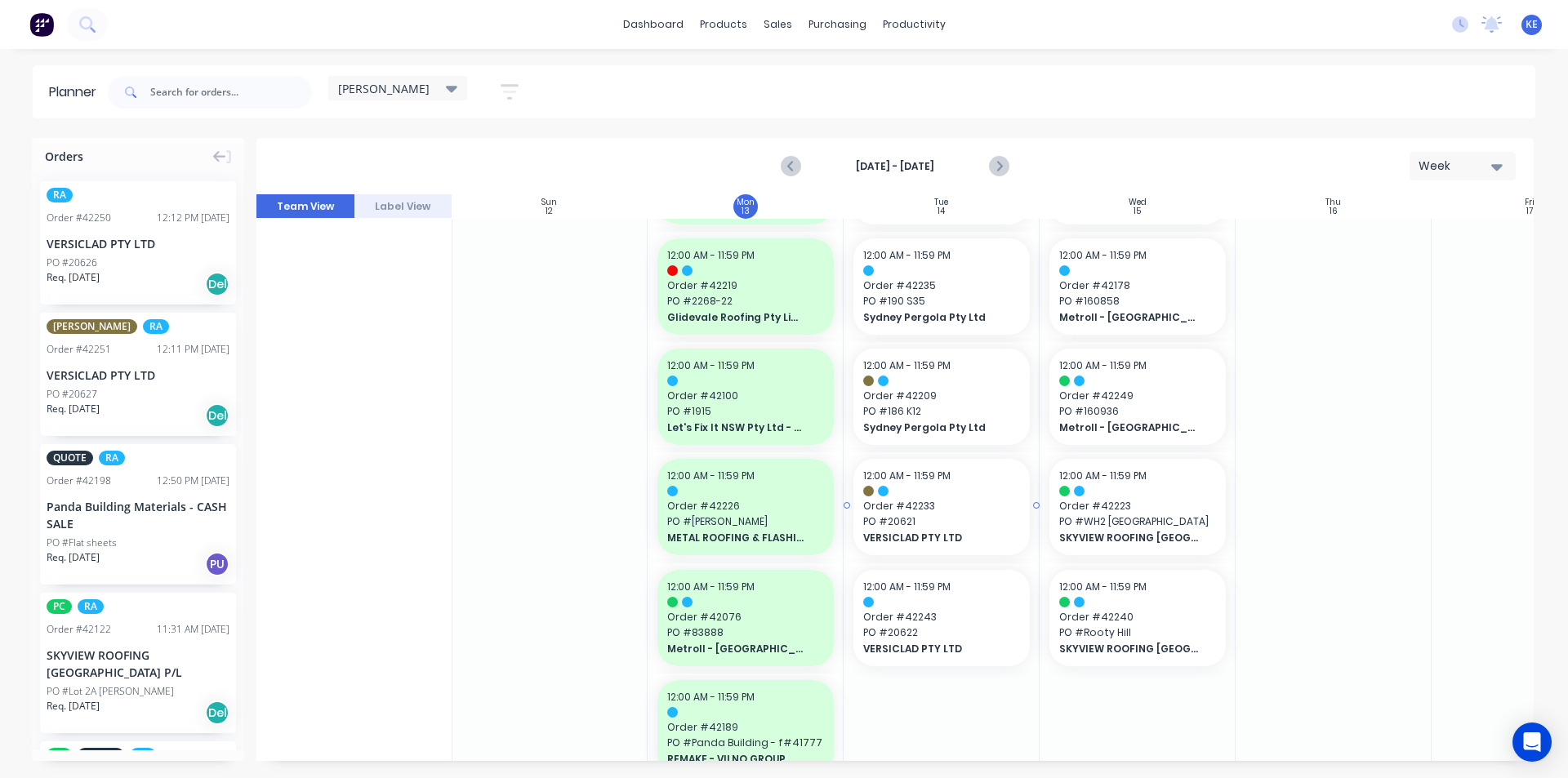
scroll to position [490, 1]
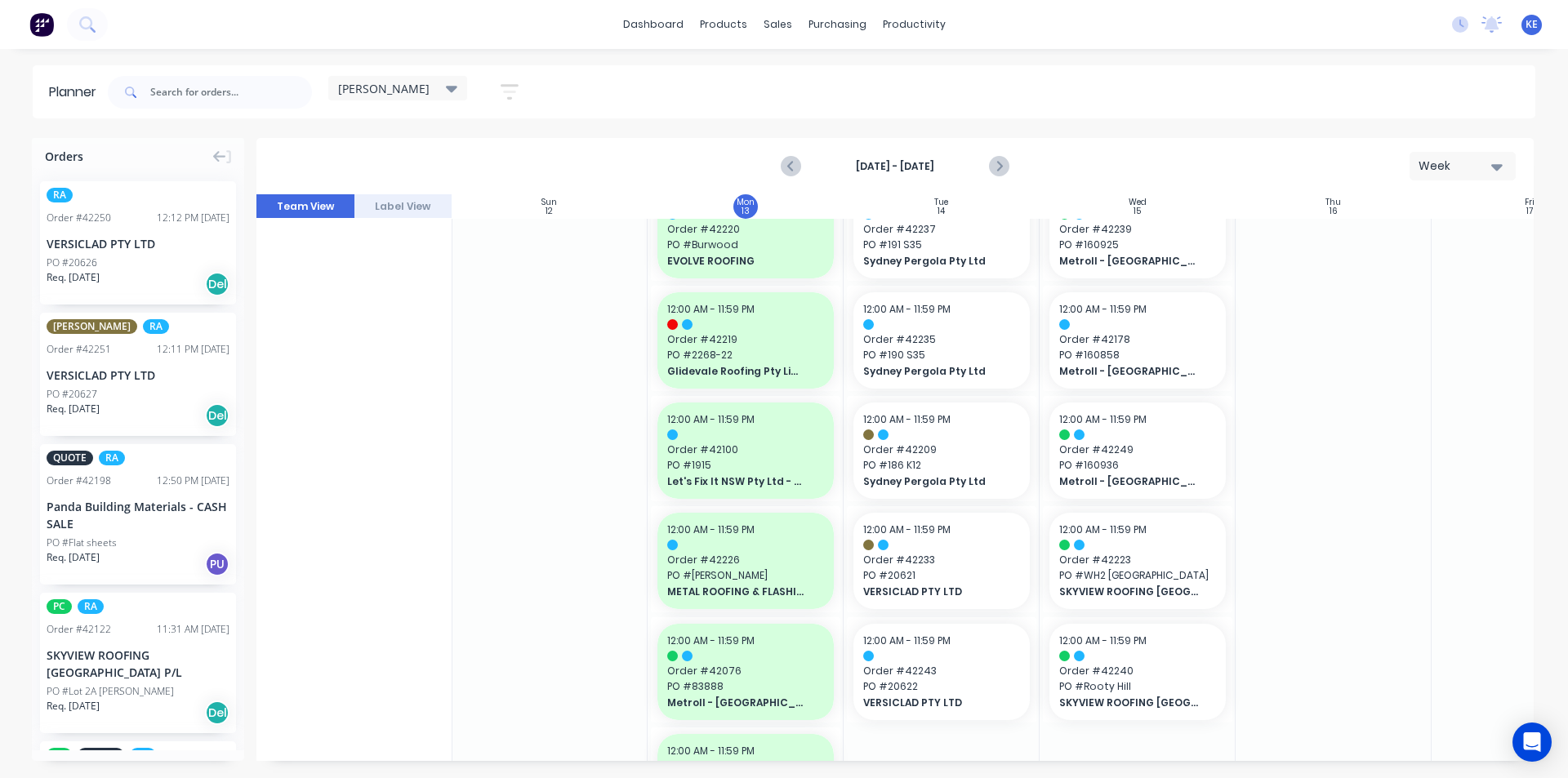
click at [1463, 480] on div at bounding box center [1529, 617] width 196 height 1777
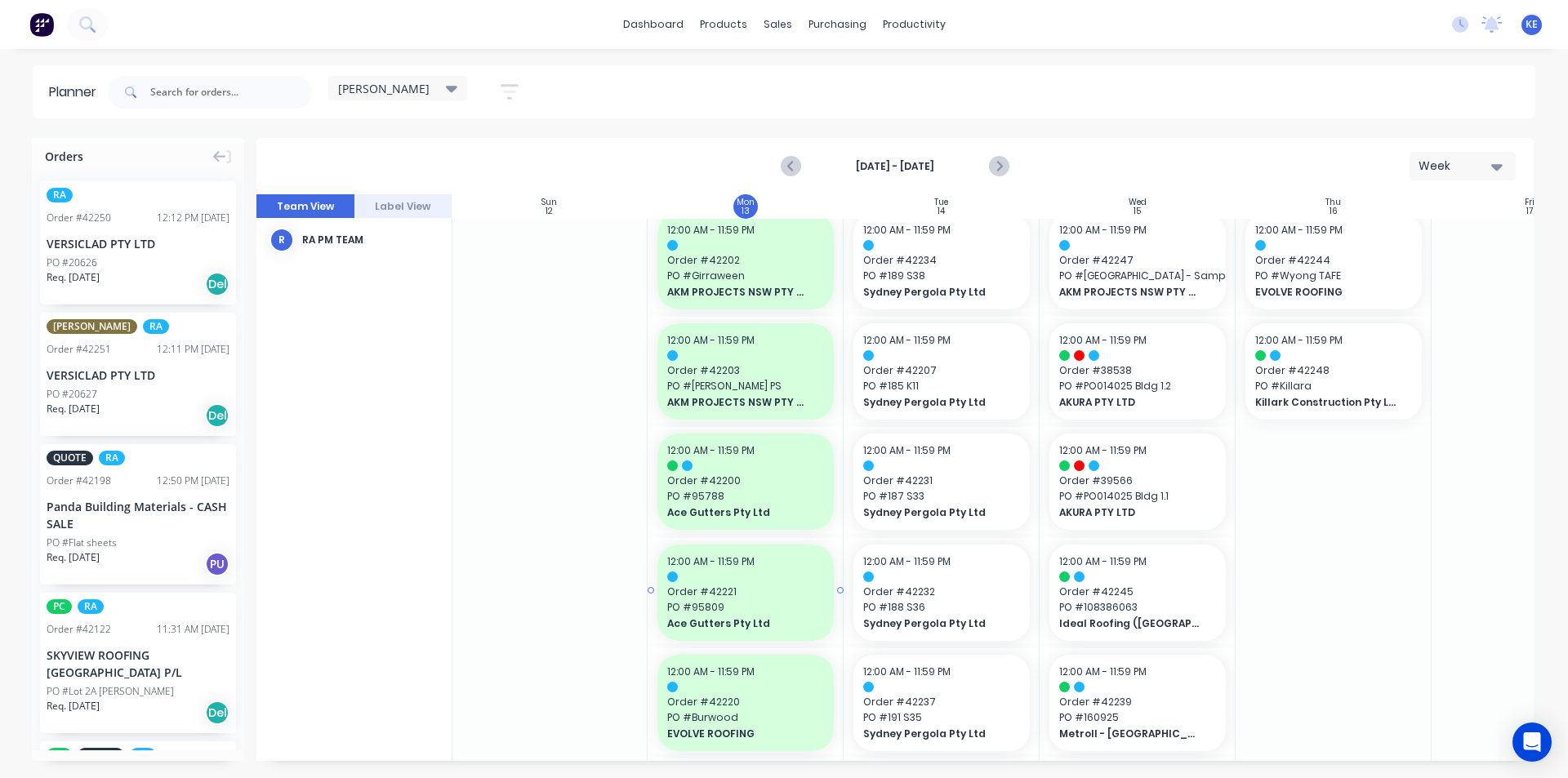
scroll to position [0, 1]
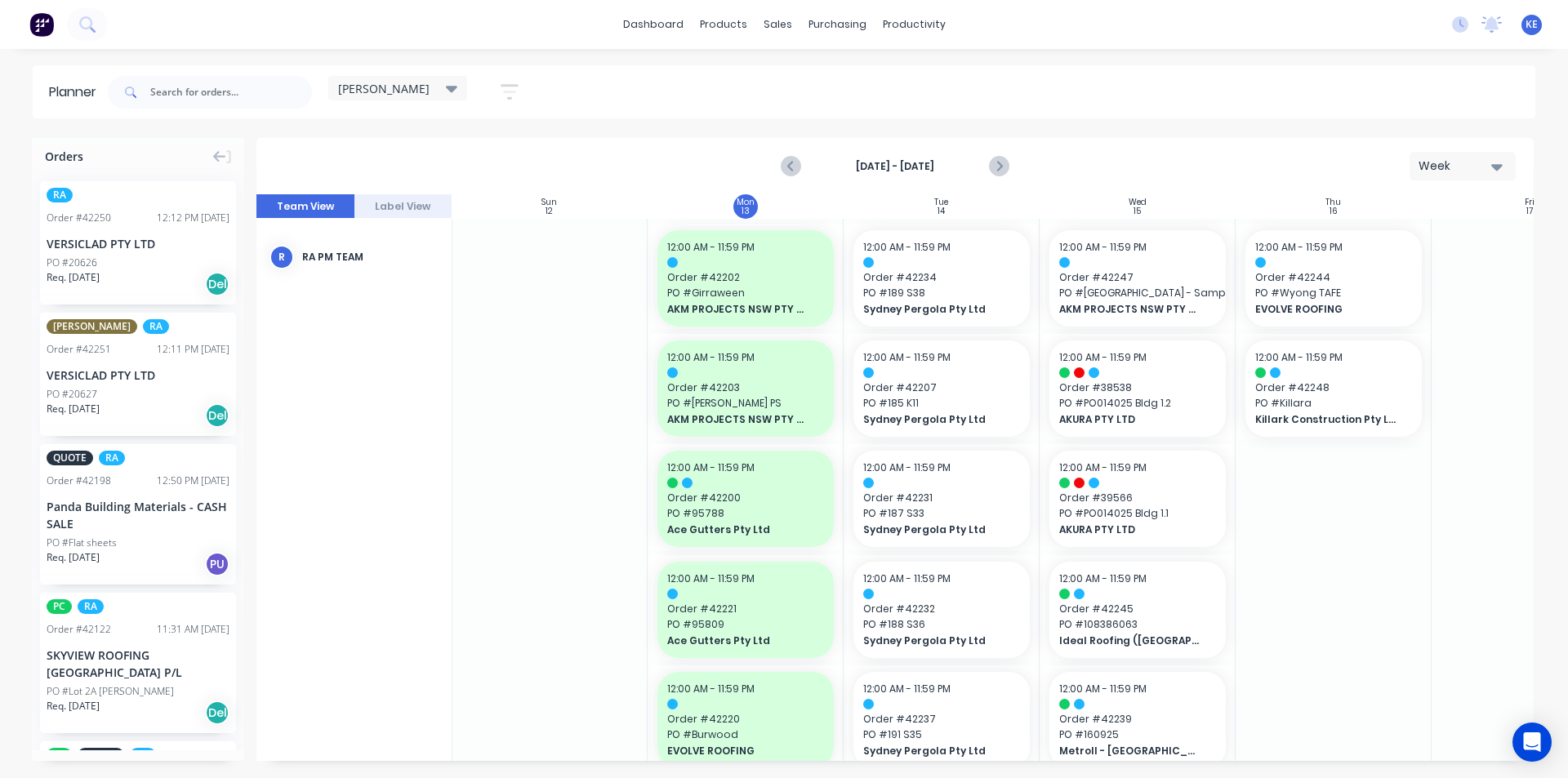
click at [910, 151] on link "Delivery Scheduling" at bounding box center [977, 144] width 216 height 32
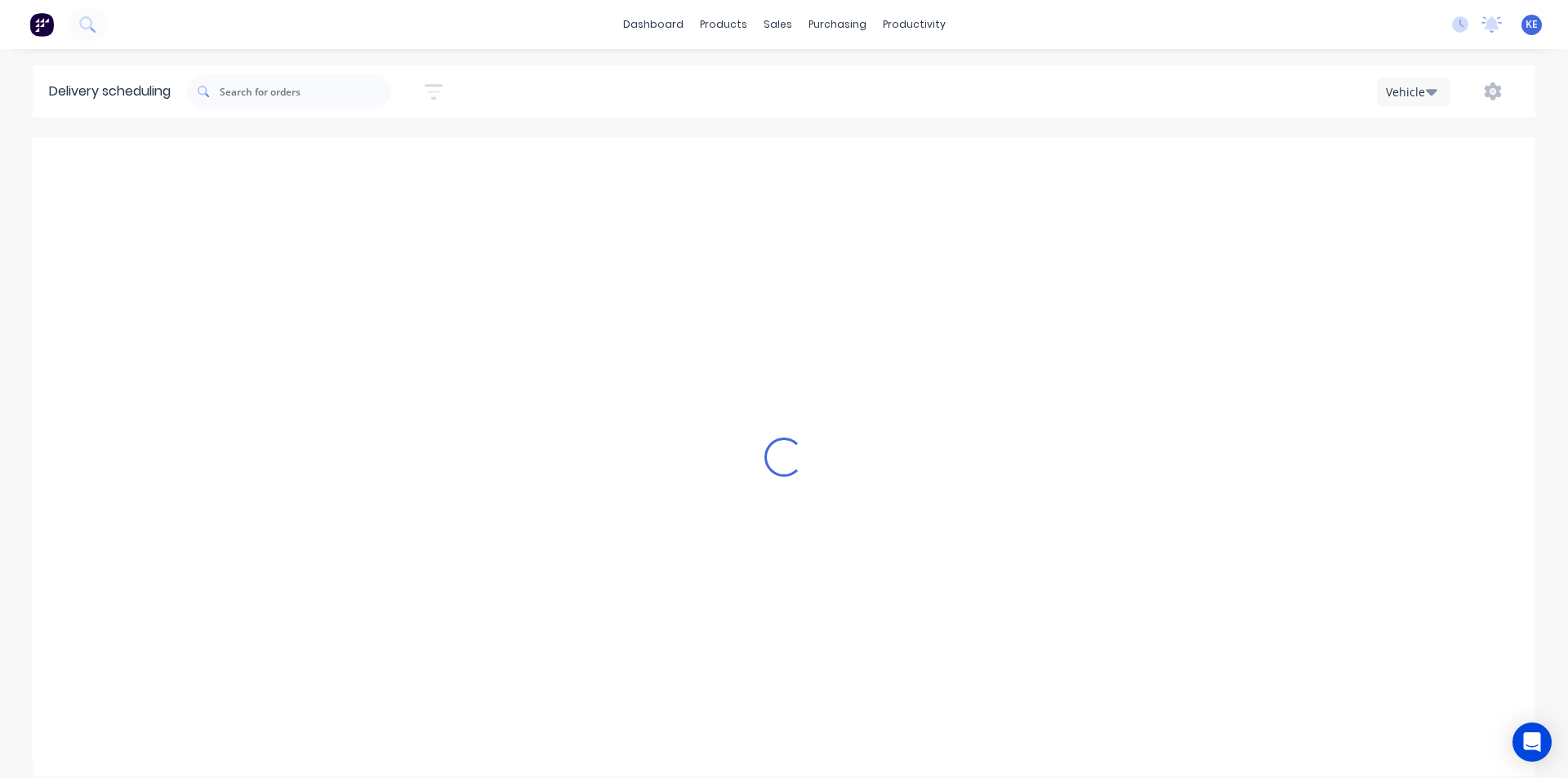
scroll to position [0, 1]
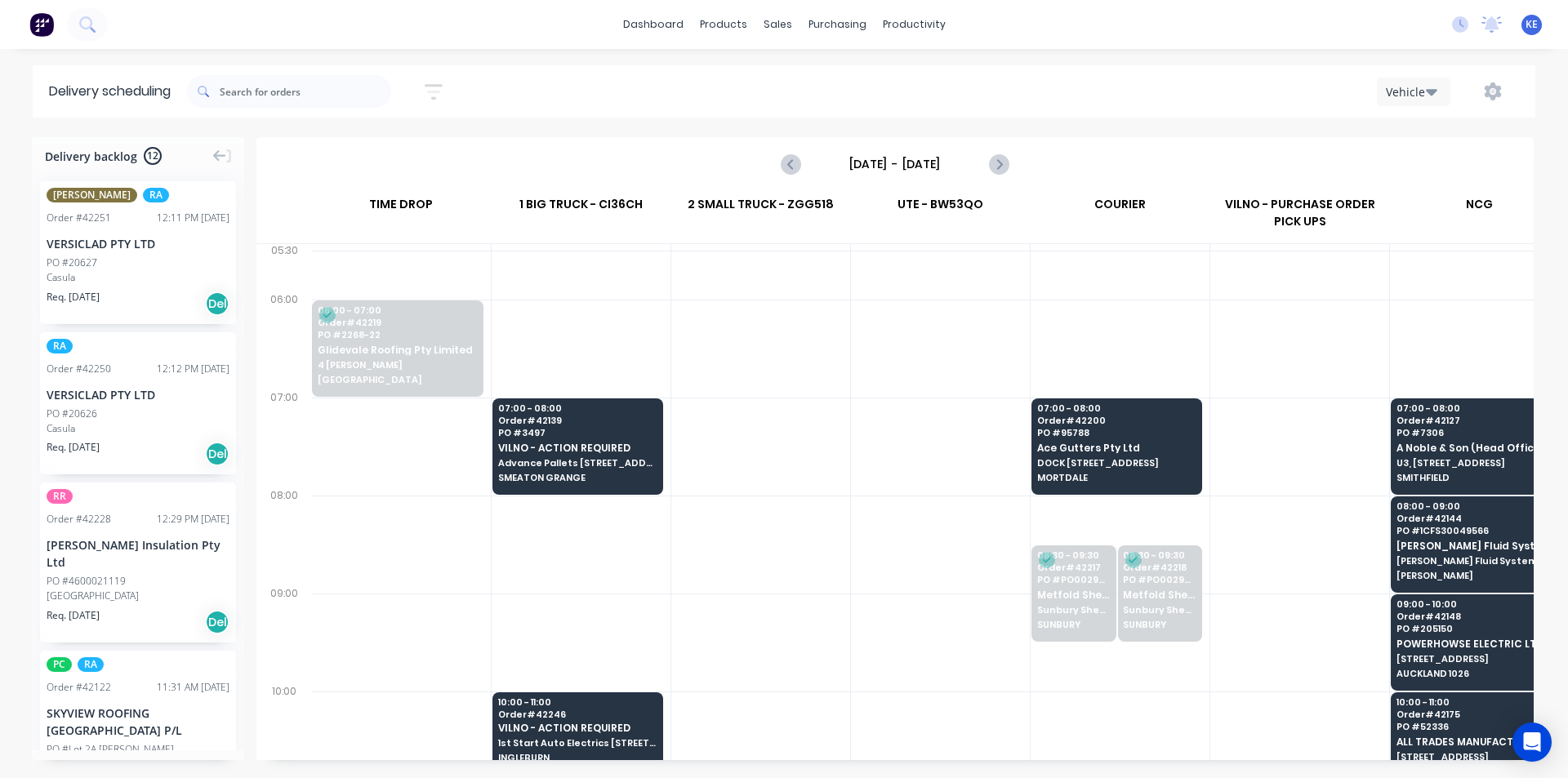
click at [1372, 119] on div "Delivery scheduling Sort by Most recent Created date Required date Order number…" at bounding box center [784, 421] width 1568 height 712
click at [1387, 104] on button "Vehicle" at bounding box center [1413, 91] width 74 height 28
click at [1429, 167] on div "Vehicle" at bounding box center [1458, 168] width 162 height 32
click at [998, 168] on icon "Next page" at bounding box center [997, 163] width 20 height 20
type input "[DATE] - [DATE]"
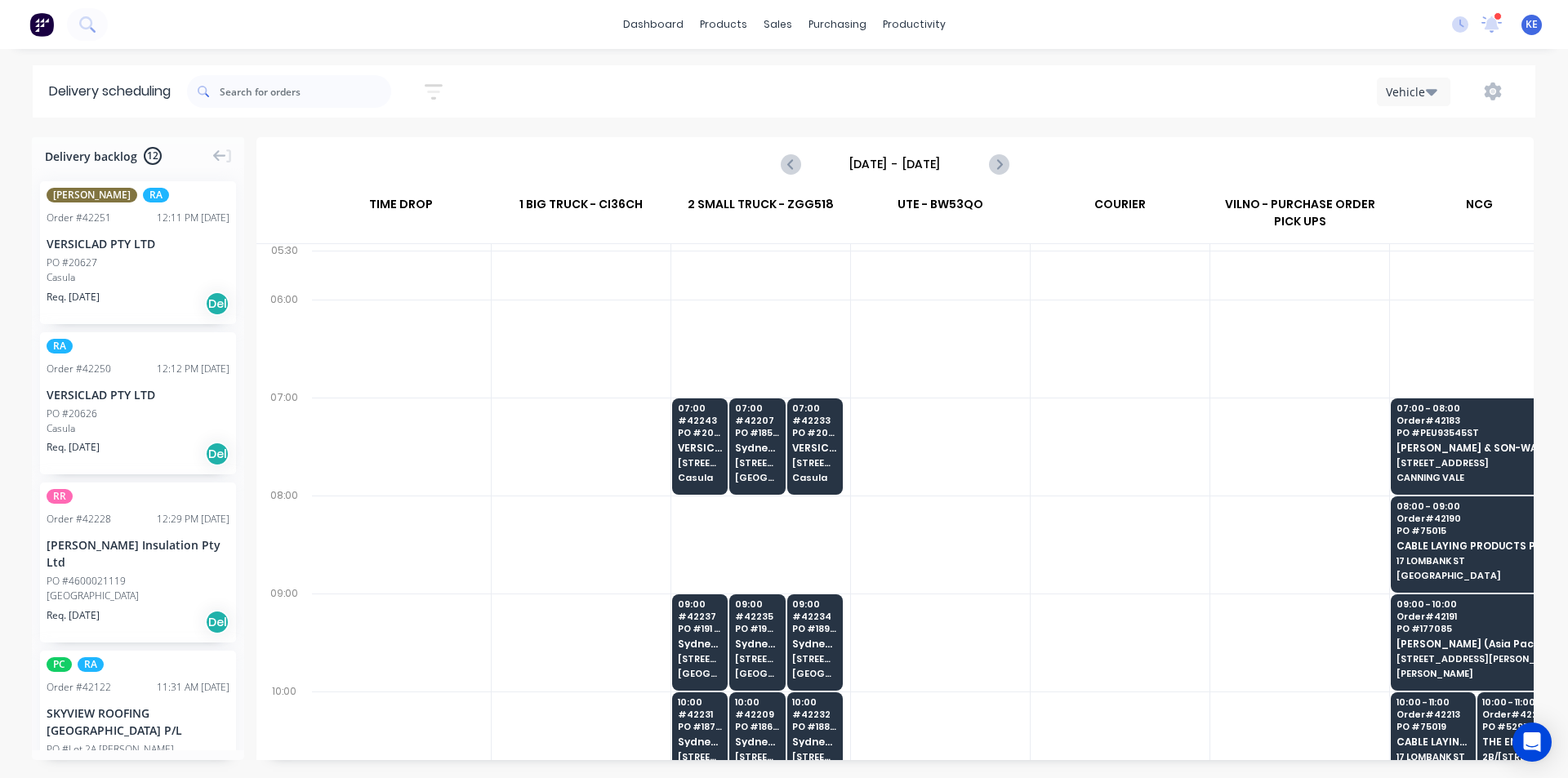
click at [928, 612] on div at bounding box center [940, 642] width 179 height 98
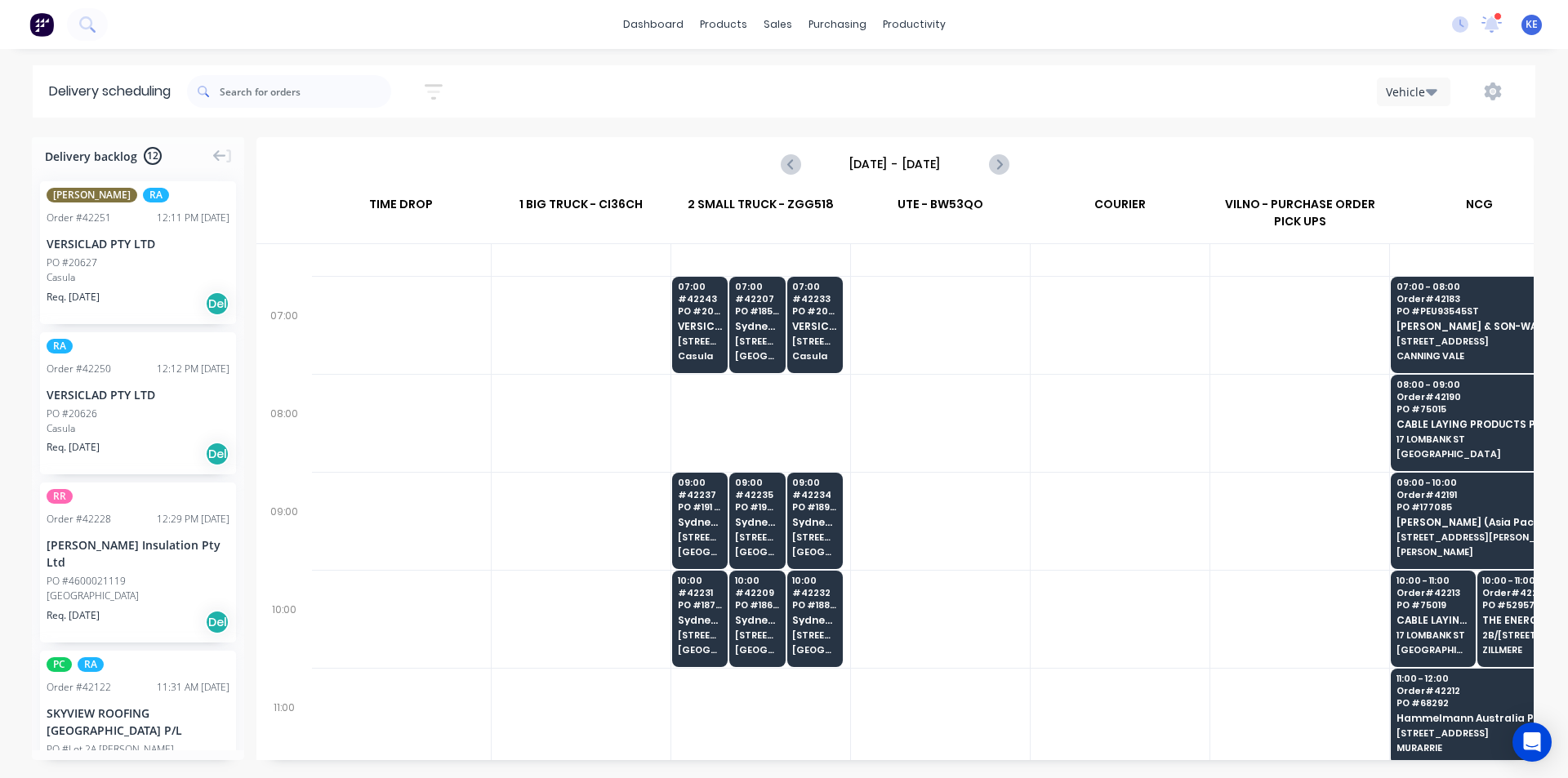
scroll to position [81, 1]
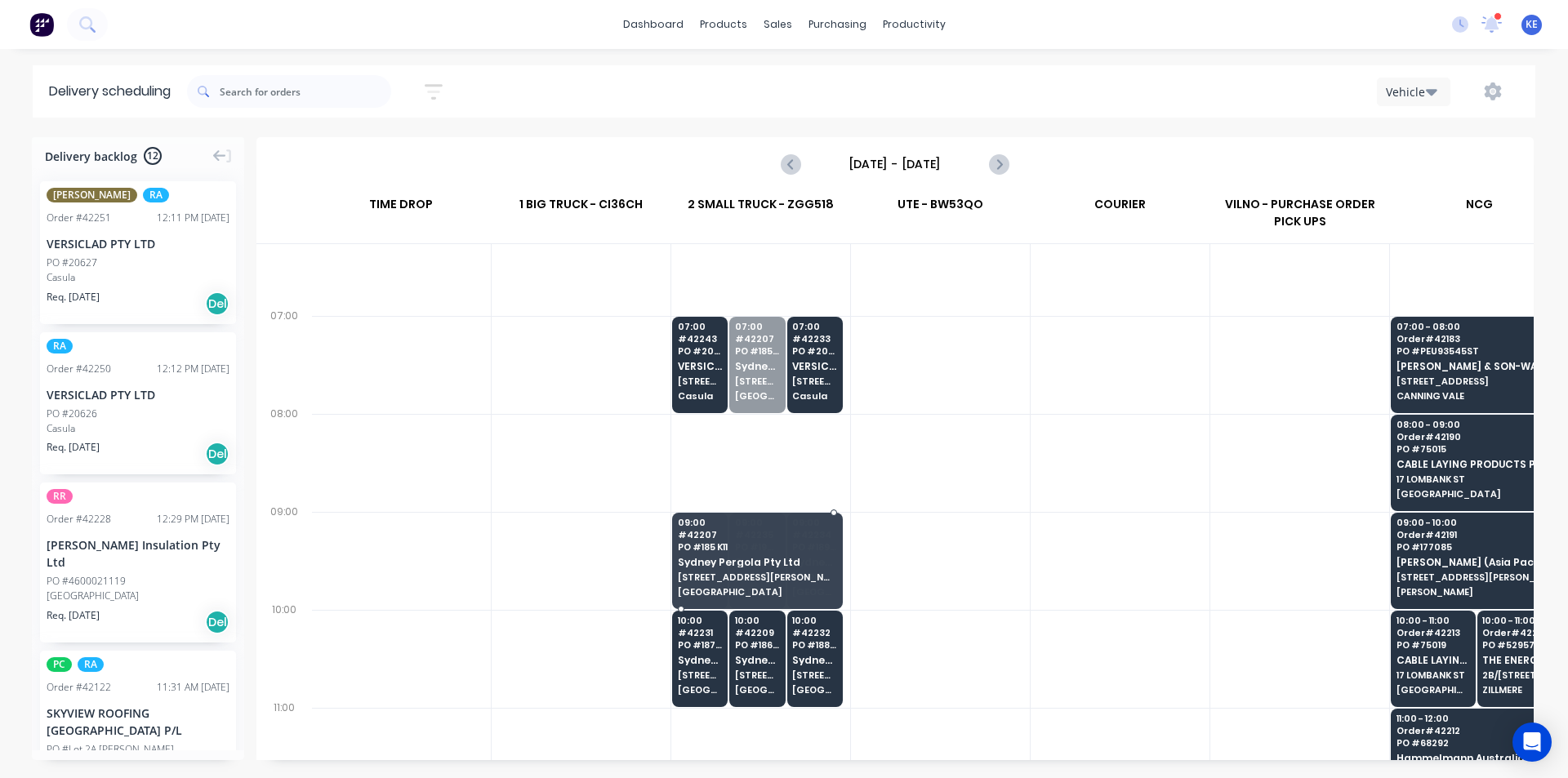
drag, startPoint x: 767, startPoint y: 359, endPoint x: 752, endPoint y: 577, distance: 218.5
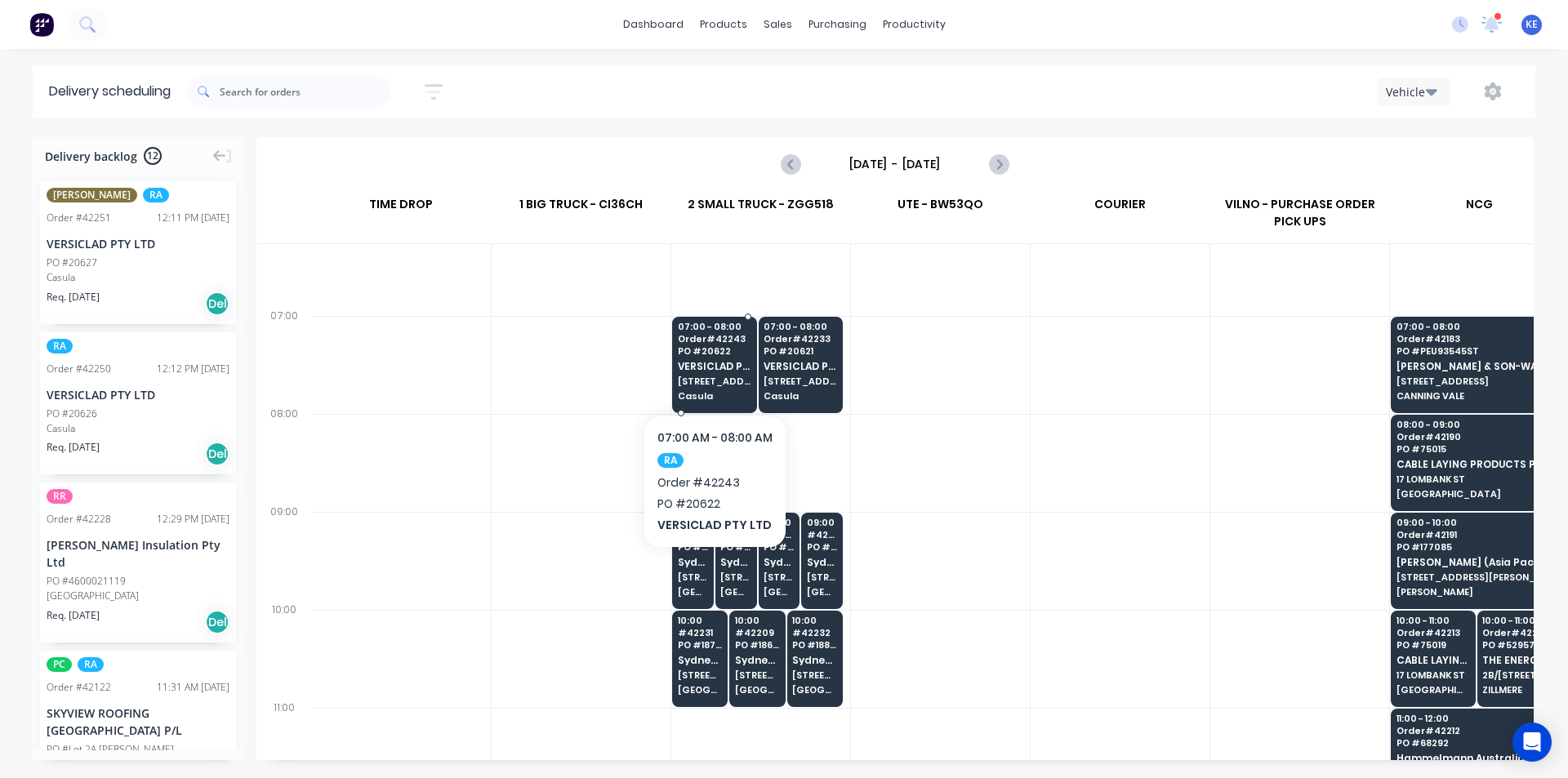
click at [725, 343] on span "Order # 42243" at bounding box center [713, 338] width 73 height 9
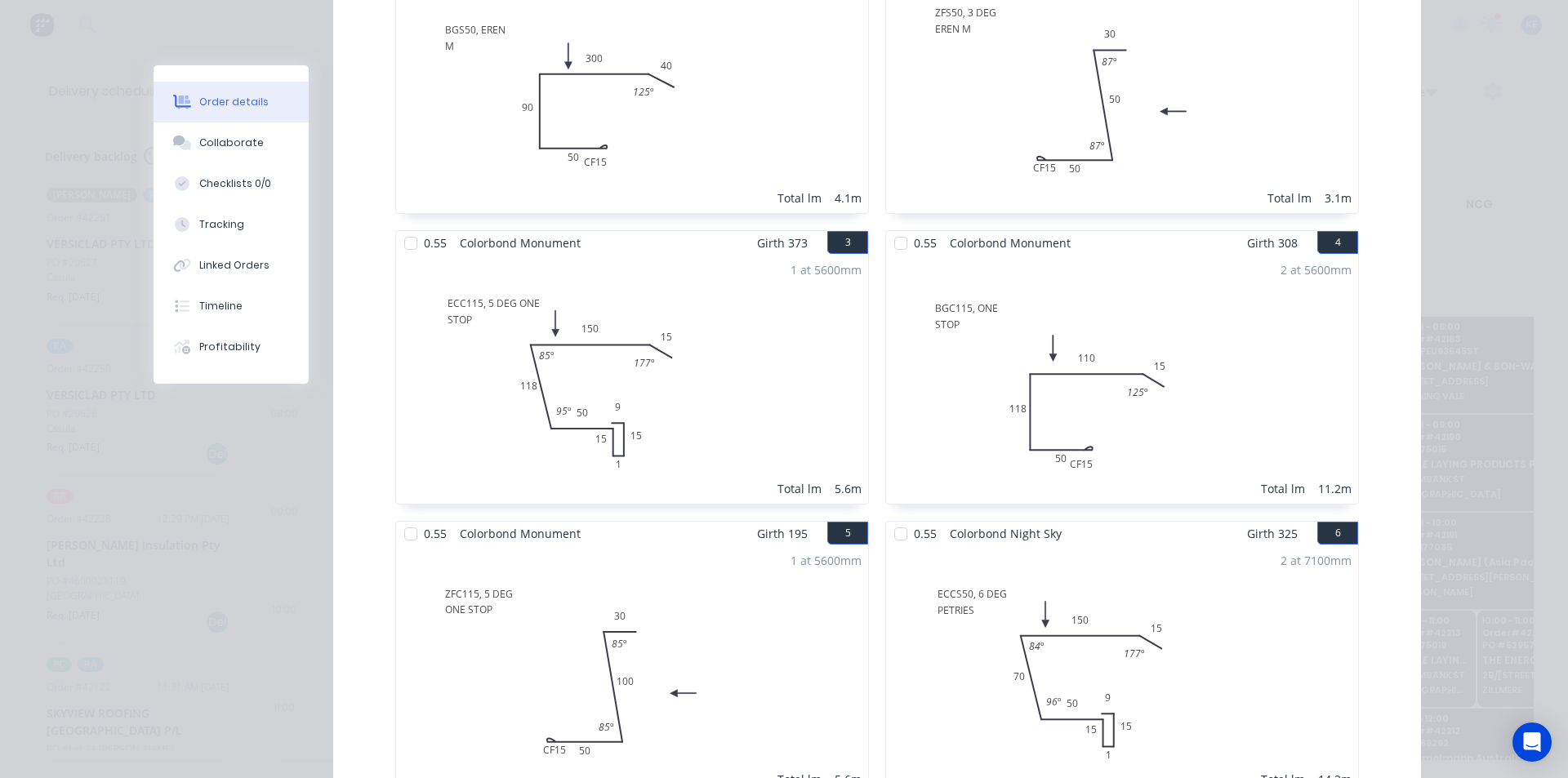
scroll to position [0, 0]
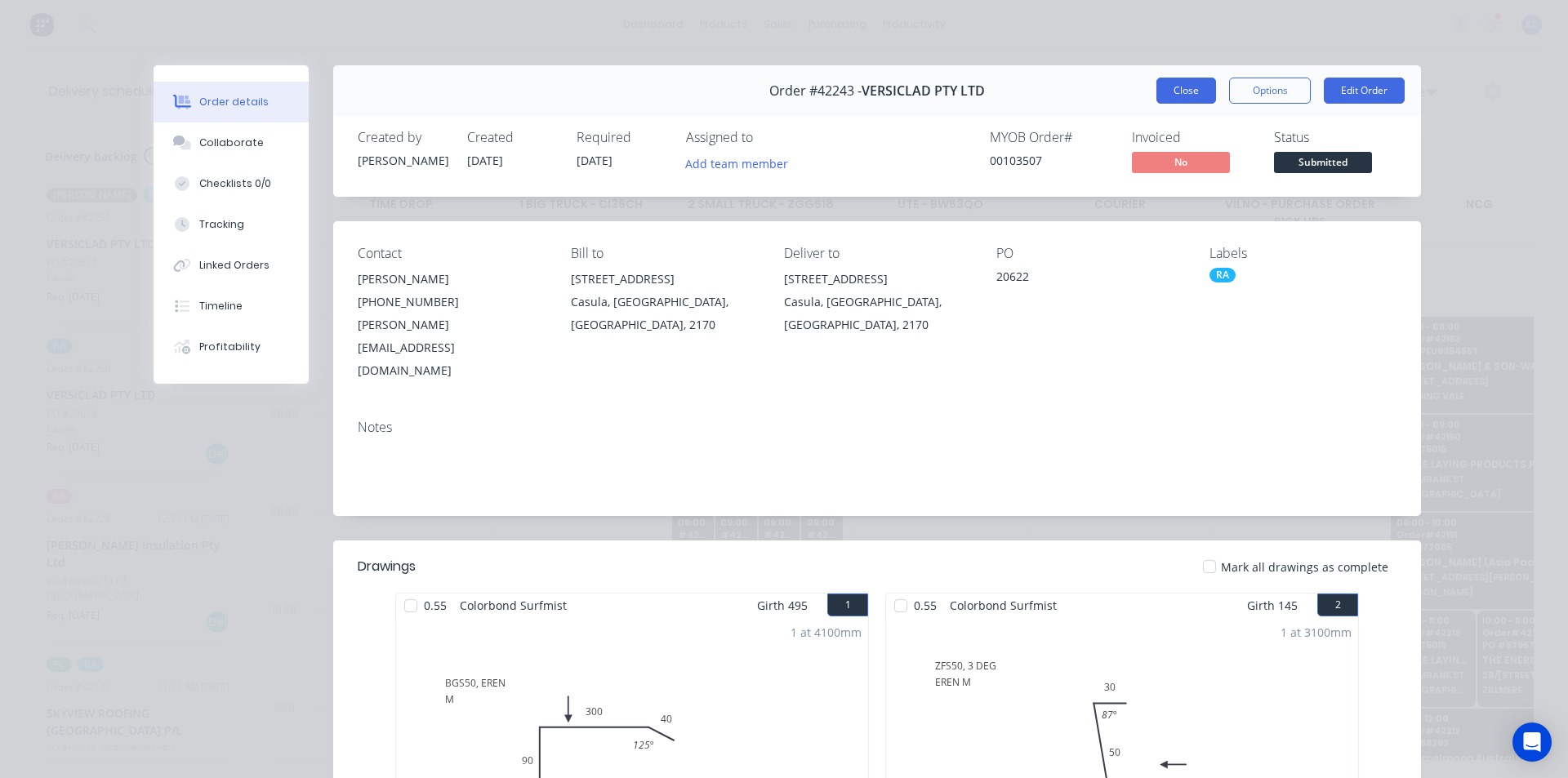
click at [1158, 86] on button "Close" at bounding box center [1186, 91] width 60 height 27
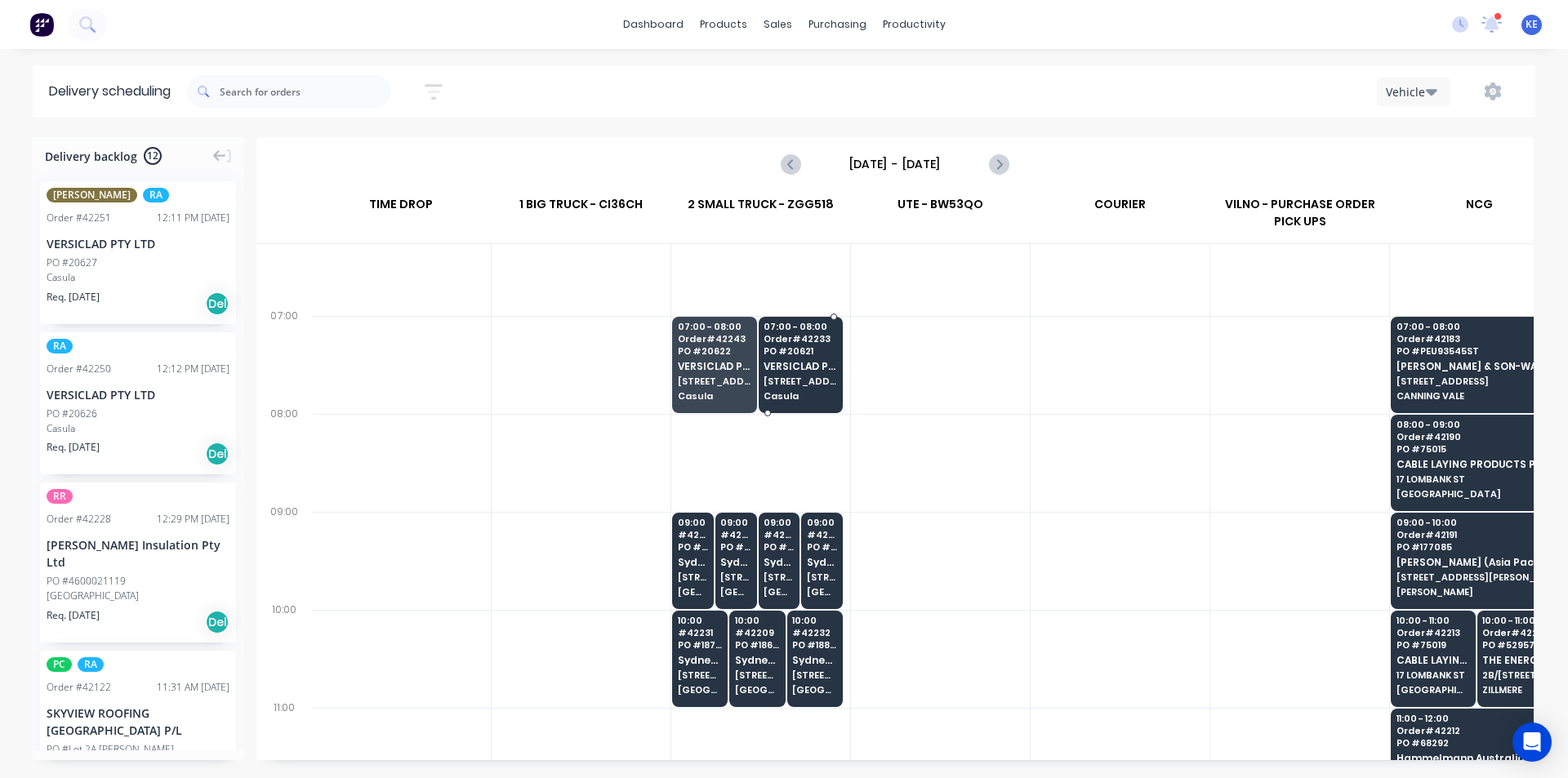
click at [801, 351] on span "PO # 20621" at bounding box center [800, 351] width 73 height 9
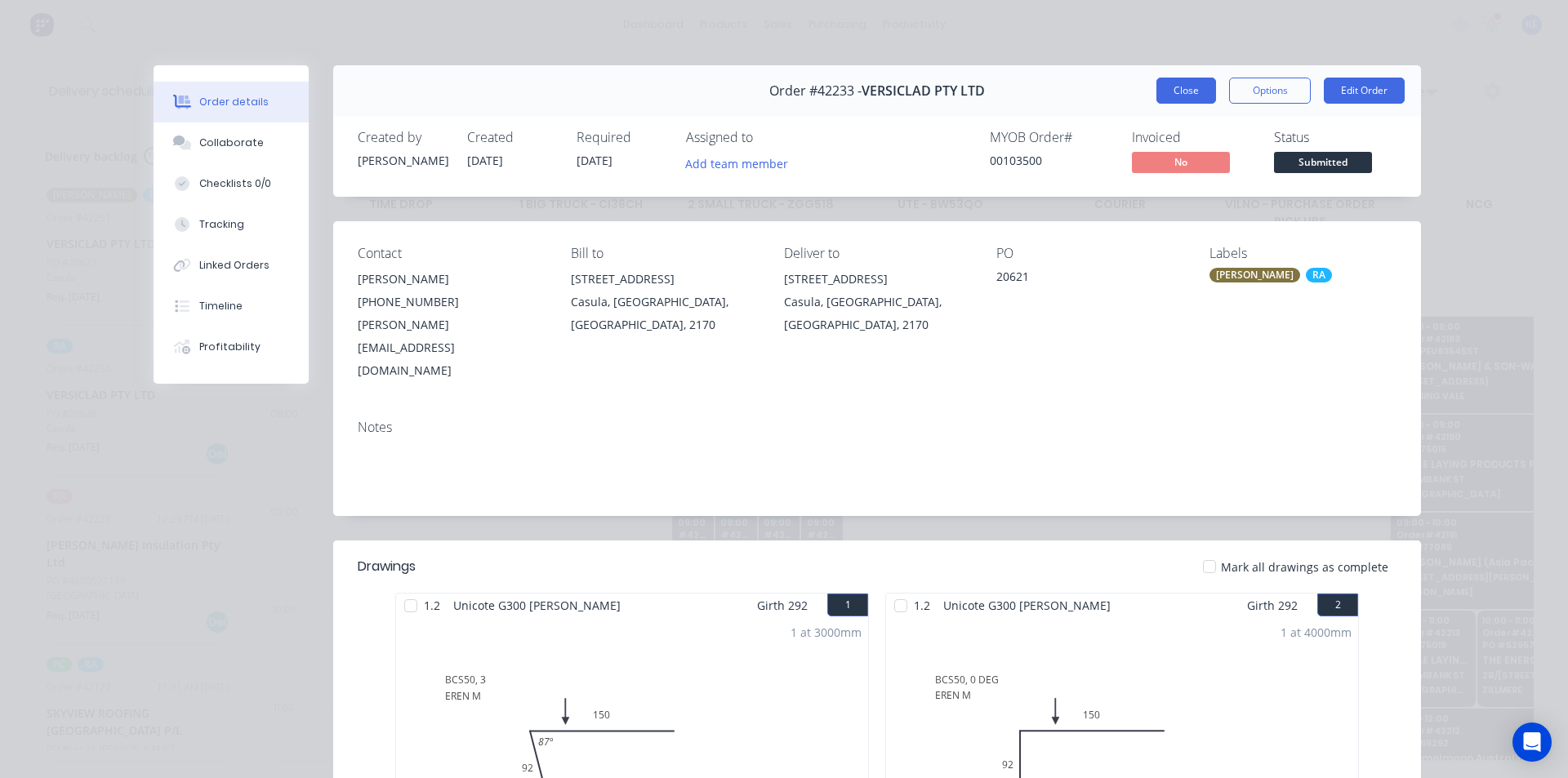
click at [1183, 92] on button "Close" at bounding box center [1186, 91] width 60 height 27
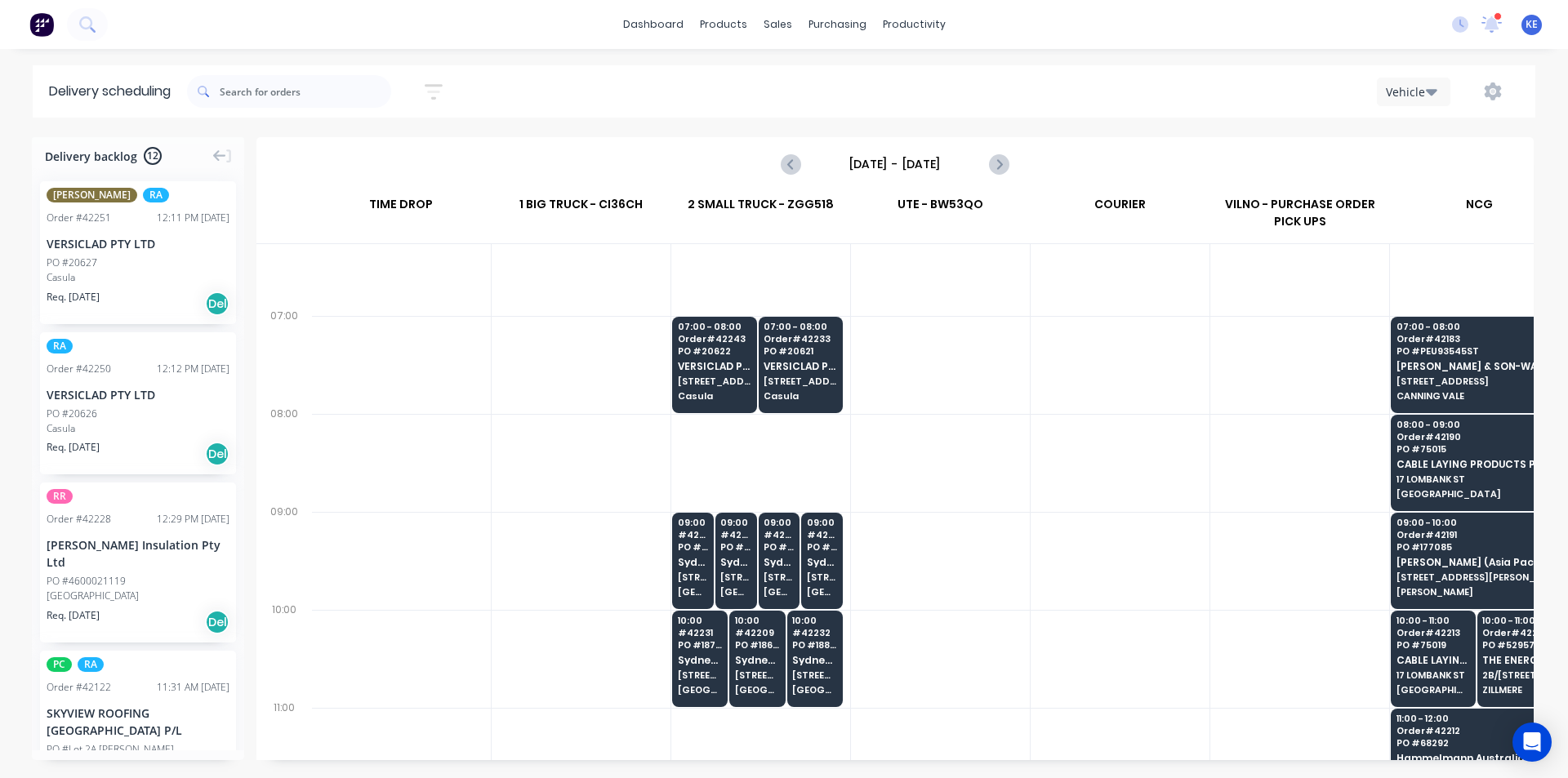
click at [1020, 450] on div at bounding box center [940, 463] width 179 height 98
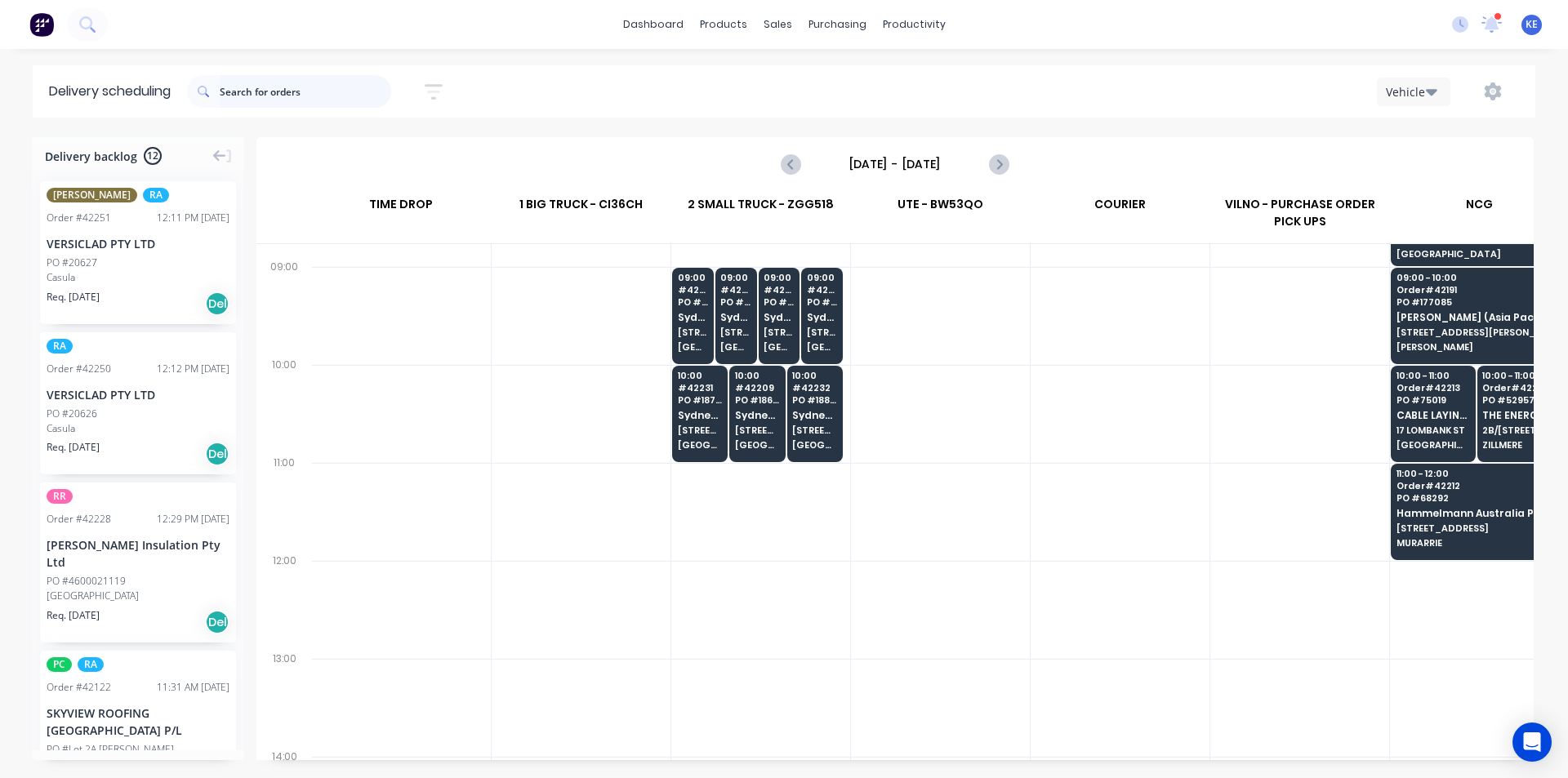
drag, startPoint x: 269, startPoint y: 91, endPoint x: 271, endPoint y: 81, distance: 10.2
click at [269, 91] on input "text" at bounding box center [305, 91] width 171 height 32
type input "41555"
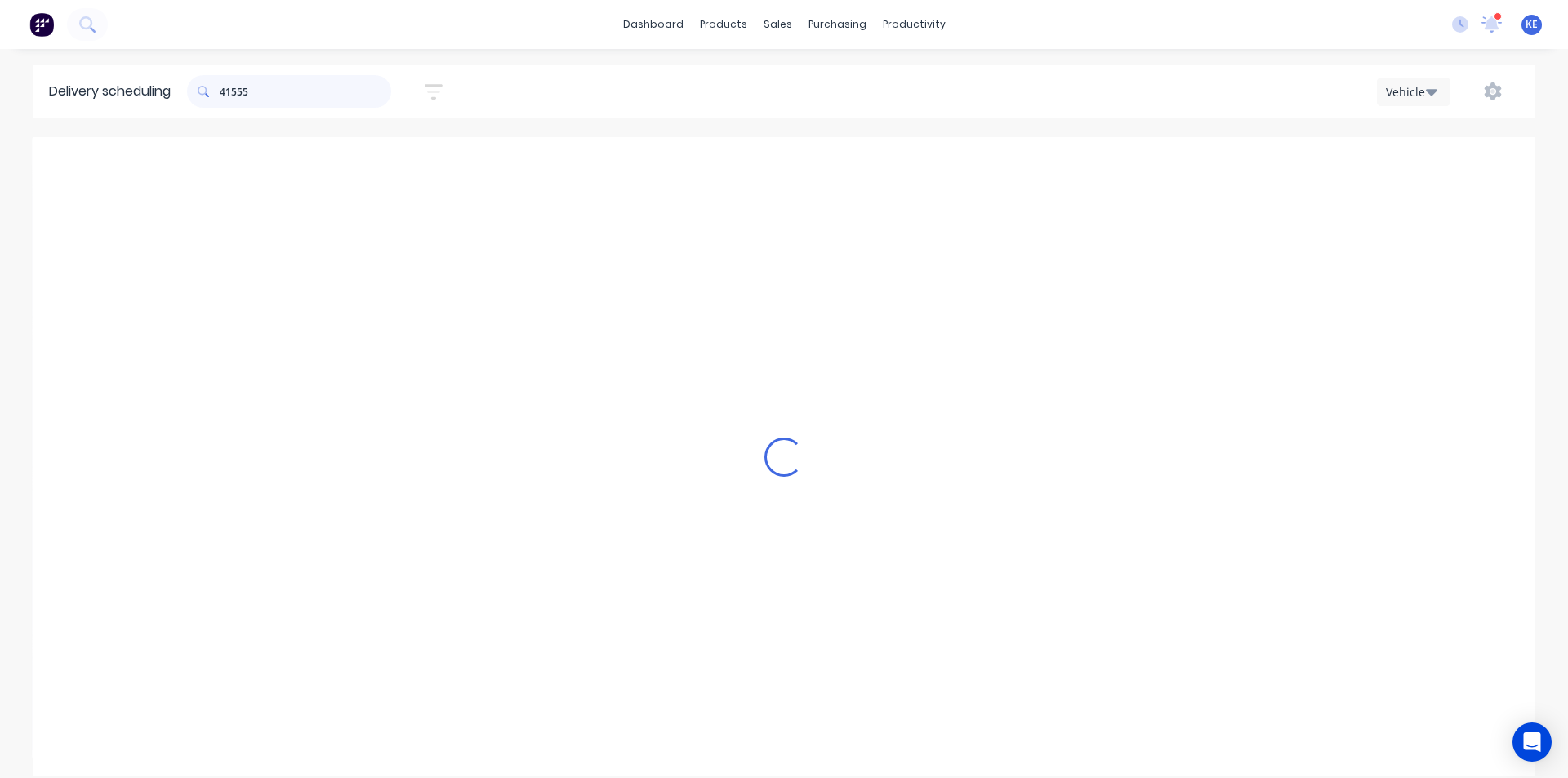
scroll to position [0, 1]
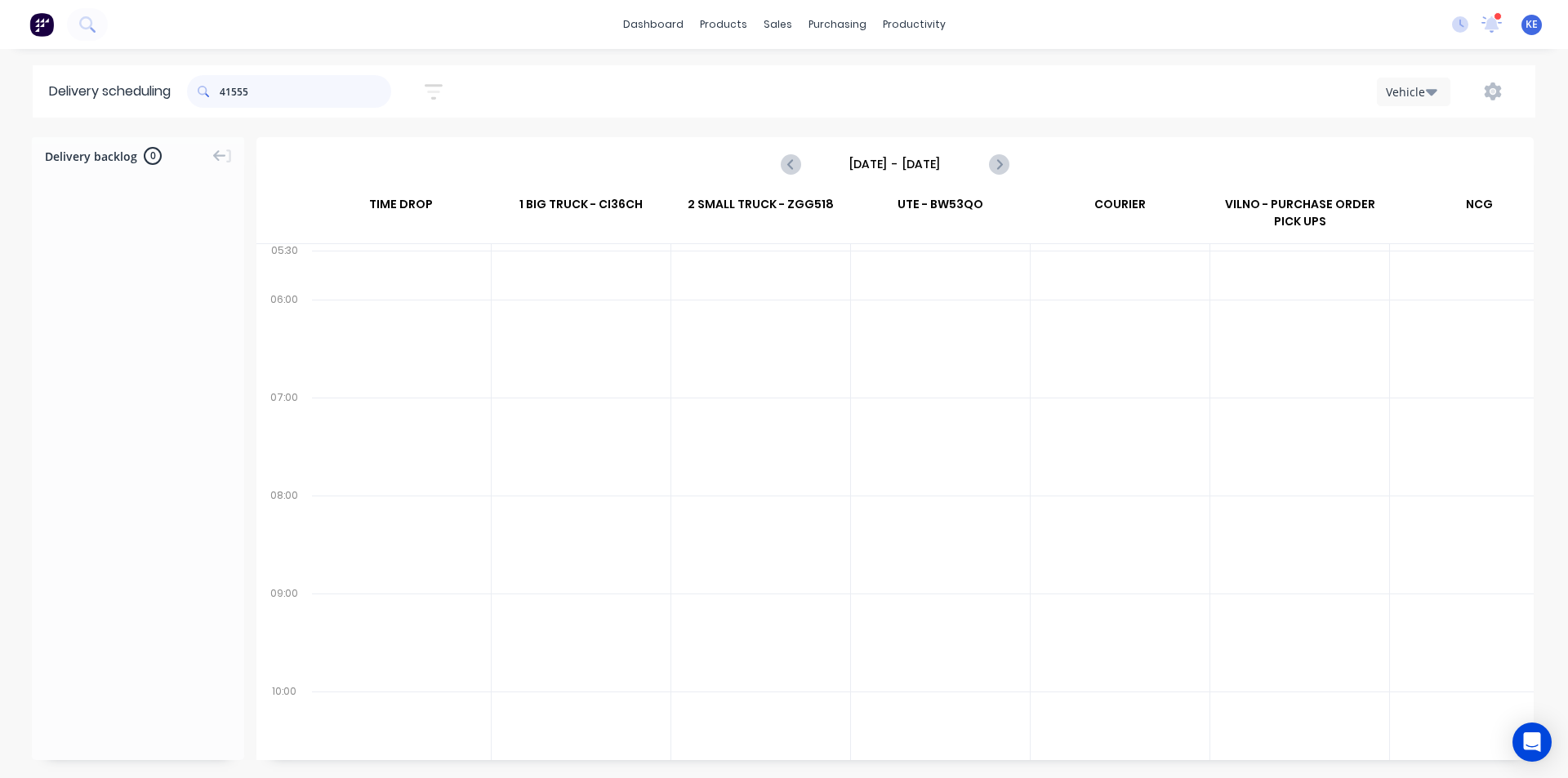
drag, startPoint x: 363, startPoint y: 99, endPoint x: 188, endPoint y: 66, distance: 178.1
click at [188, 66] on header "Delivery scheduling 41555 Sort by Most recent Created date Required date Order …" at bounding box center [784, 91] width 1502 height 52
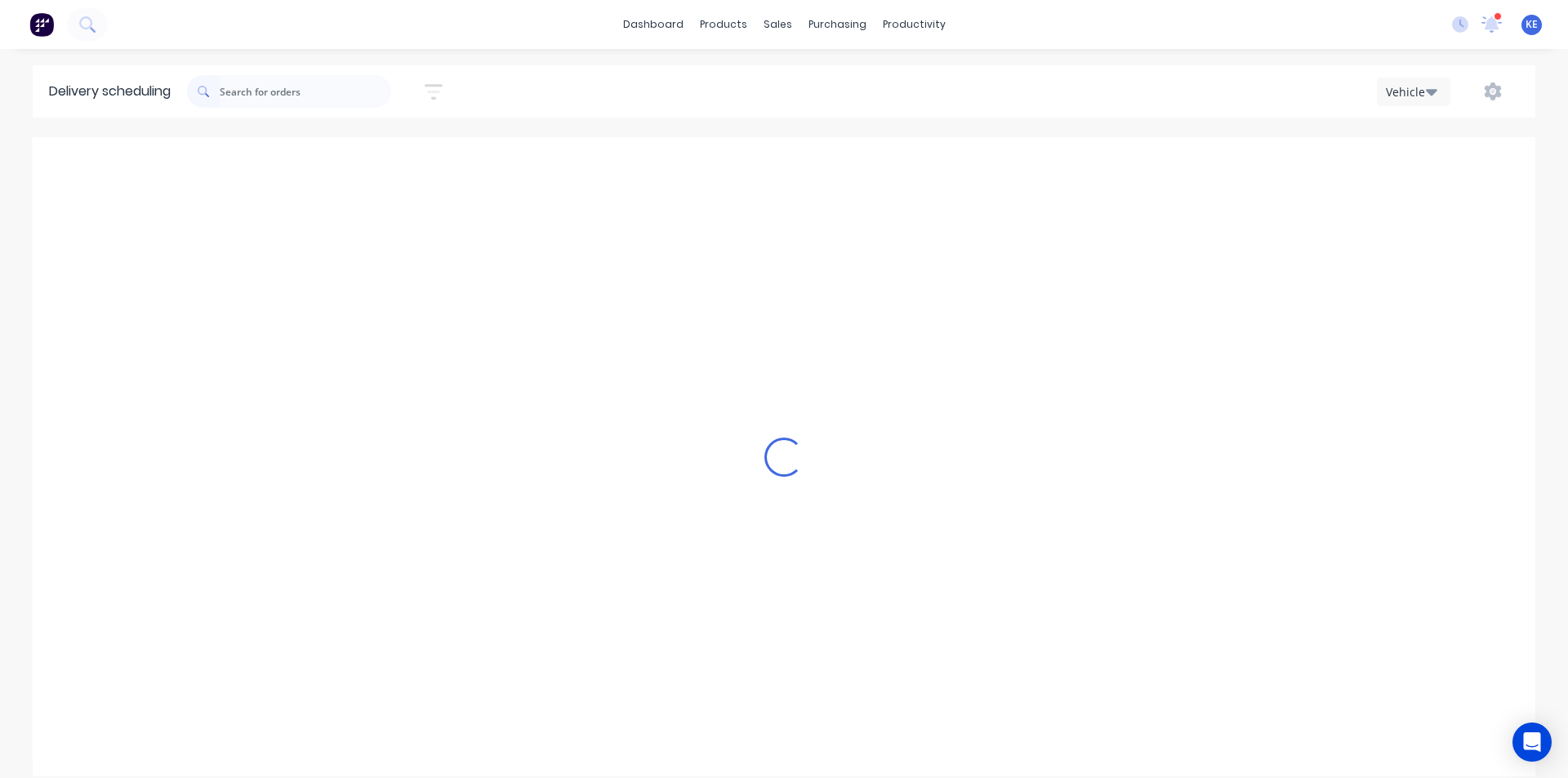
click at [783, 168] on div "Loading..." at bounding box center [784, 456] width 1502 height 639
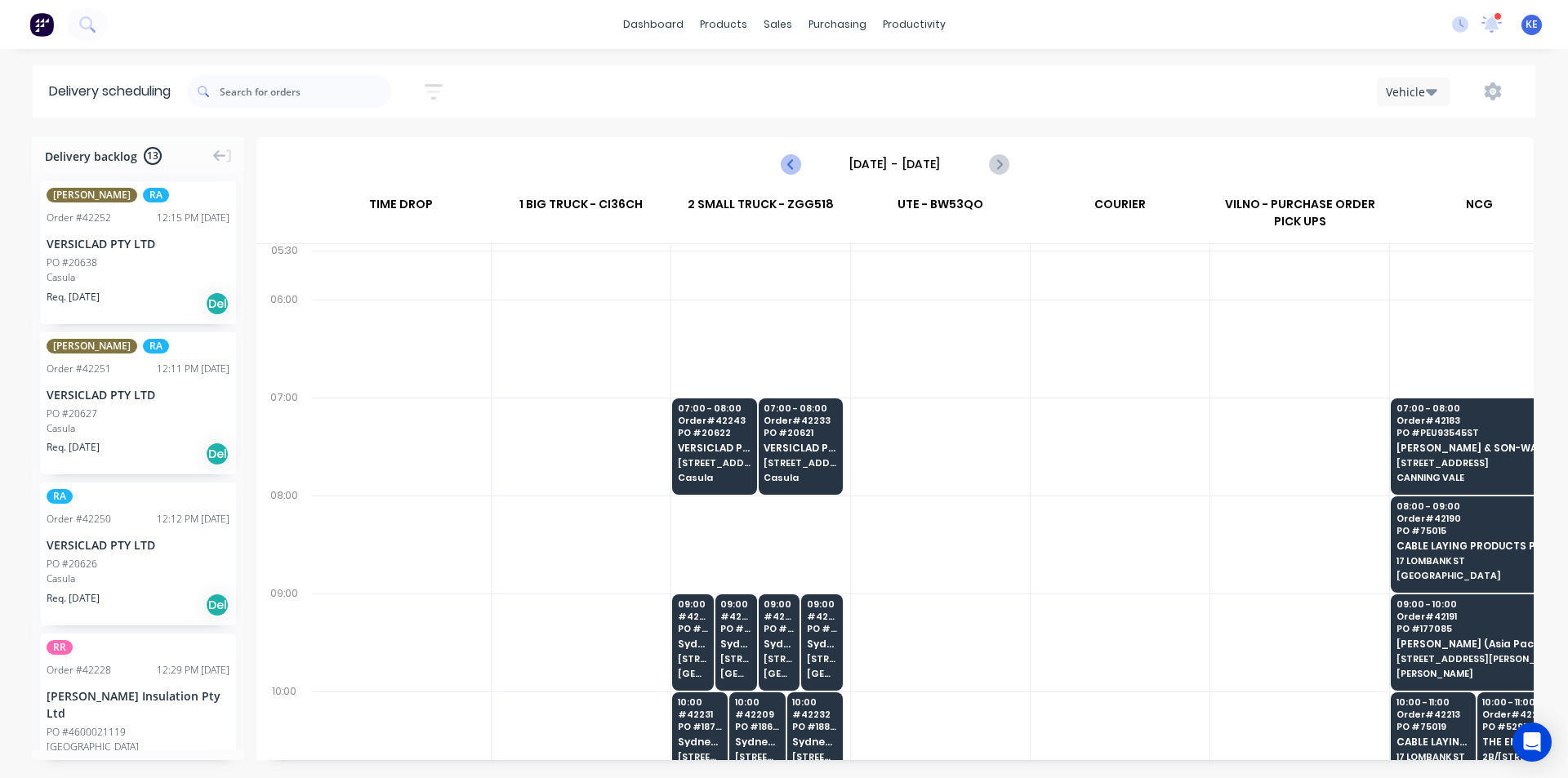
click at [783, 168] on icon "Previous page" at bounding box center [791, 163] width 20 height 20
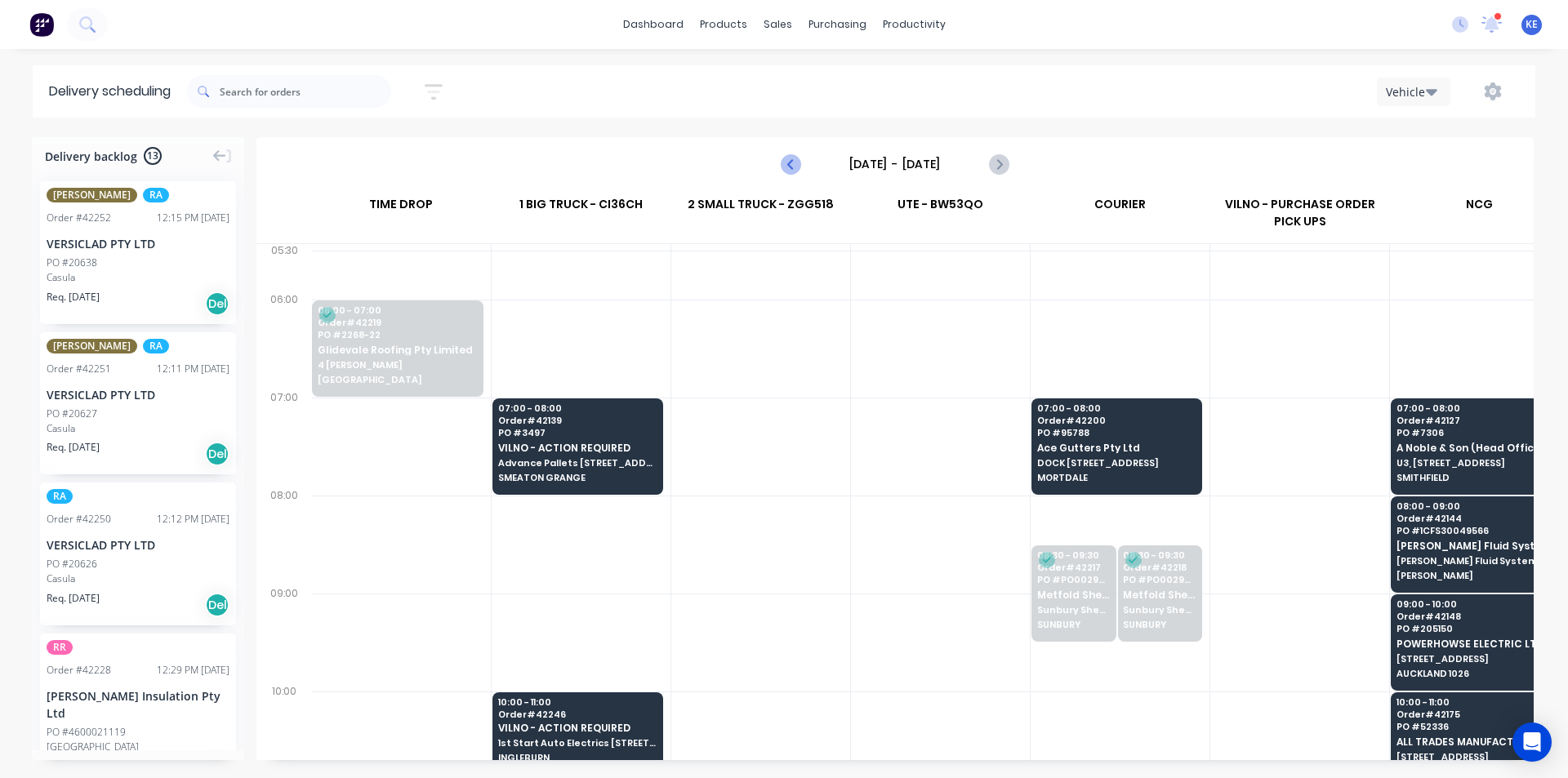
click at [783, 168] on icon "Previous page" at bounding box center [791, 163] width 20 height 20
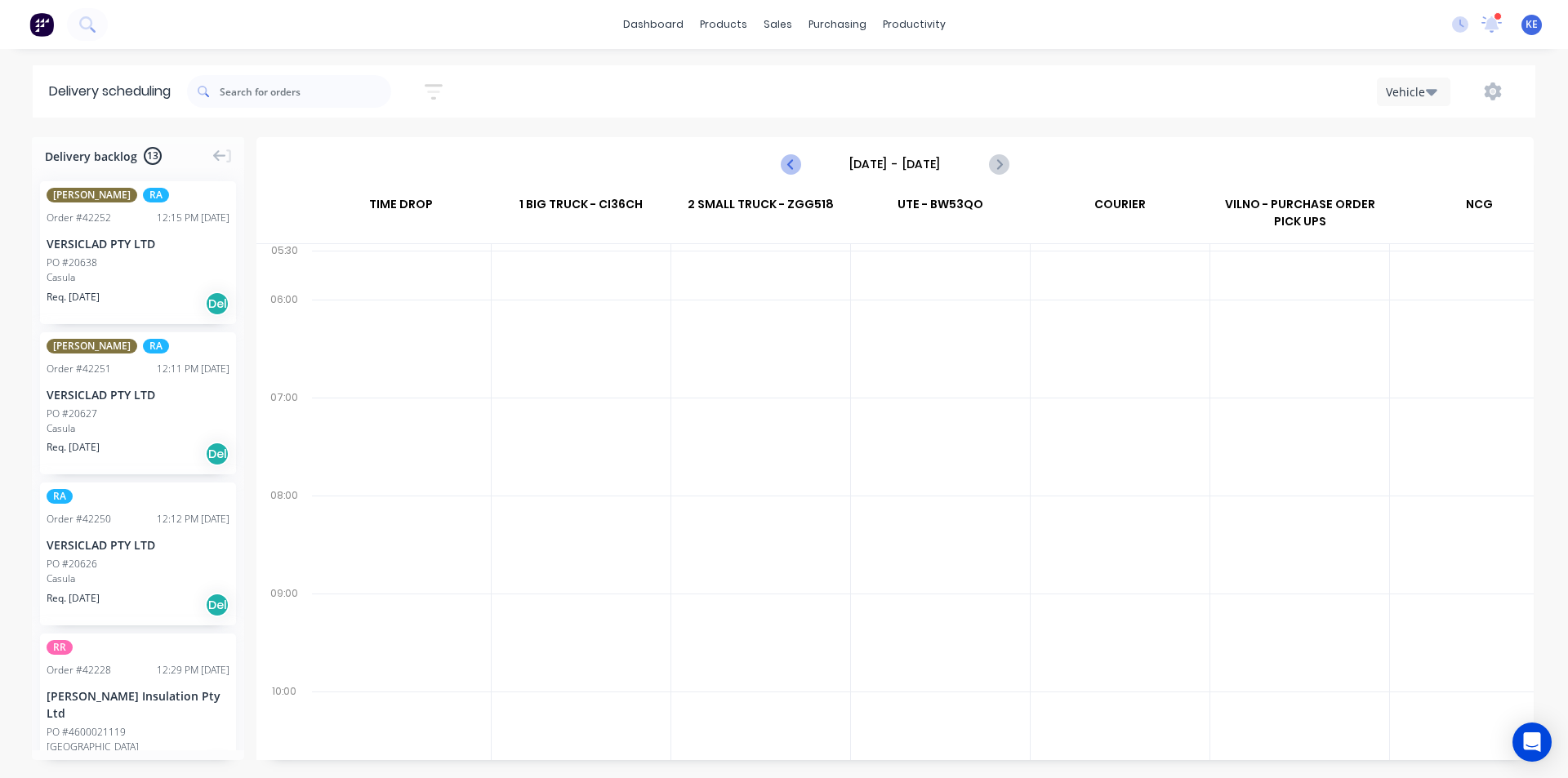
click at [780, 173] on button "Previous page" at bounding box center [791, 164] width 33 height 32
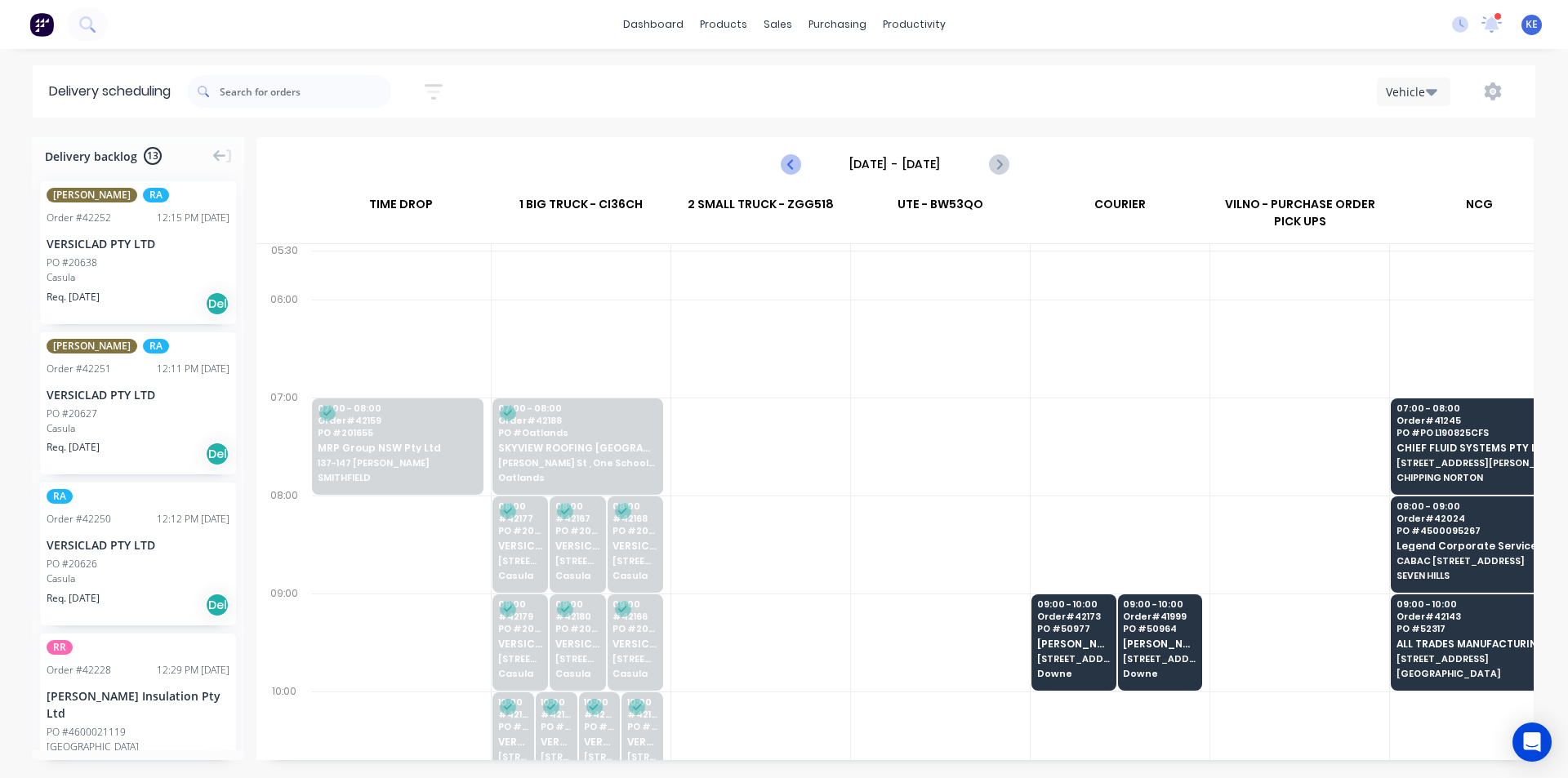
click at [789, 167] on icon "Previous page" at bounding box center [791, 163] width 20 height 20
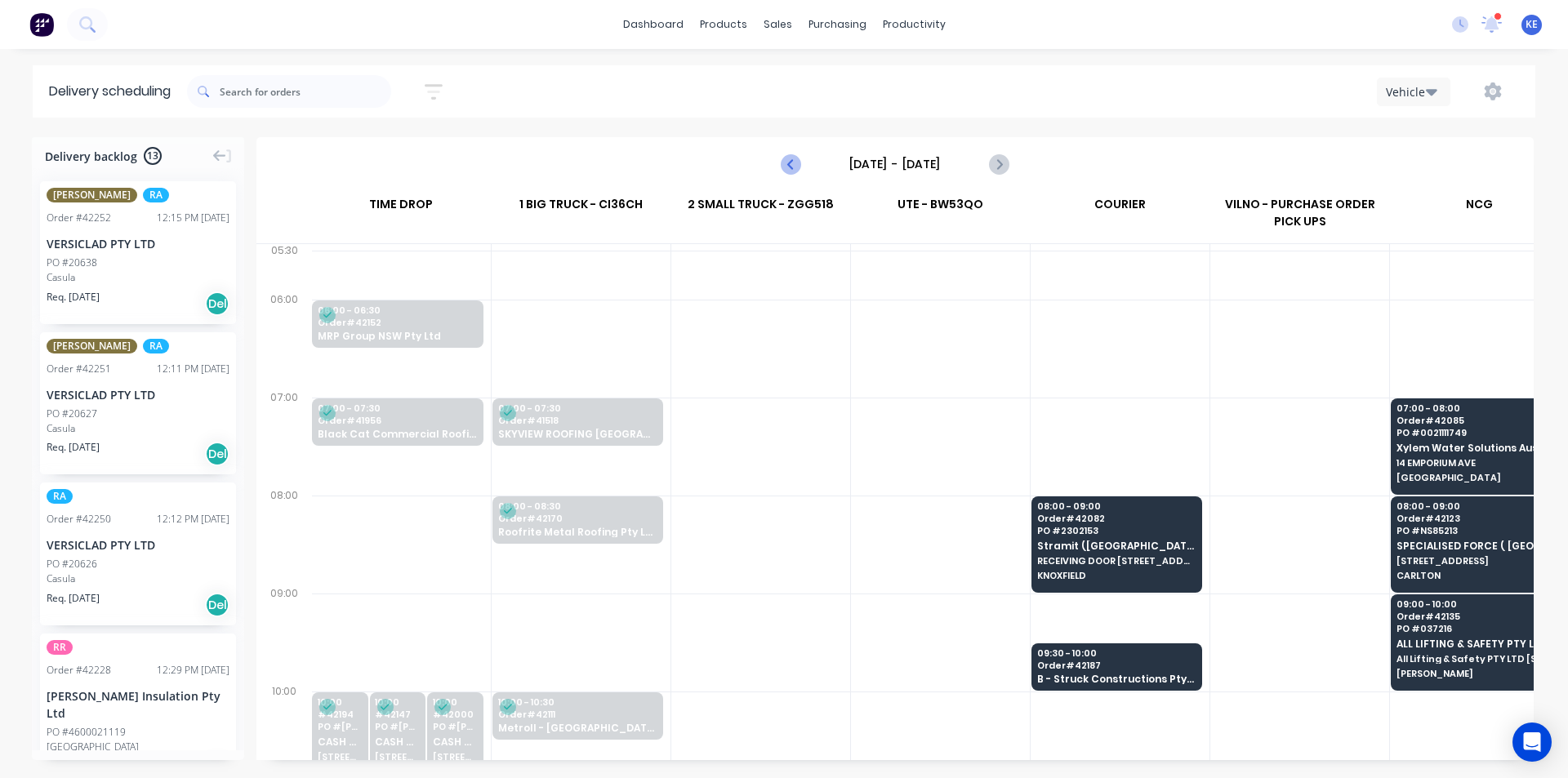
click at [789, 167] on icon "Previous page" at bounding box center [791, 163] width 20 height 20
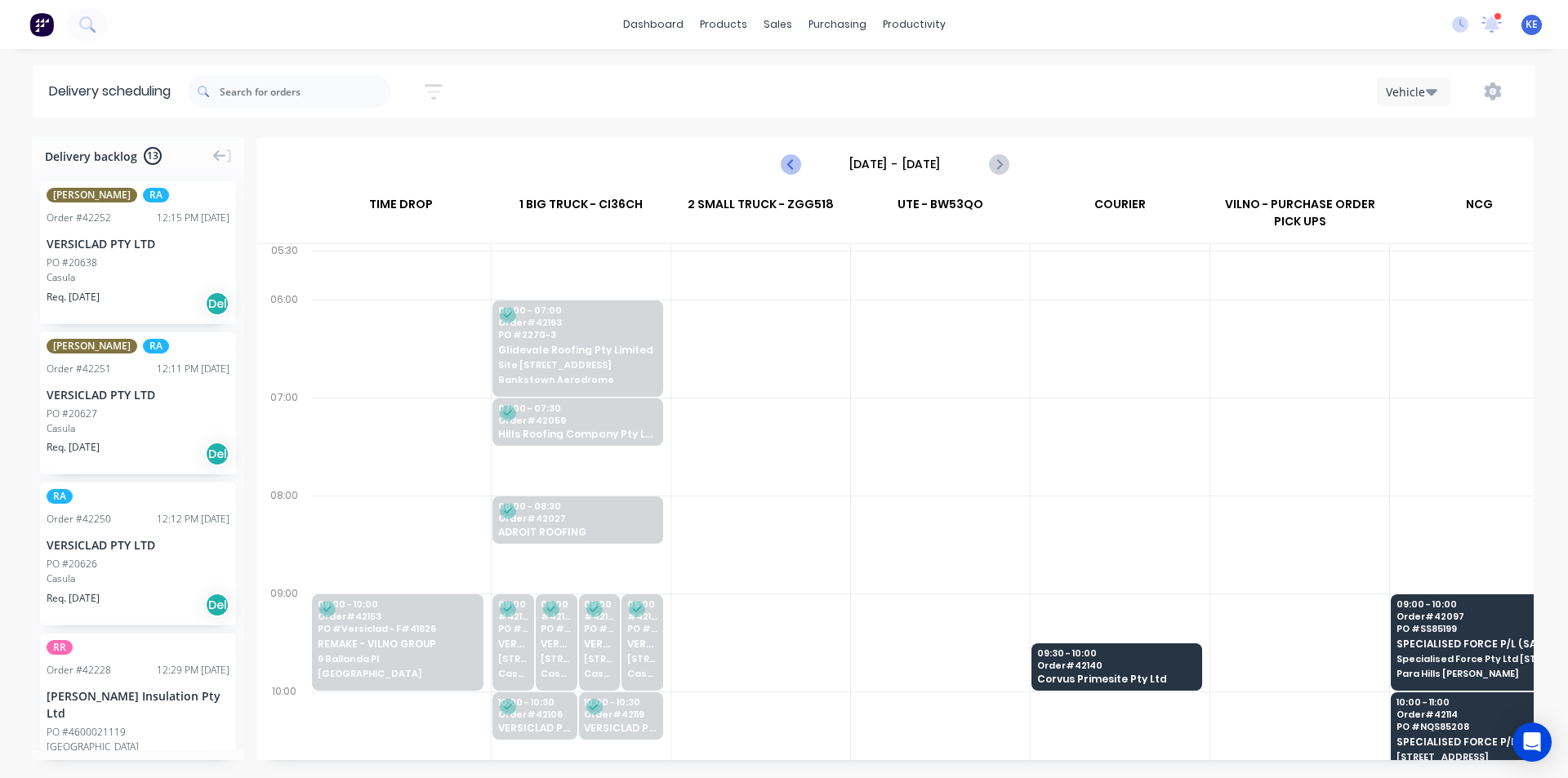
click at [789, 167] on icon "Previous page" at bounding box center [791, 163] width 20 height 20
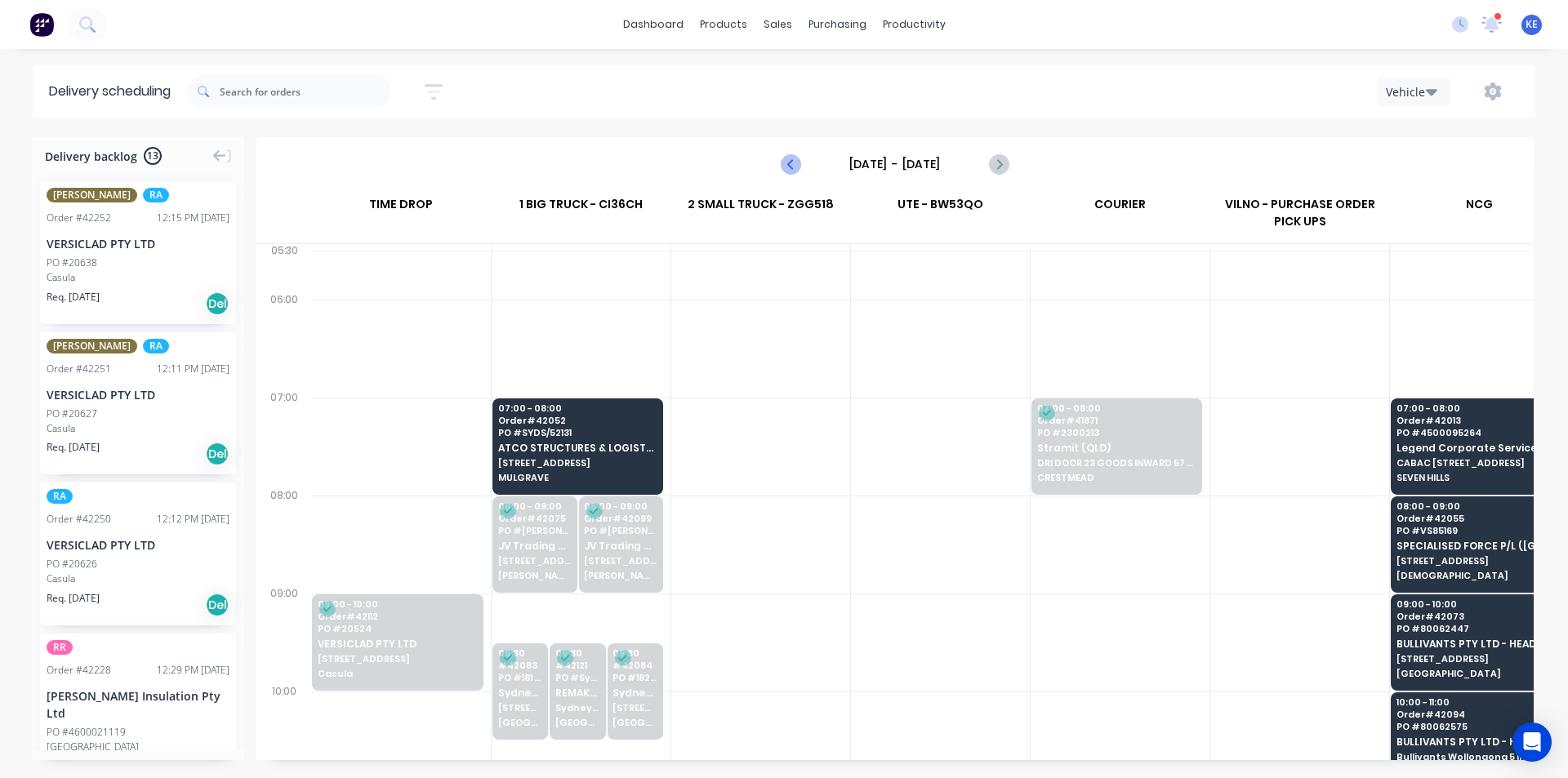
click at [783, 164] on icon "Previous page" at bounding box center [791, 163] width 20 height 20
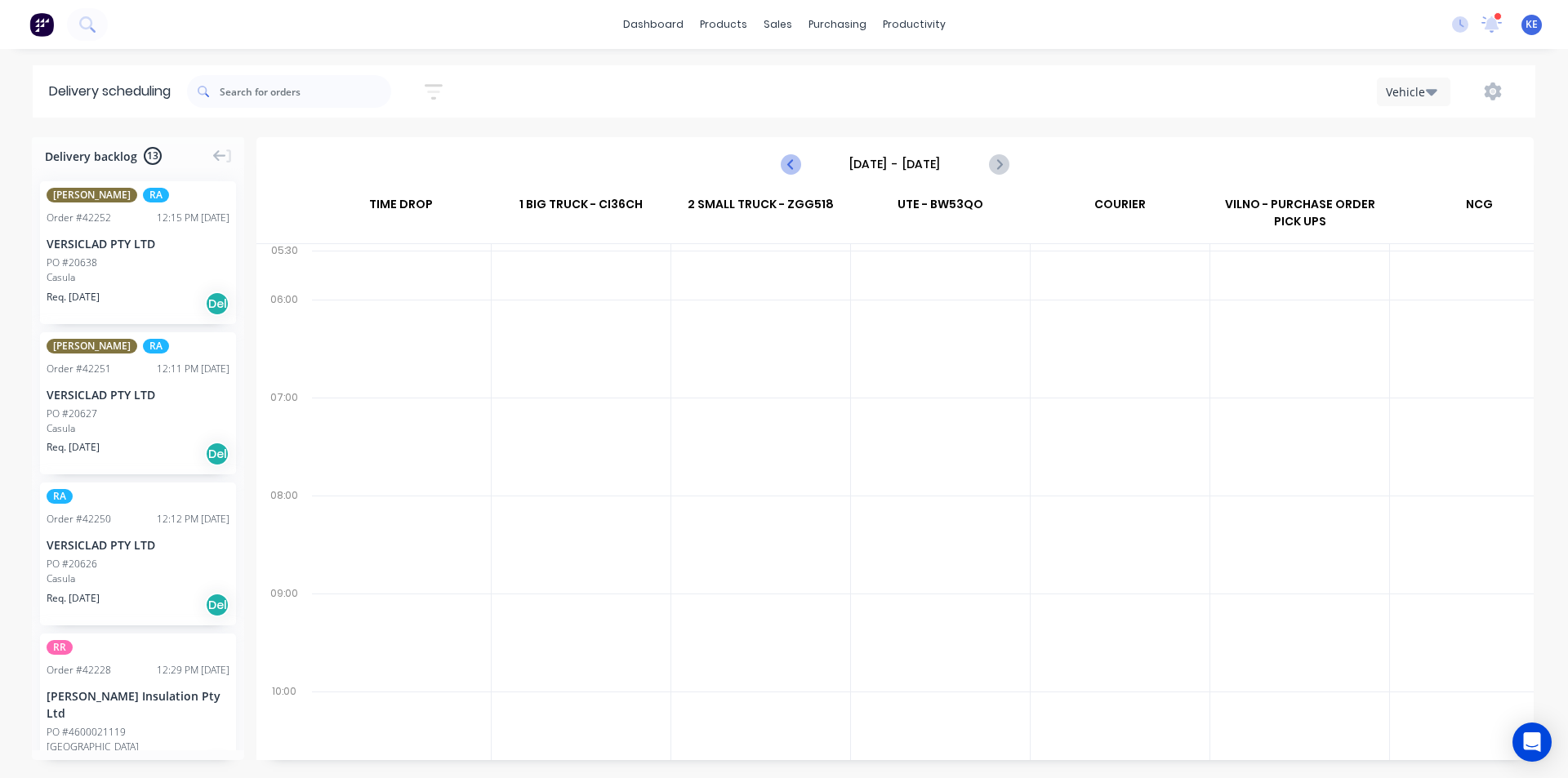
click at [783, 164] on icon "Previous page" at bounding box center [791, 163] width 20 height 20
type input "[DATE] - [DATE]"
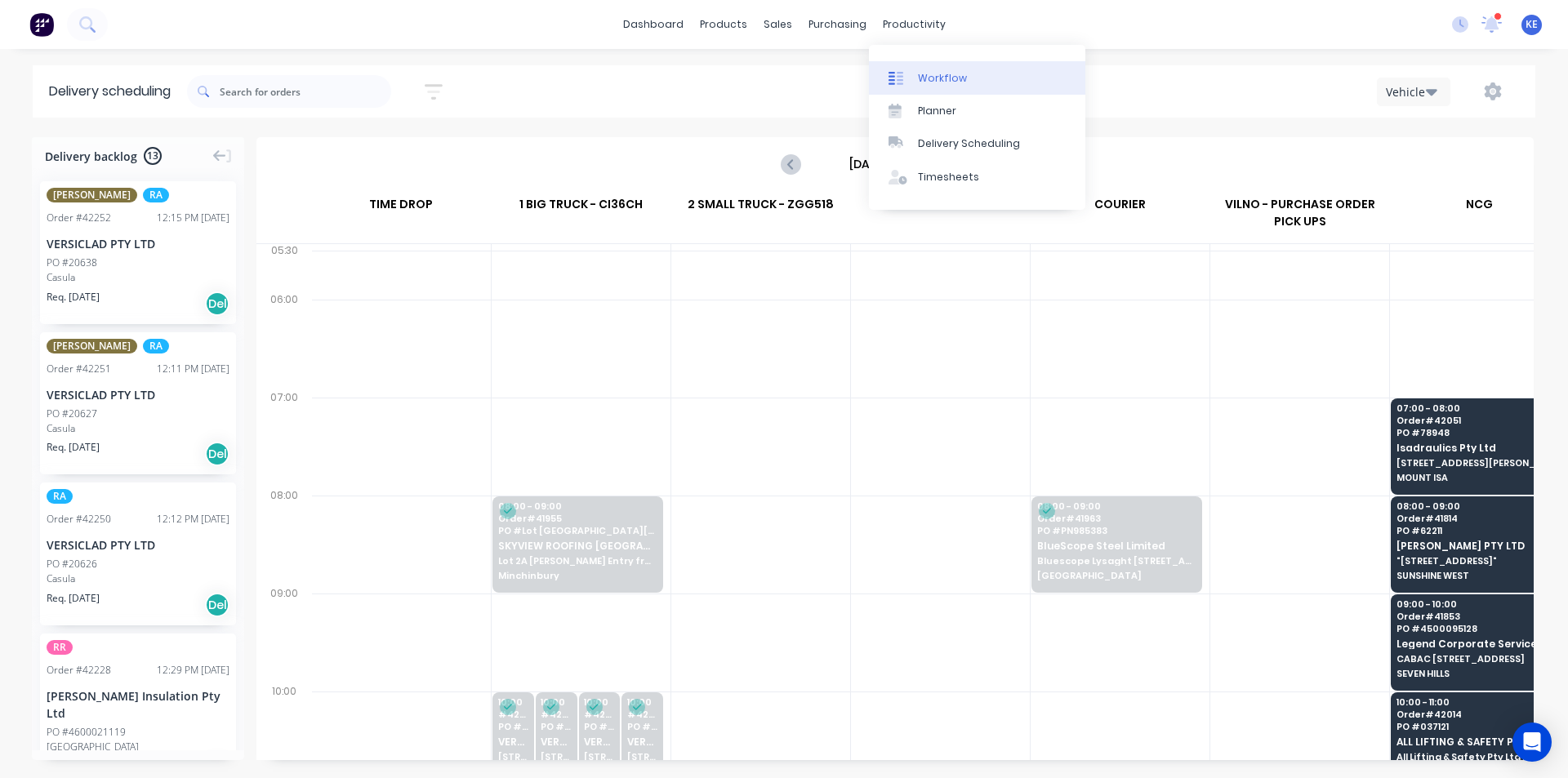
click at [924, 81] on div "Workflow" at bounding box center [942, 78] width 49 height 15
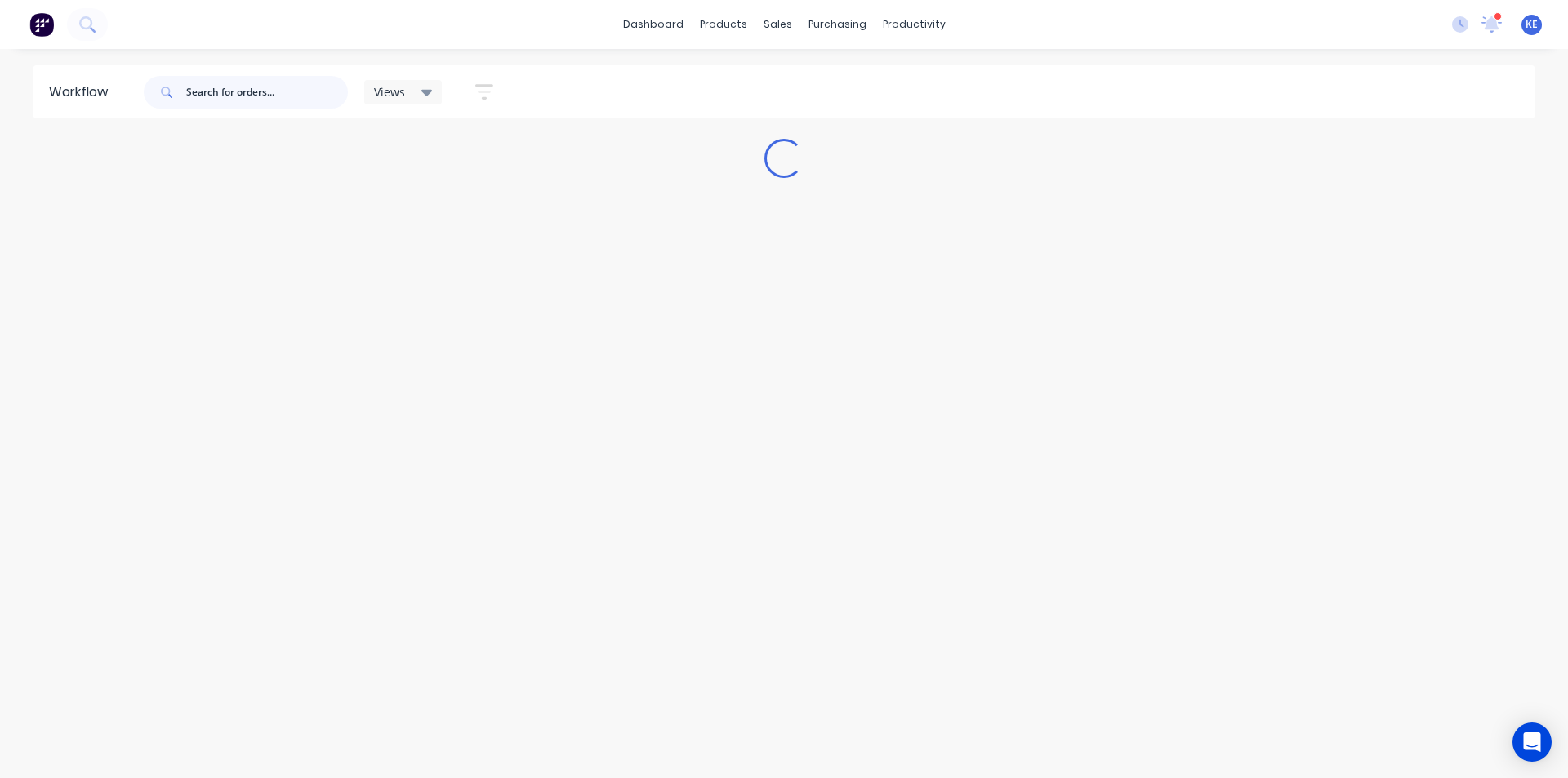
click at [251, 92] on input "text" at bounding box center [267, 92] width 162 height 32
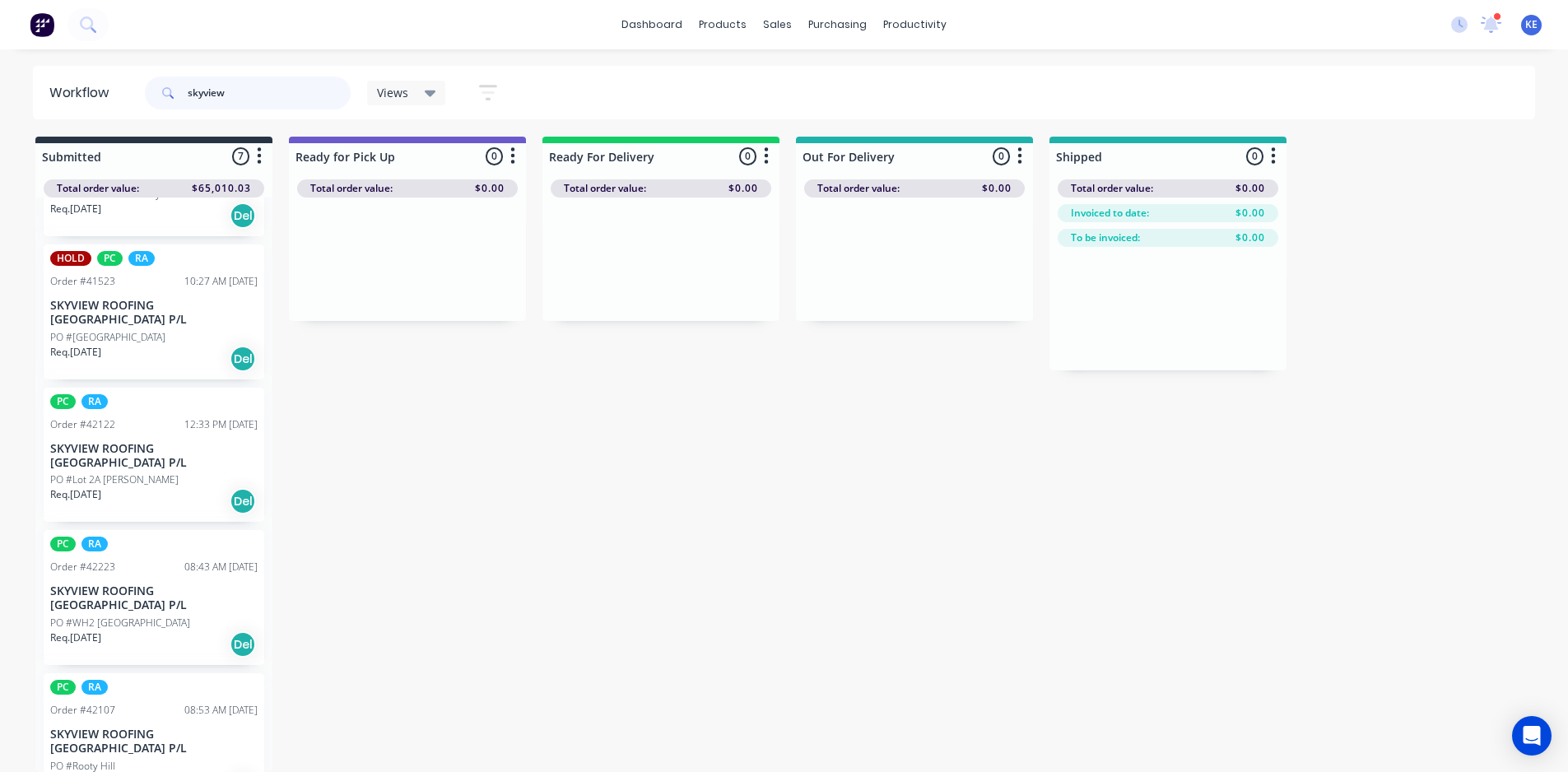
scroll to position [170, 0]
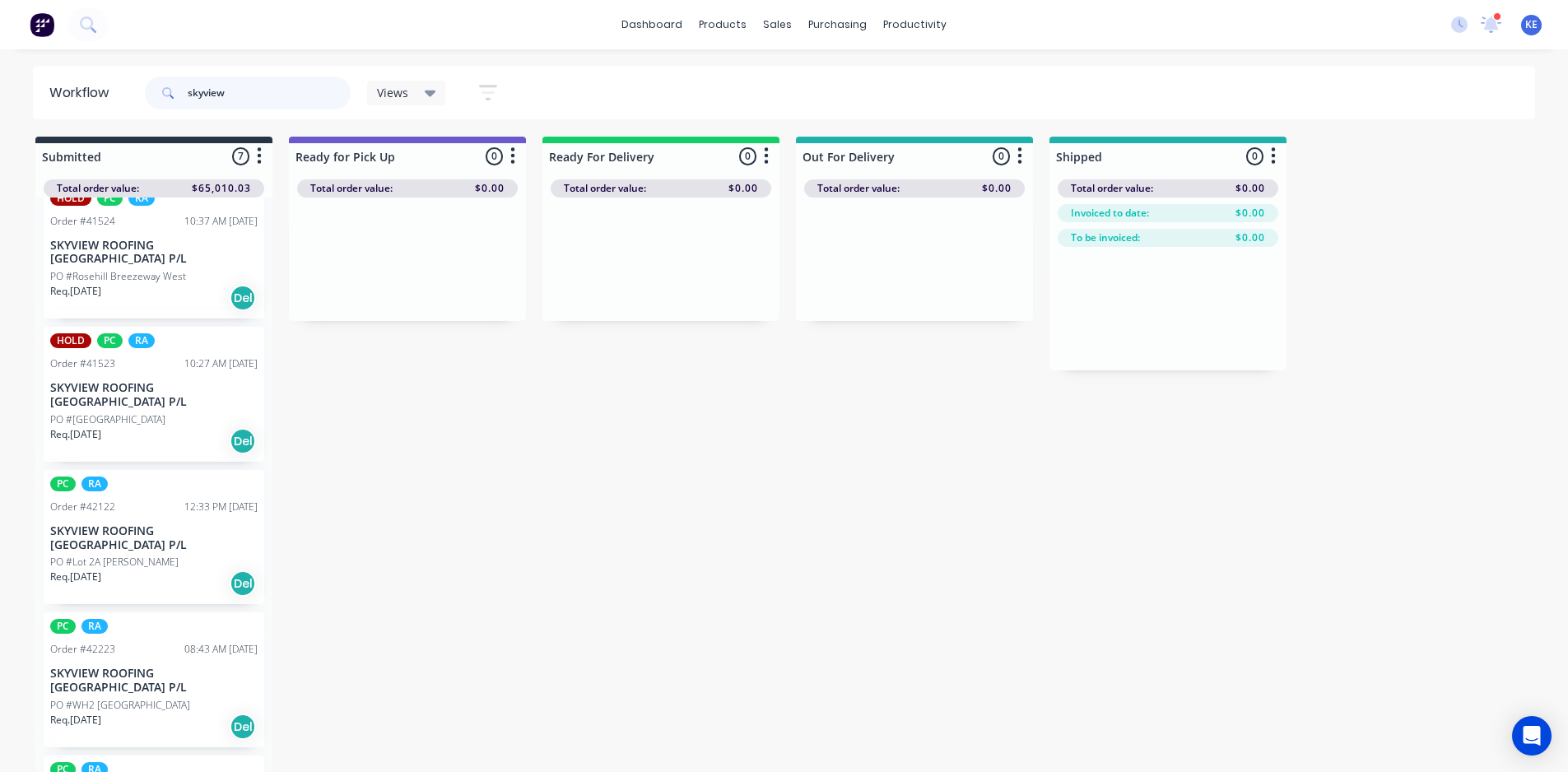
type input "skyview"
click at [116, 532] on div "PC RA Order #42122 12:33 PM [DATE] SKYVIEW ROOFING [GEOGRAPHIC_DATA] P/L PO #Lo…" at bounding box center [154, 537] width 221 height 135
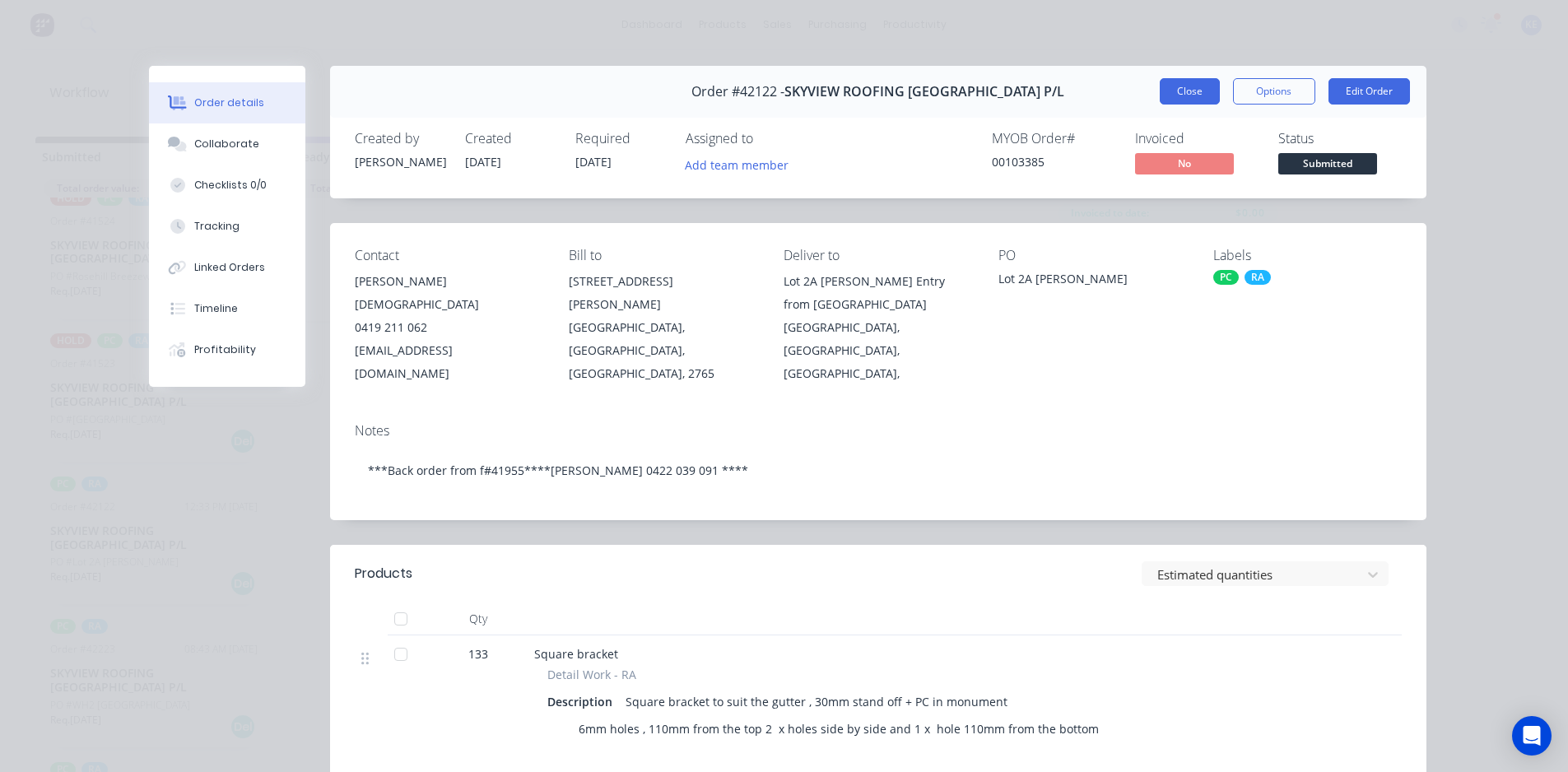
click at [1178, 100] on button "Close" at bounding box center [1190, 91] width 60 height 27
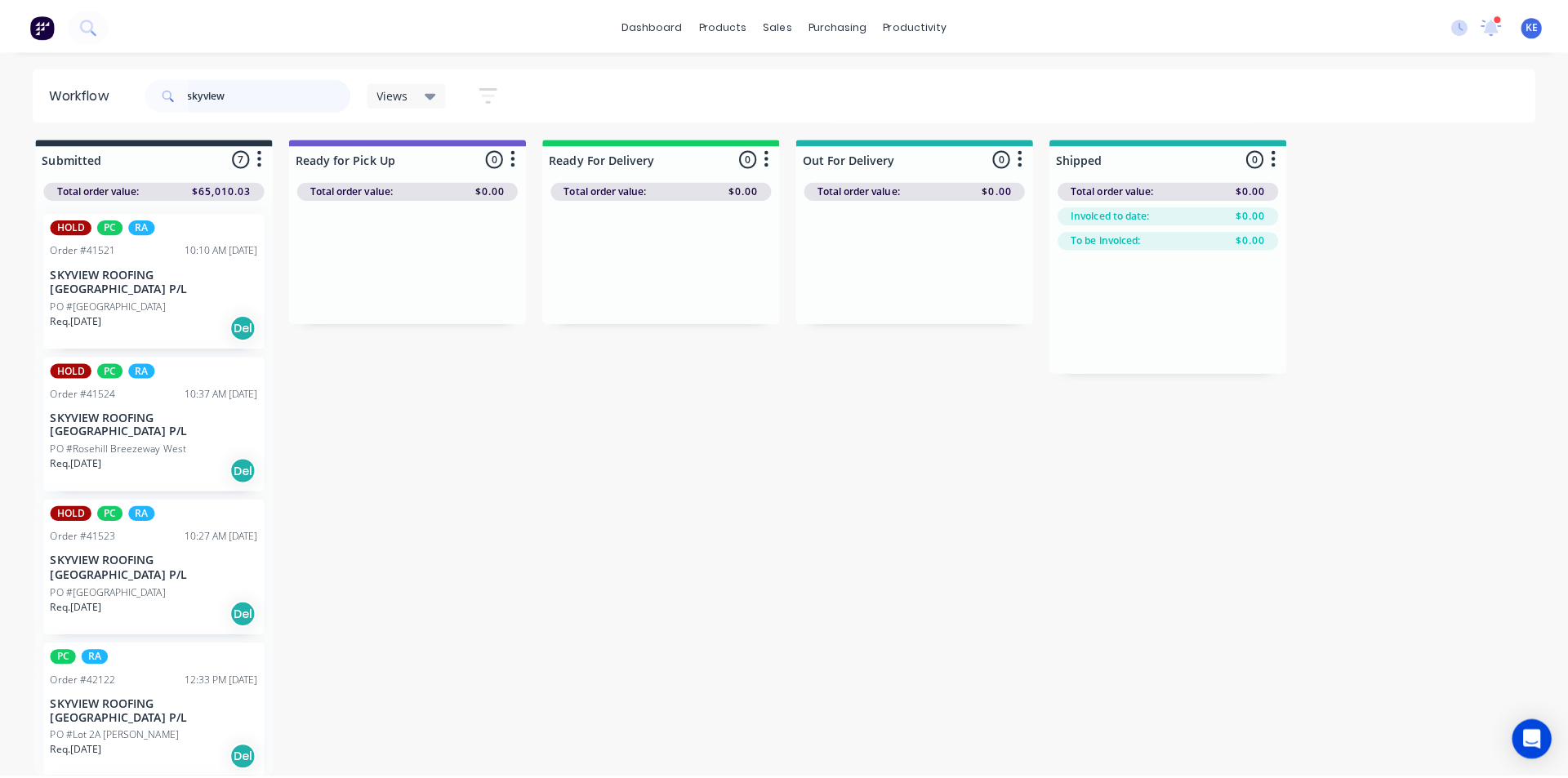
scroll to position [0, 0]
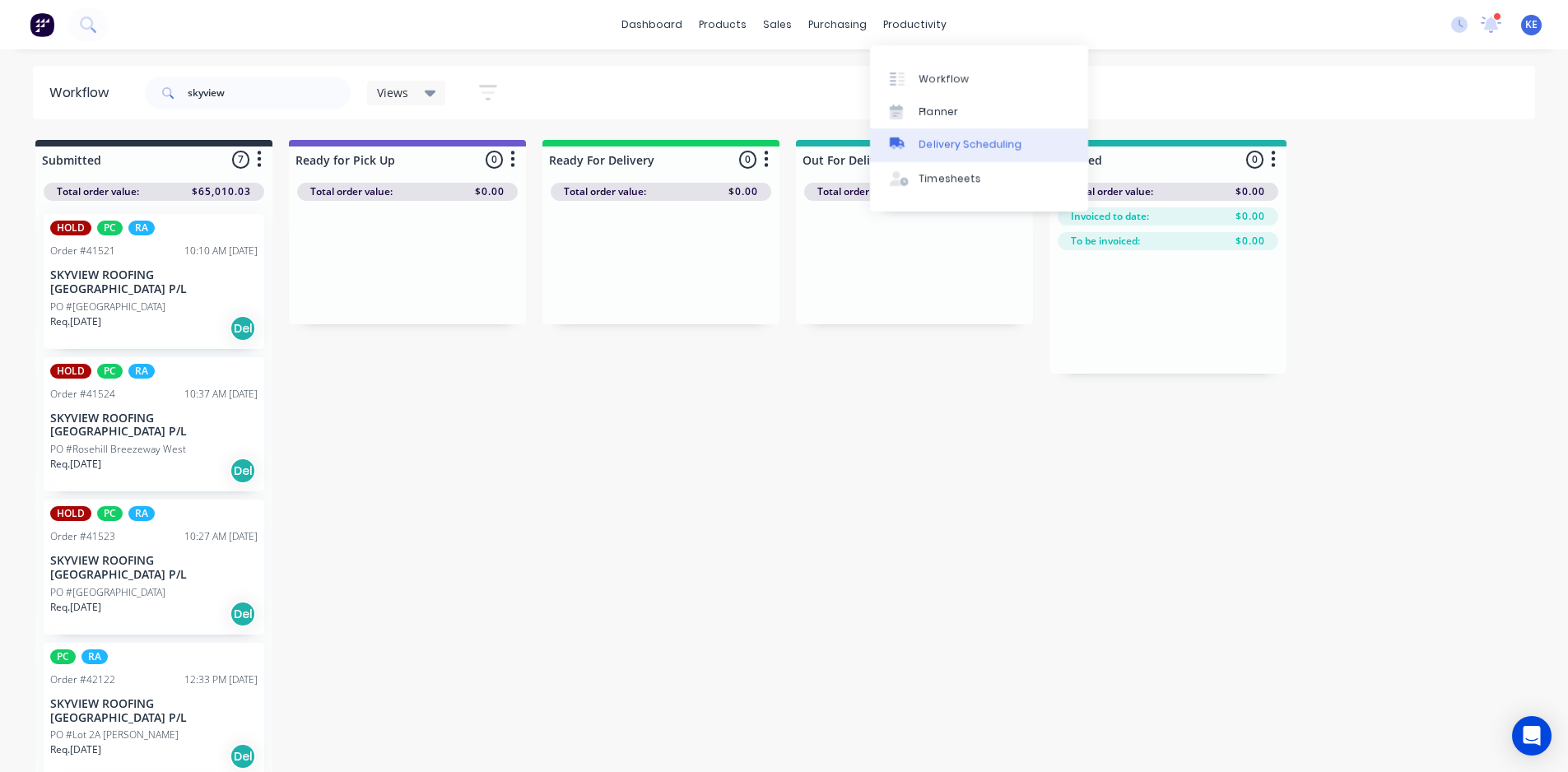
click at [951, 129] on link "Delivery Scheduling" at bounding box center [978, 145] width 218 height 33
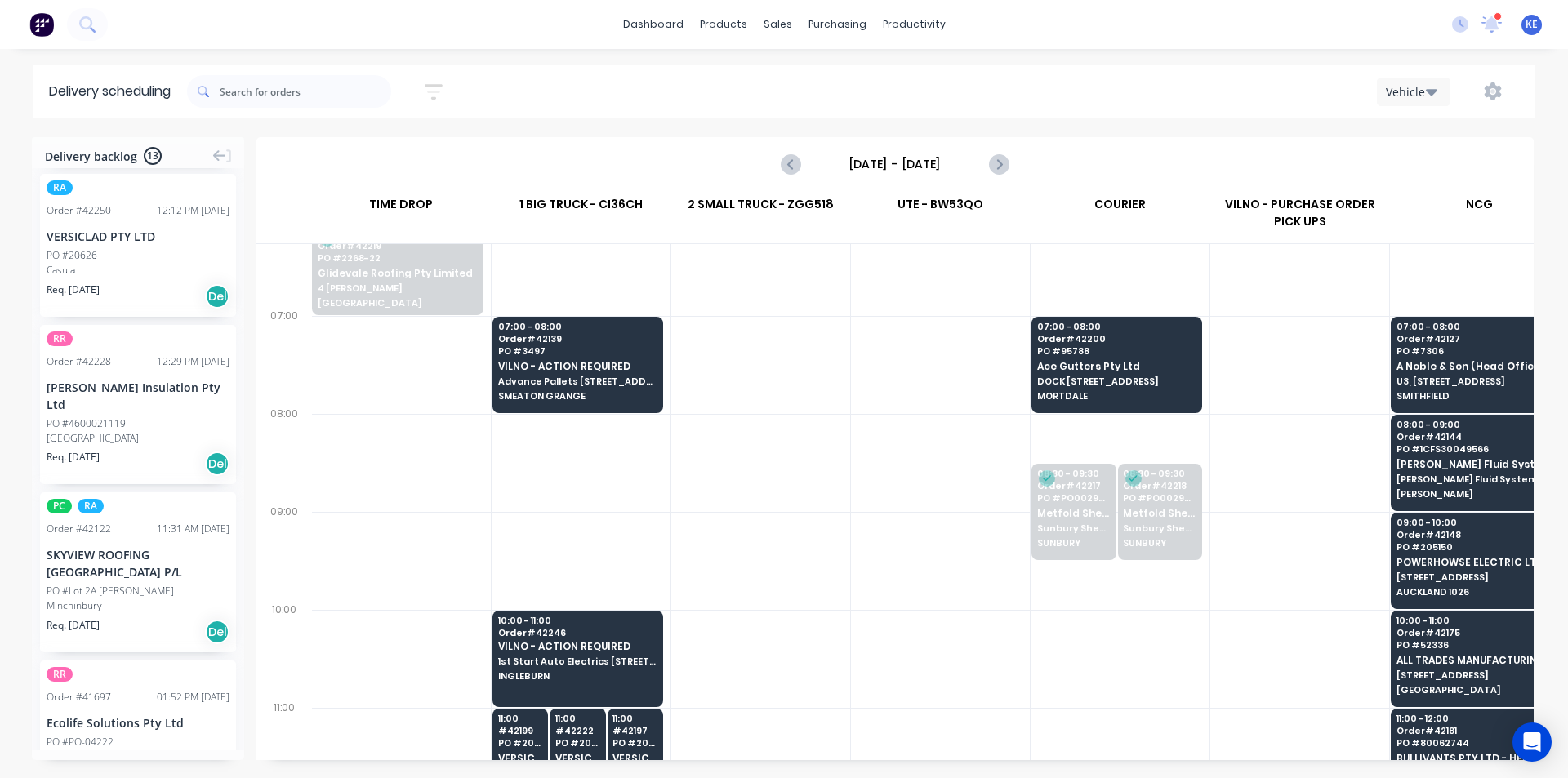
scroll to position [327, 0]
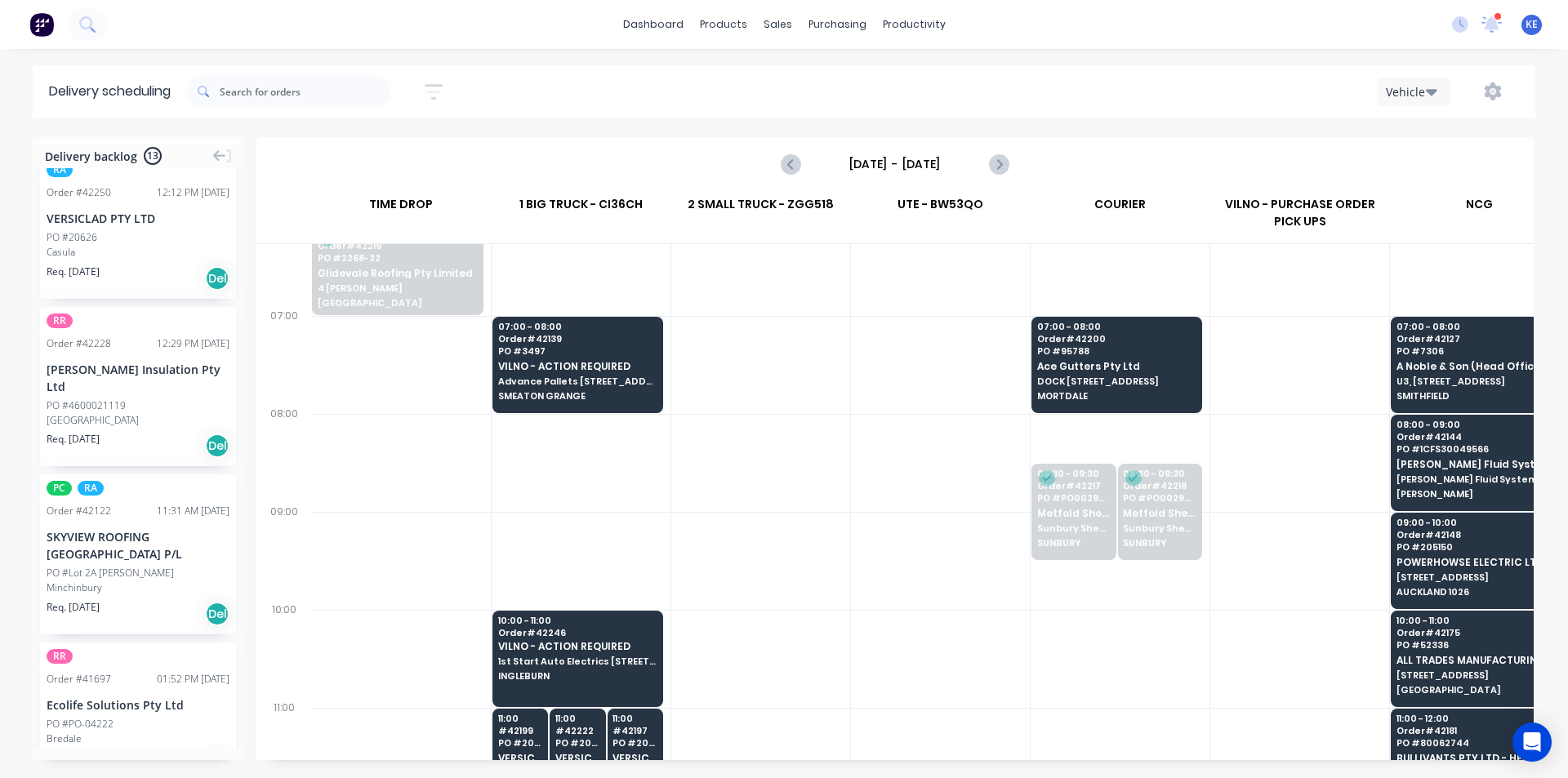
click at [133, 581] on div "Minchinbury" at bounding box center [138, 587] width 183 height 15
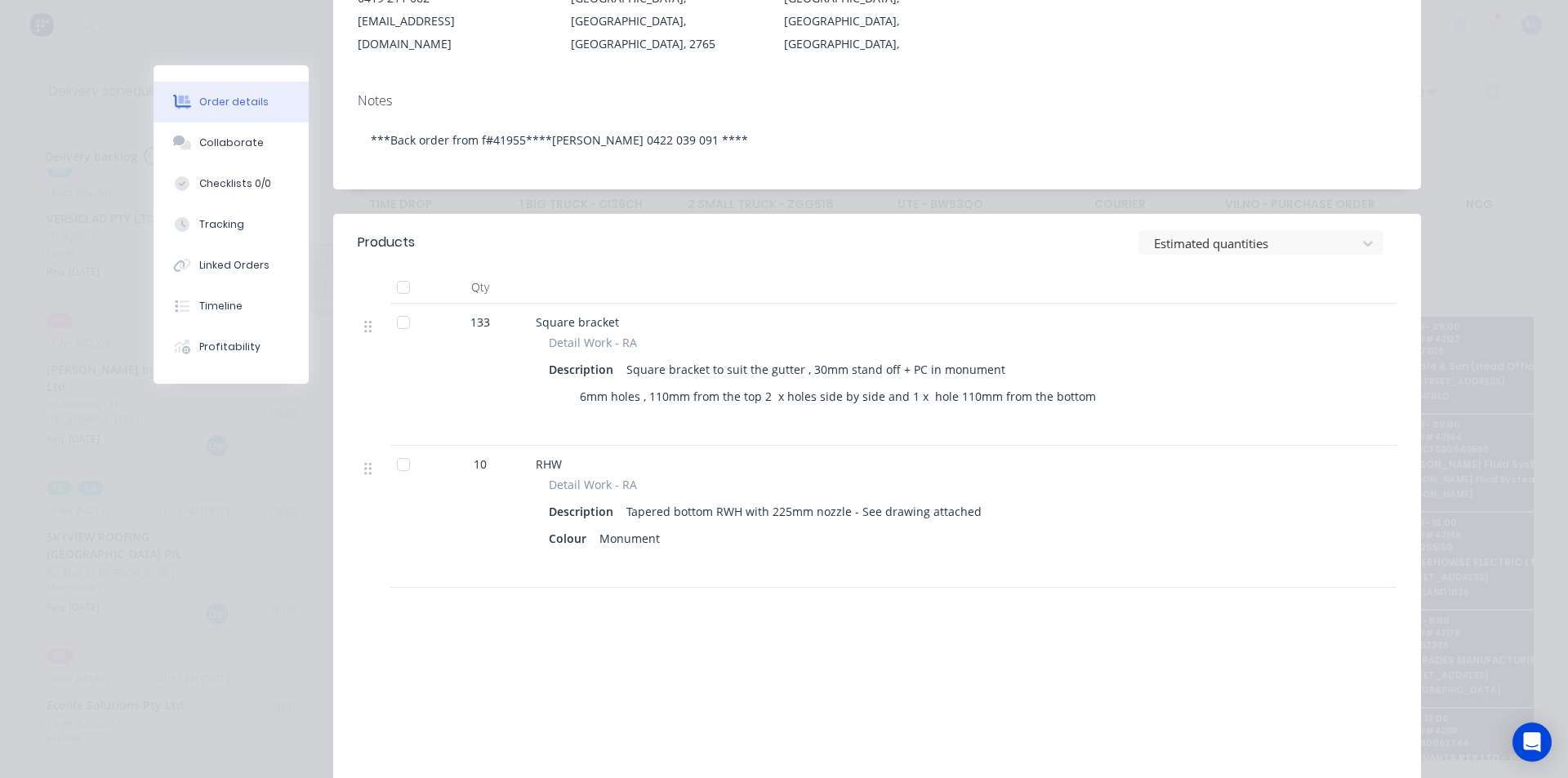
scroll to position [0, 0]
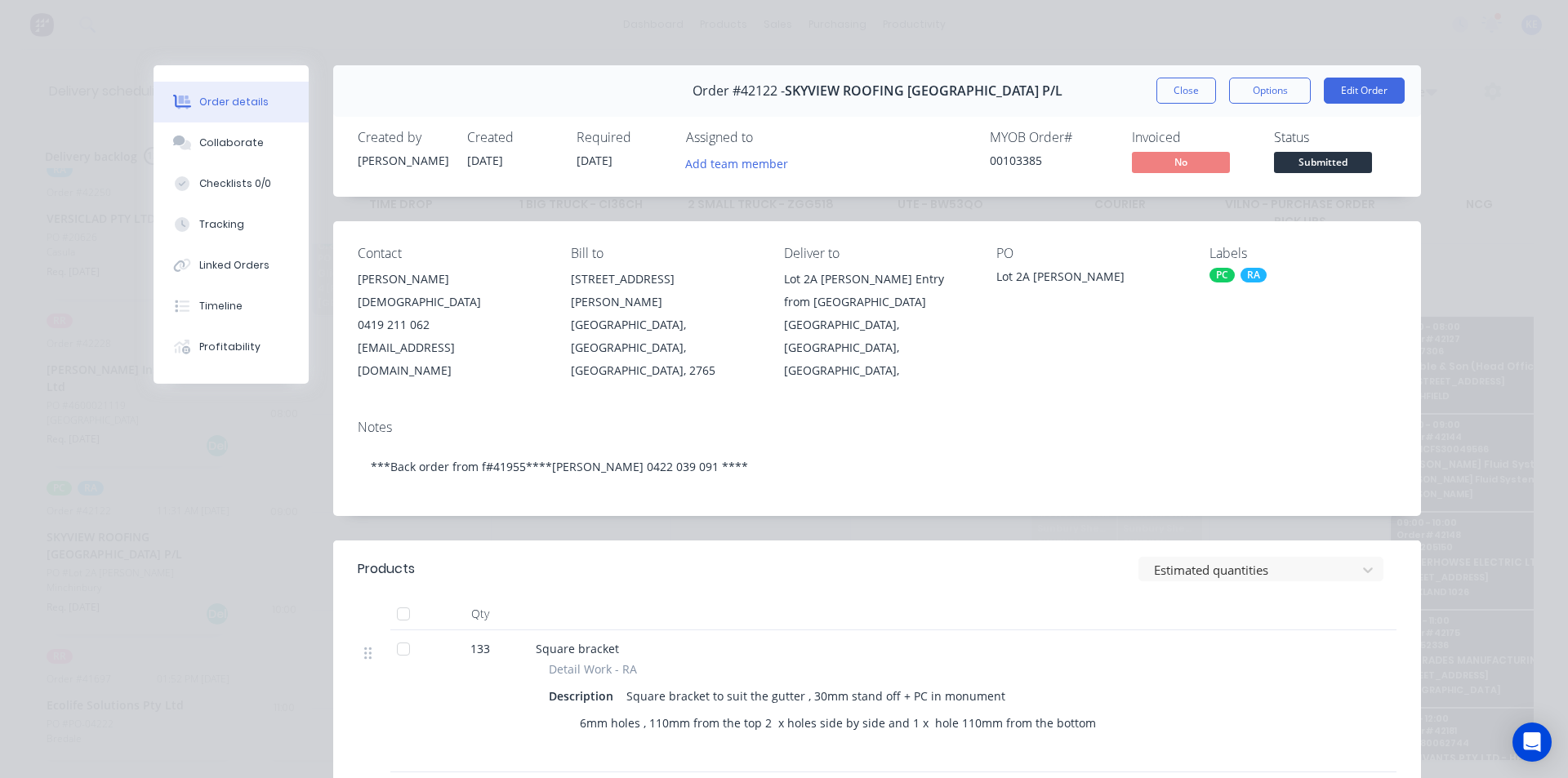
click at [1168, 75] on div "Order #42122 - SKYVIEW ROOFING [GEOGRAPHIC_DATA] P/L Close Options Edit Order" at bounding box center [877, 91] width 1088 height 51
click at [1169, 80] on button "Close" at bounding box center [1186, 91] width 60 height 27
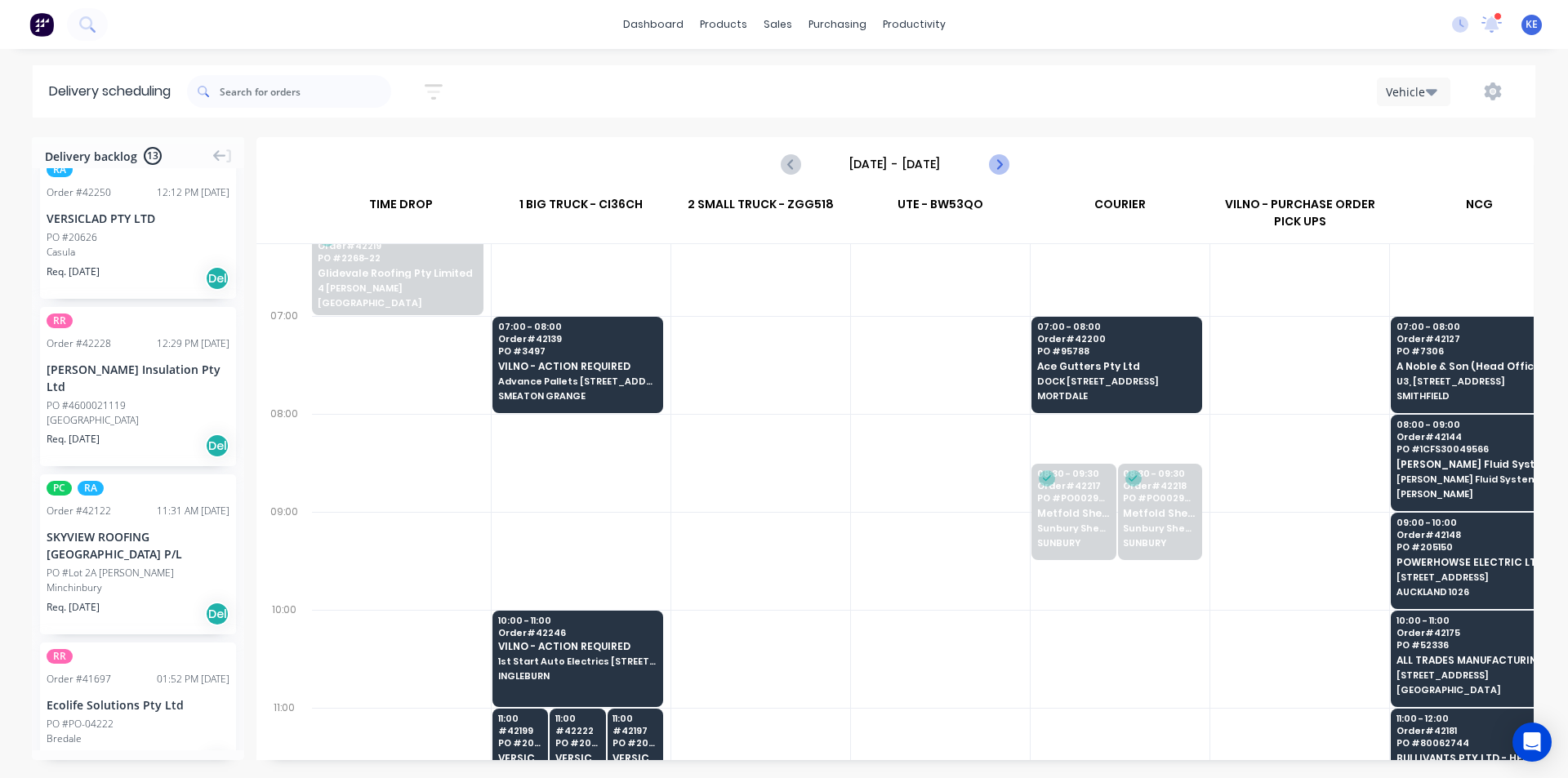
click at [984, 156] on button "Next page" at bounding box center [997, 164] width 33 height 32
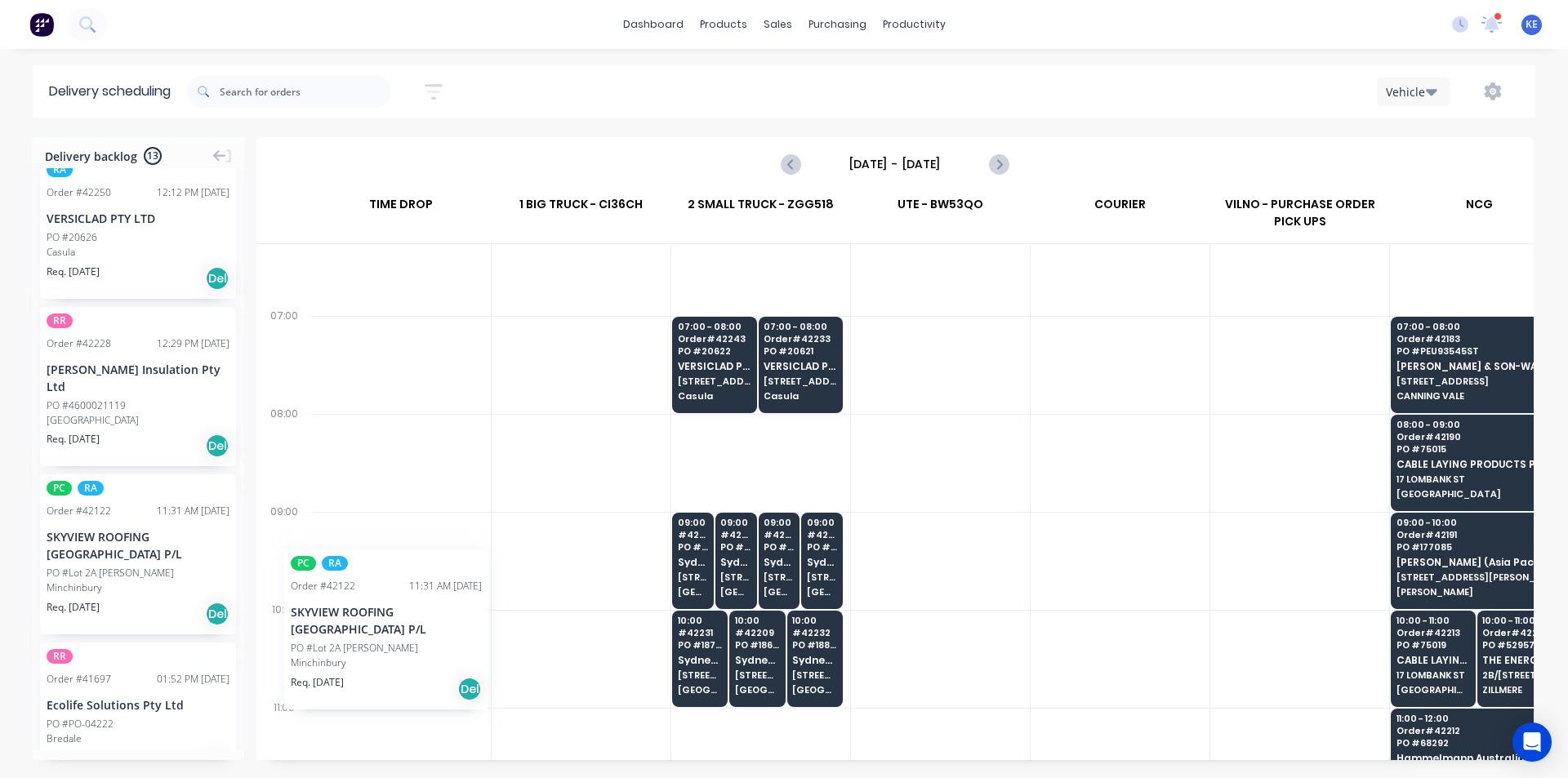
scroll to position [81, 0]
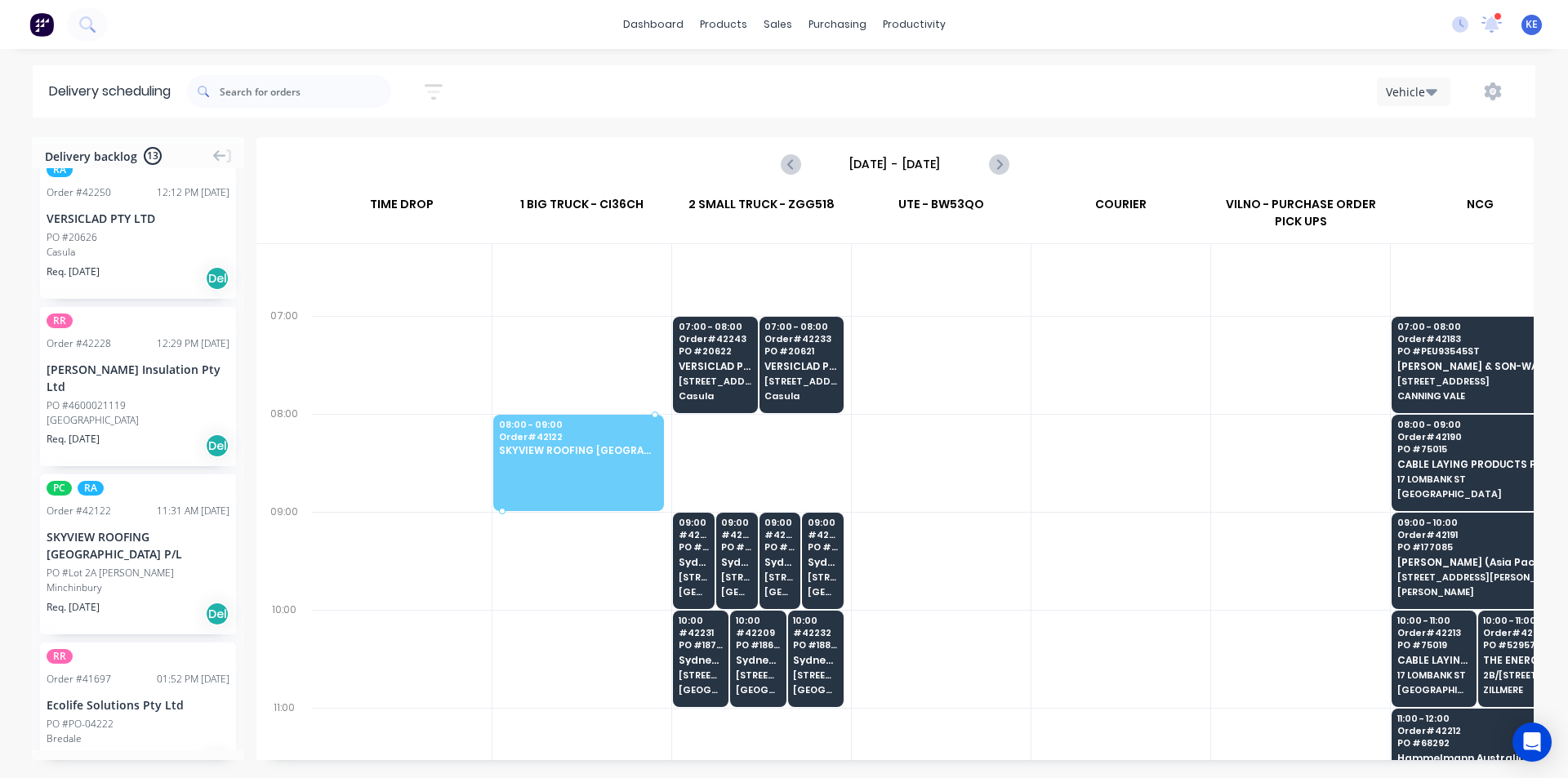
drag, startPoint x: 151, startPoint y: 556, endPoint x: 612, endPoint y: 439, distance: 475.6
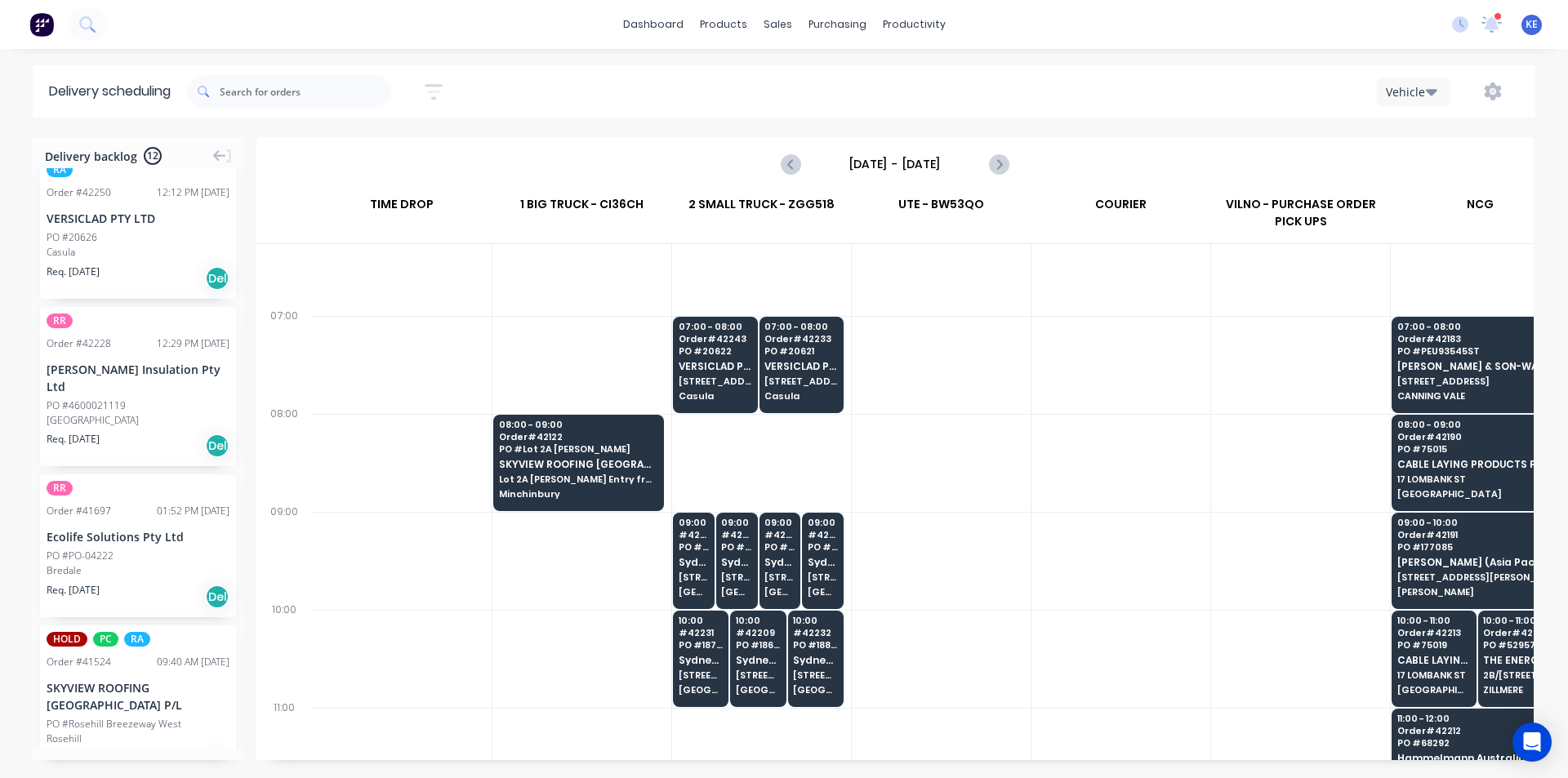
click at [1165, 472] on div at bounding box center [1121, 463] width 179 height 98
click at [781, 170] on button "Previous page" at bounding box center [791, 164] width 33 height 32
type input "[DATE] - [DATE]"
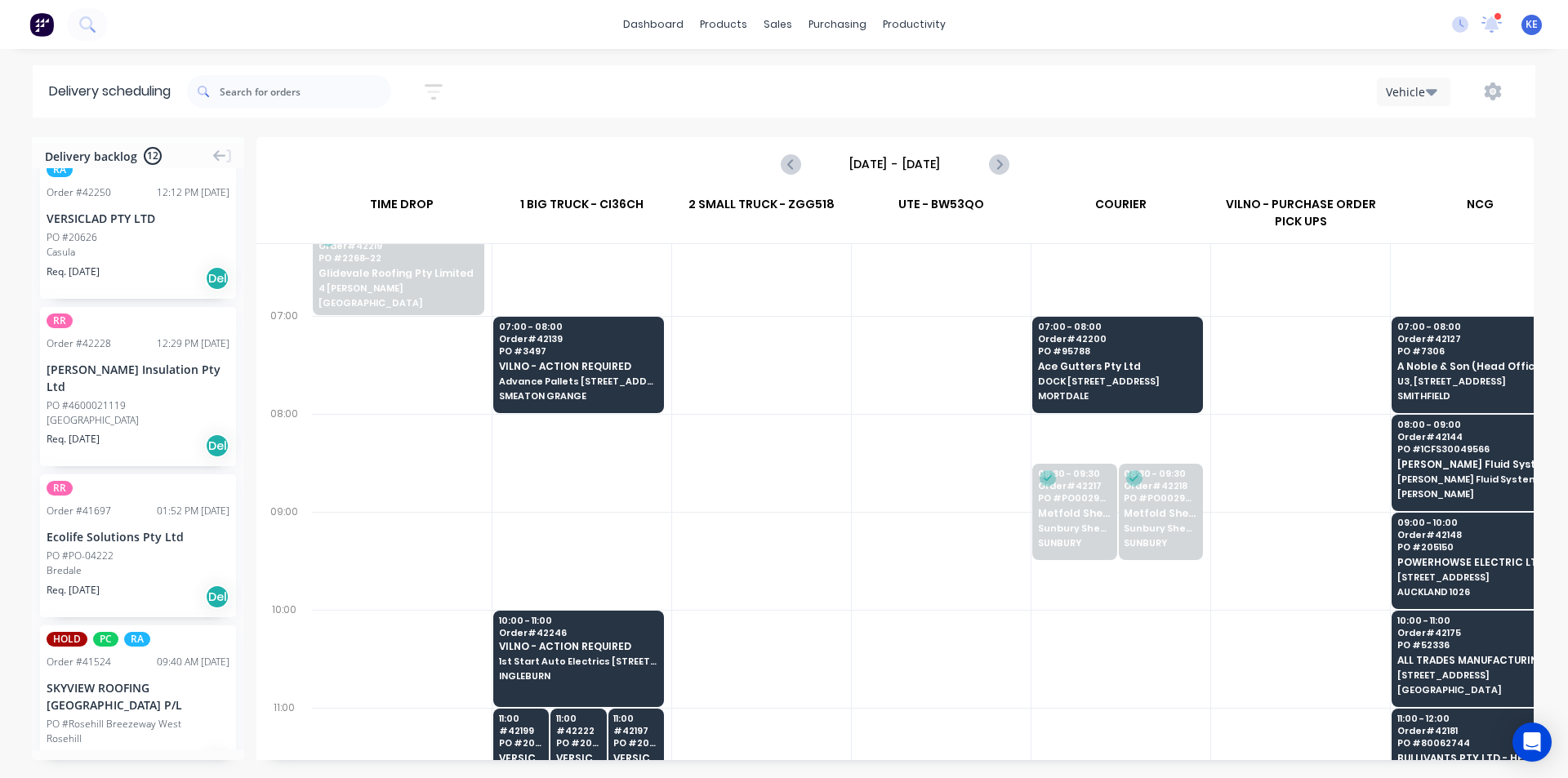
click at [784, 553] on div at bounding box center [761, 561] width 179 height 98
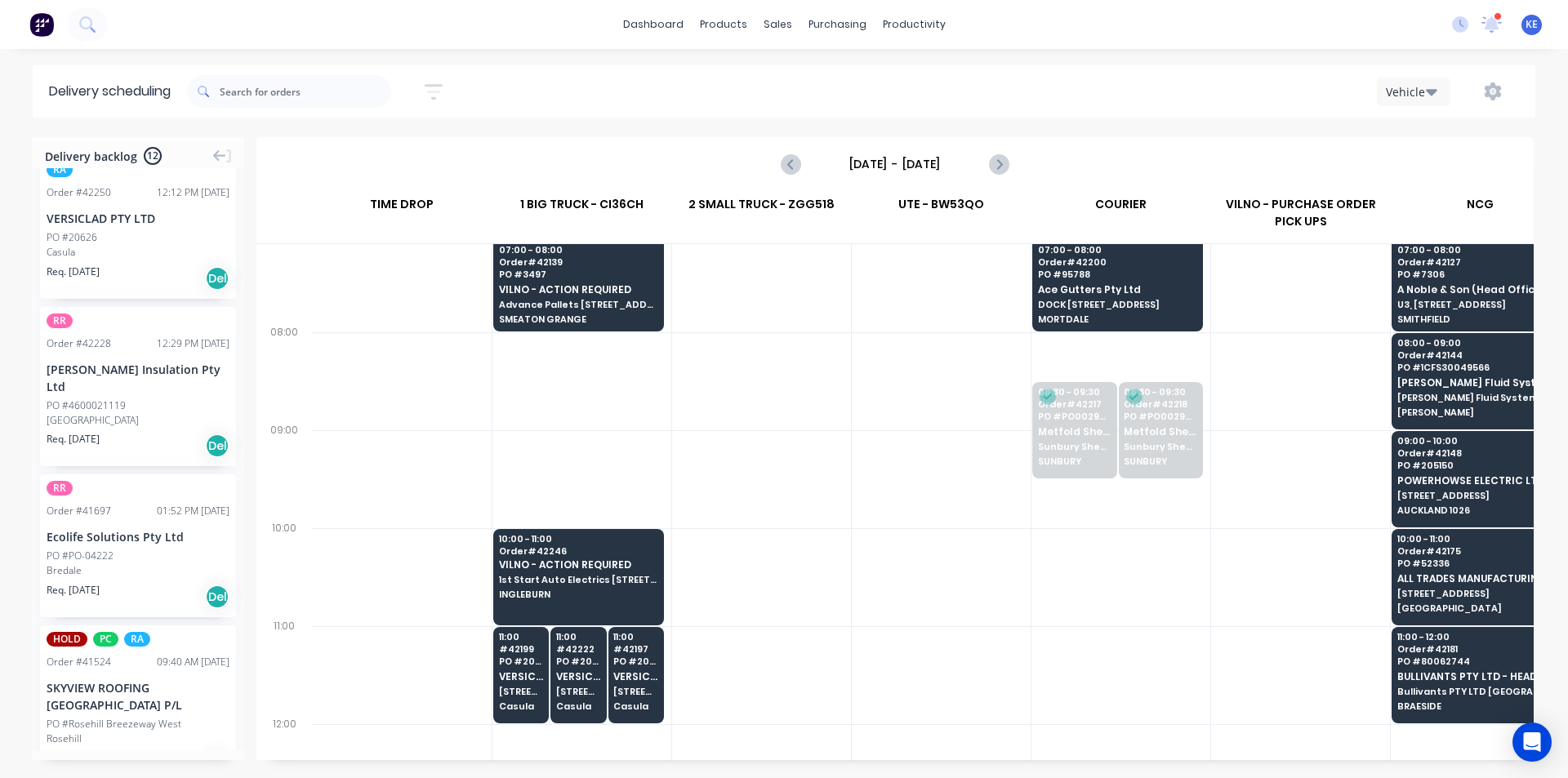
click at [1126, 680] on div at bounding box center [1121, 675] width 179 height 98
click at [1014, 649] on div at bounding box center [941, 675] width 179 height 98
click at [964, 637] on div at bounding box center [941, 675] width 179 height 98
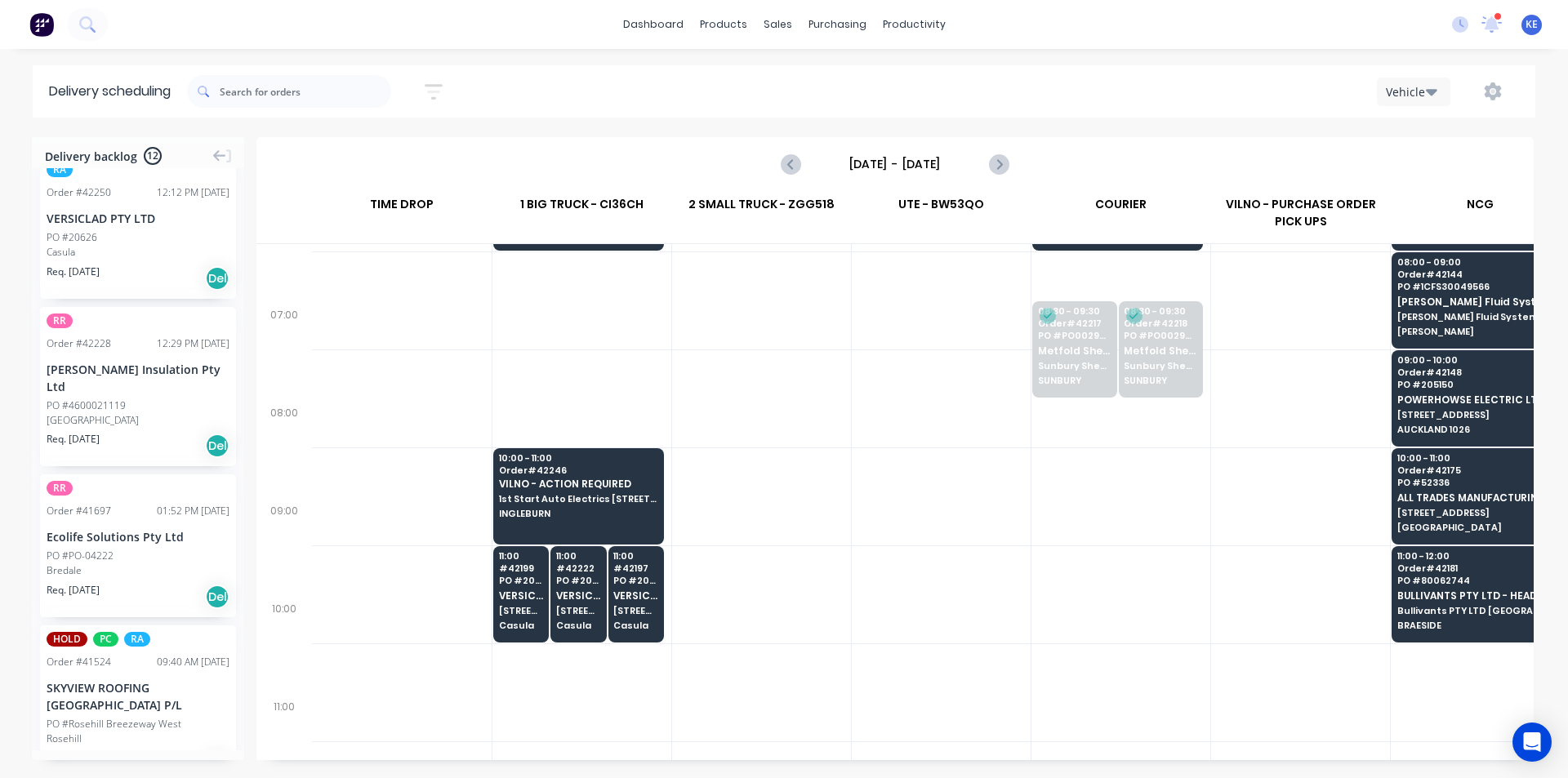
scroll to position [0, 0]
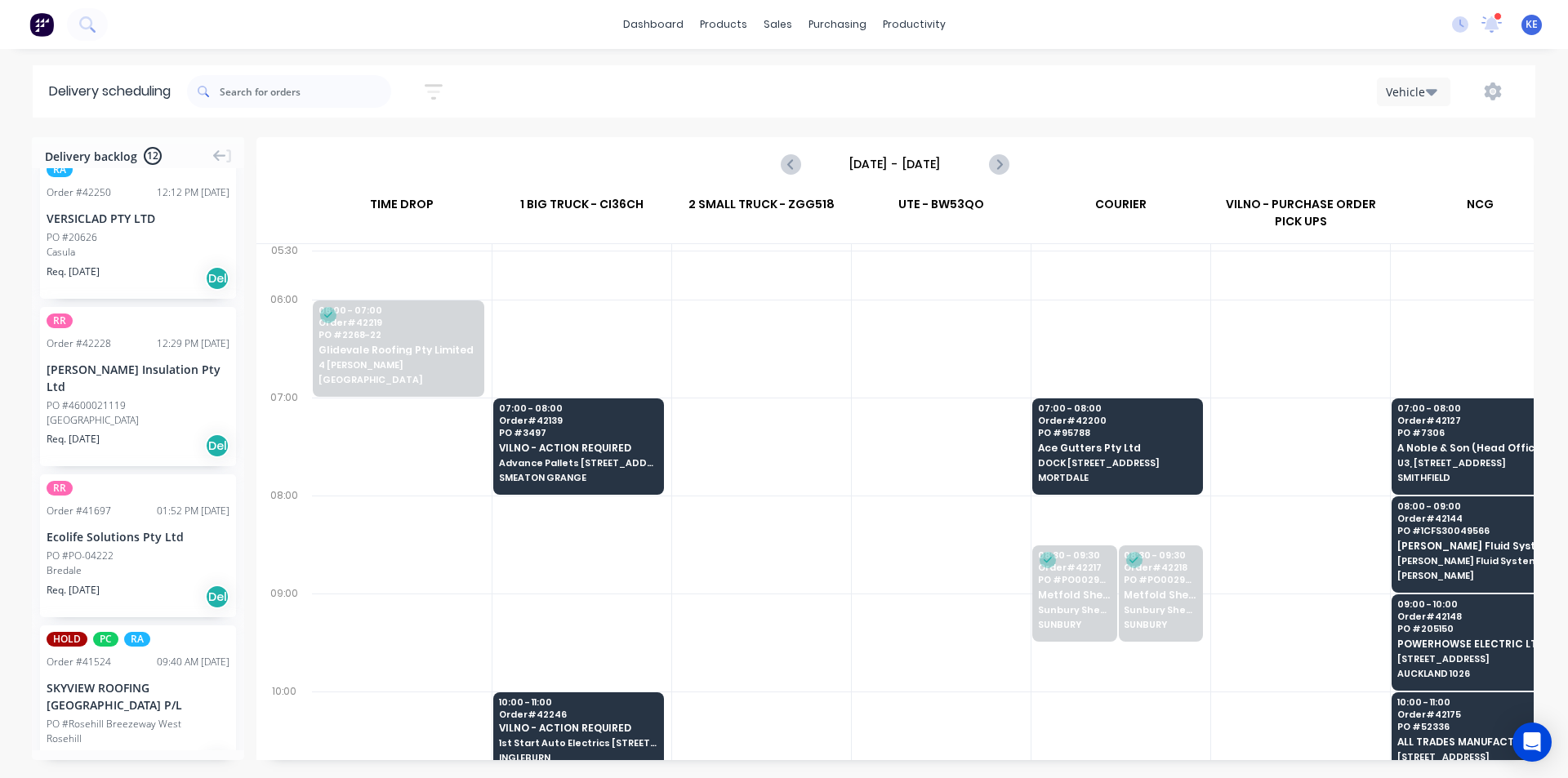
click at [701, 592] on div at bounding box center [761, 544] width 179 height 98
